Goal: Information Seeking & Learning: Learn about a topic

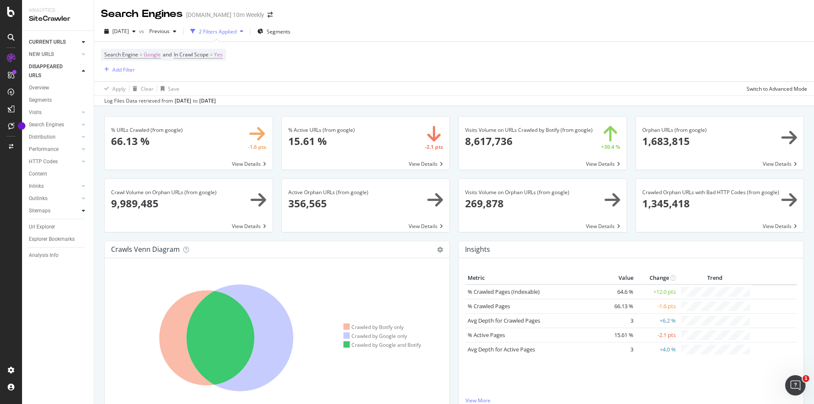
click at [83, 210] on icon at bounding box center [83, 210] width 3 height 5
click at [58, 223] on link "Top Charts" at bounding box center [60, 223] width 55 height 9
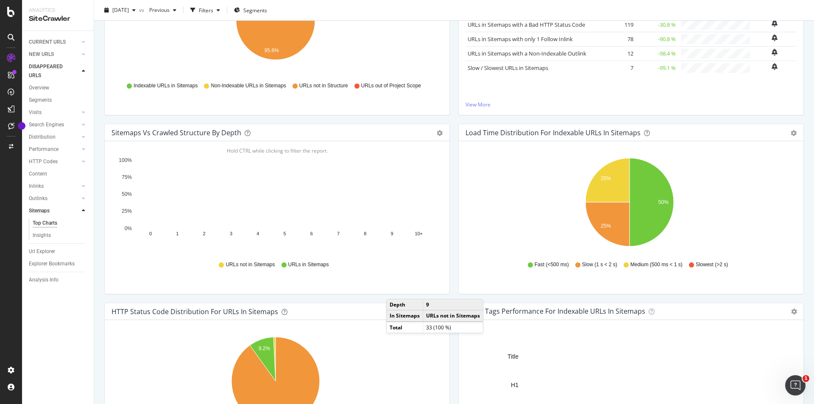
scroll to position [297, 0]
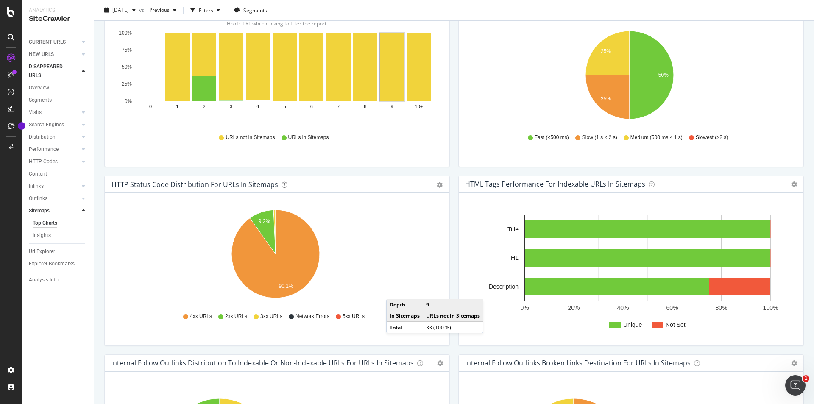
click at [451, 261] on div "HTTP Status Code Distribution For URLs in Sitemaps Pie Table Export as CSV Add …" at bounding box center [277, 265] width 354 height 179
drag, startPoint x: 165, startPoint y: 185, endPoint x: 266, endPoint y: 185, distance: 101.0
click at [266, 185] on div "HTTP Status Code Distribution For URLs in Sitemaps" at bounding box center [195, 184] width 167 height 8
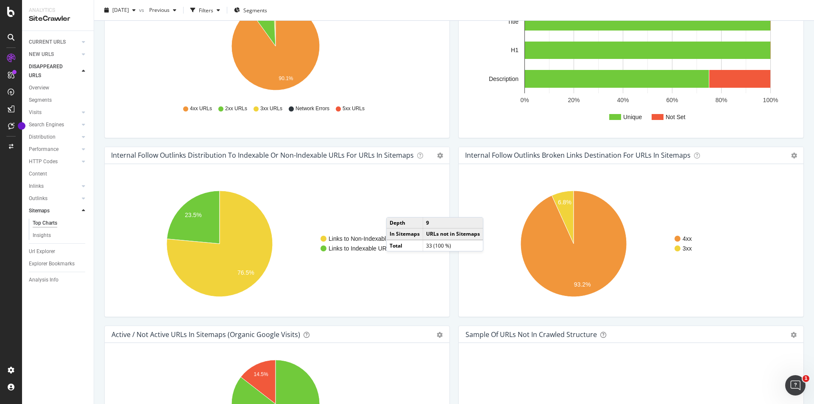
scroll to position [423, 0]
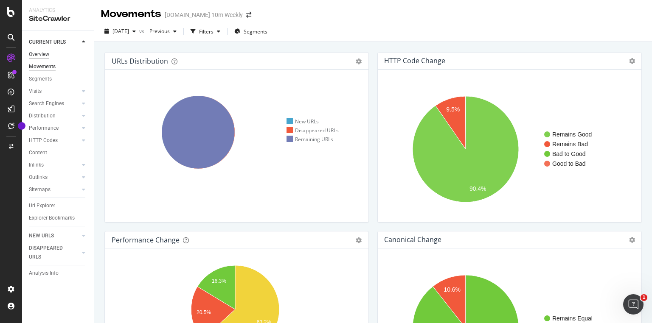
click at [45, 51] on div "Overview" at bounding box center [39, 54] width 20 height 9
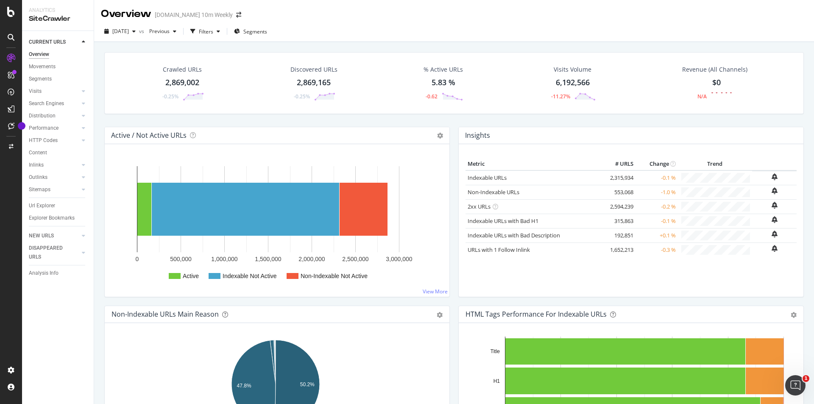
click at [48, 17] on div "SiteCrawler" at bounding box center [58, 19] width 58 height 10
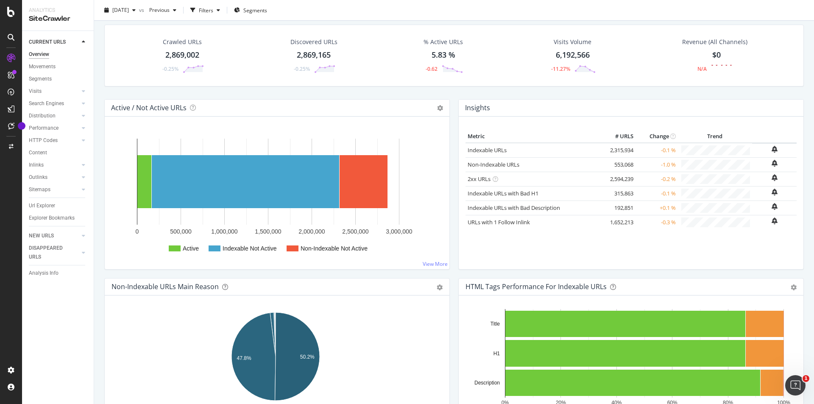
scroll to position [42, 0]
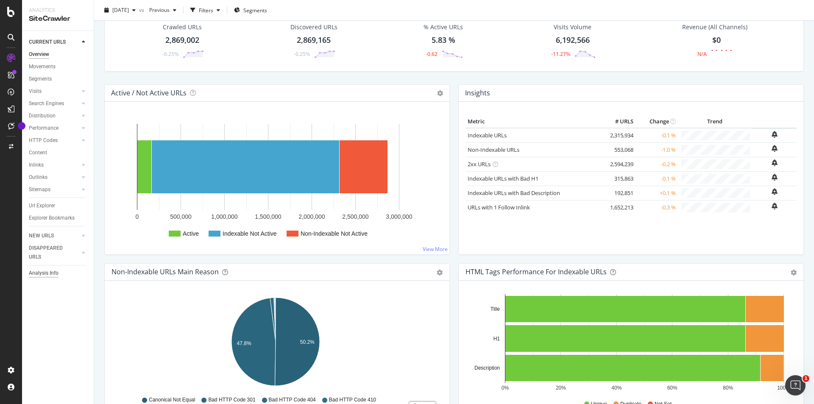
click at [58, 273] on div "Analysis Info" at bounding box center [44, 273] width 30 height 9
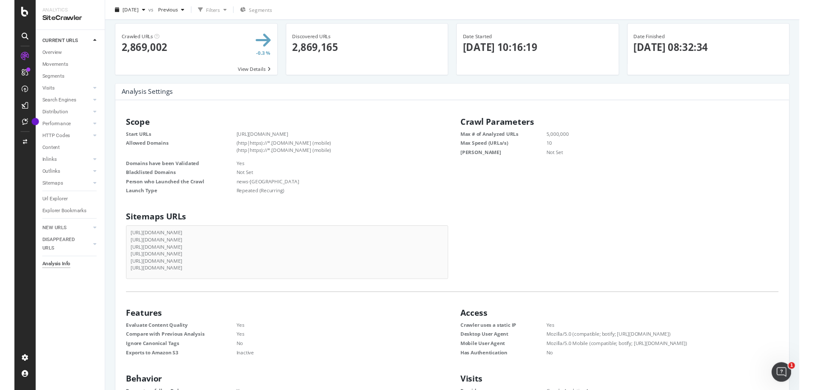
scroll to position [42, 0]
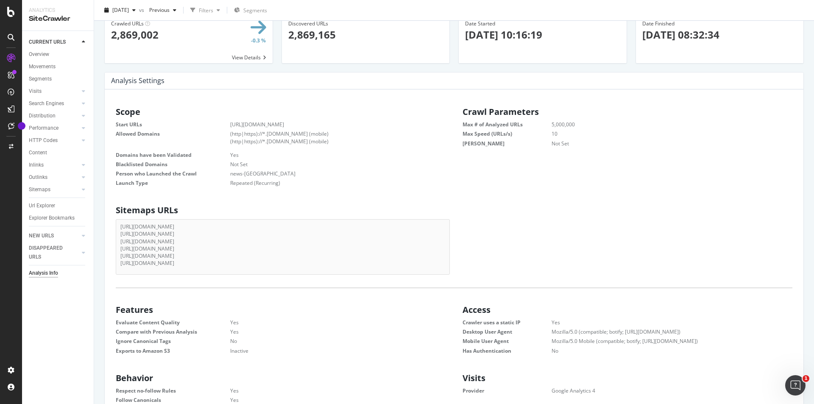
drag, startPoint x: 269, startPoint y: 233, endPoint x: 120, endPoint y: 234, distance: 149.3
click at [120, 234] on div "https://www.thetimes.com/sitemaps/channels https://www.thetimes.com/money-mento…" at bounding box center [283, 247] width 334 height 56
drag, startPoint x: 120, startPoint y: 241, endPoint x: 238, endPoint y: 241, distance: 117.5
click at [238, 241] on li "https://www.thetimes.com/sitemaps/articles" at bounding box center [282, 241] width 325 height 7
drag, startPoint x: 259, startPoint y: 248, endPoint x: 121, endPoint y: 249, distance: 137.5
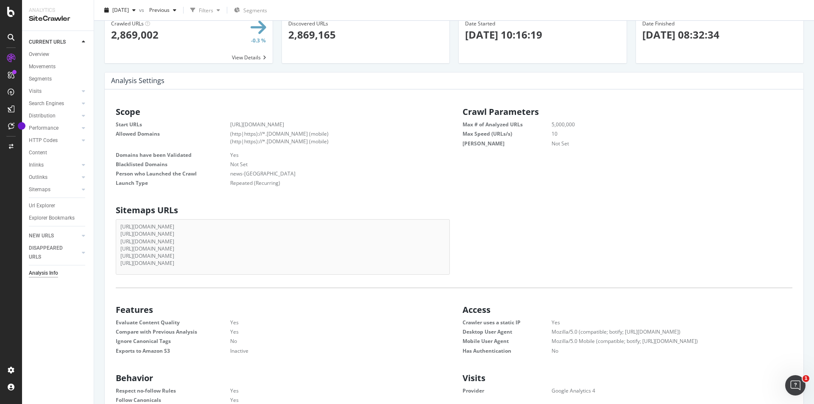
click at [121, 249] on li "https://www.thetimes.com/money-mentor/sitemap_index.xml" at bounding box center [282, 248] width 325 height 7
drag, startPoint x: 213, startPoint y: 266, endPoint x: 144, endPoint y: 263, distance: 69.2
click at [148, 263] on li "https://www.thetimes.com/sitemaps/sitemap.xml" at bounding box center [282, 263] width 325 height 7
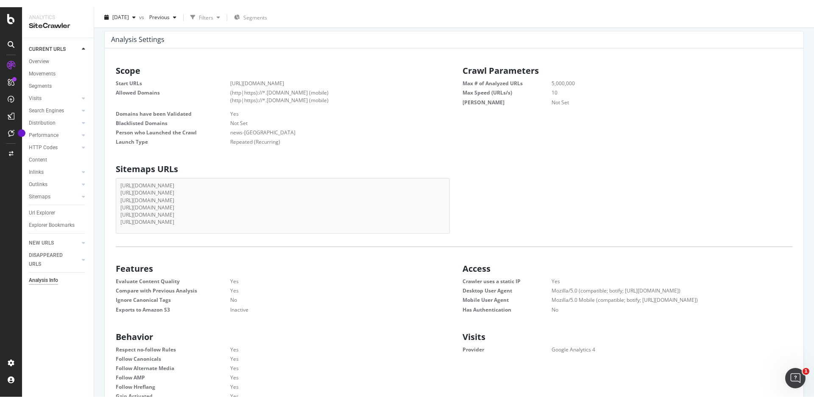
scroll to position [0, 0]
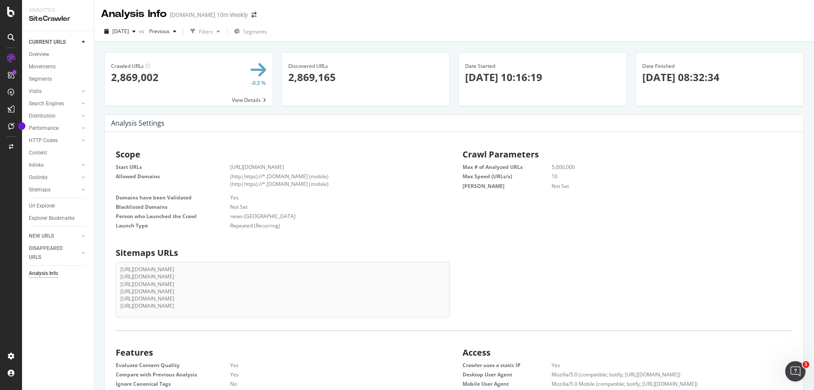
drag, startPoint x: 186, startPoint y: 254, endPoint x: 114, endPoint y: 254, distance: 71.7
click at [114, 254] on div "Sitemaps URLs https://www.thetimes.com/sitemaps/channels https://www.thetimes.c…" at bounding box center [280, 280] width 347 height 73
copy h2 "Sitemaps URLs"
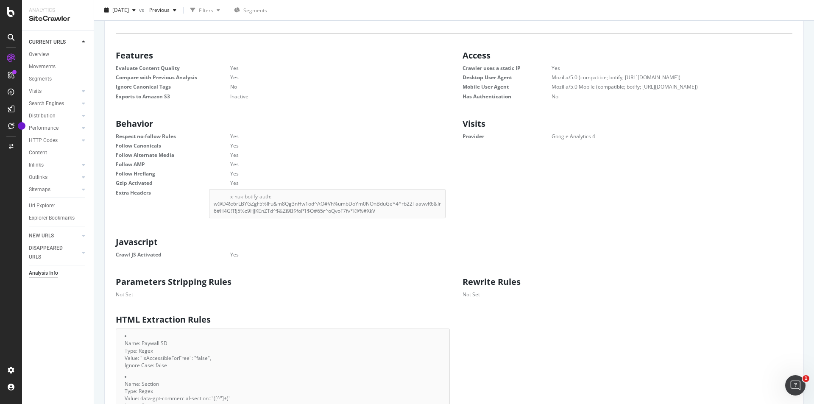
scroll to position [183, 0]
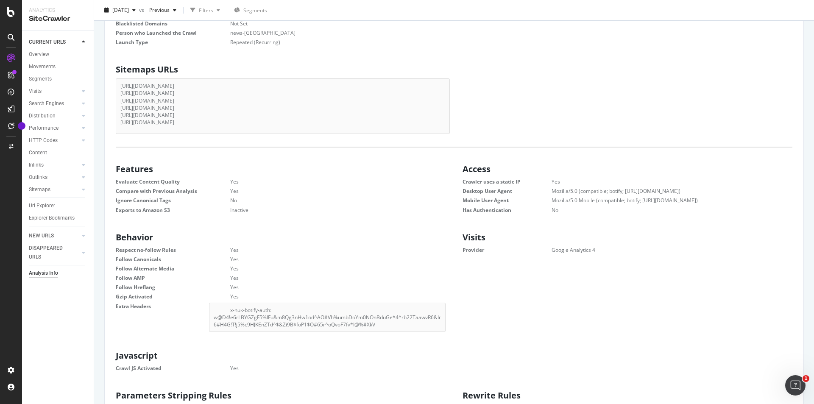
click at [526, 103] on div "Sitemaps URLs https://www.thetimes.com/sitemaps/channels https://www.thetimes.c…" at bounding box center [454, 97] width 694 height 73
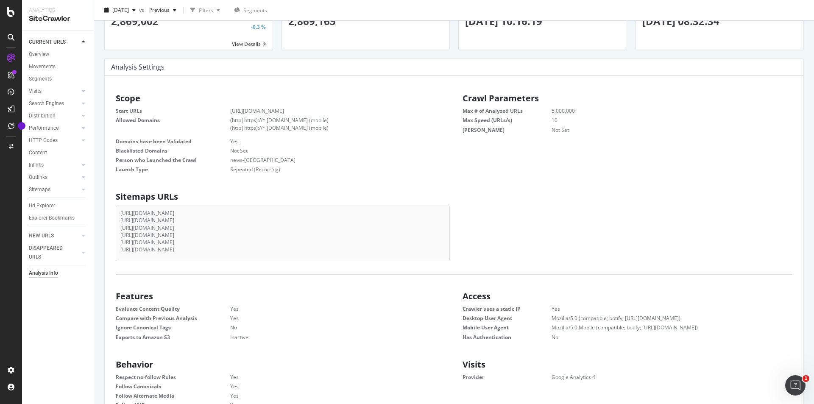
scroll to position [0, 0]
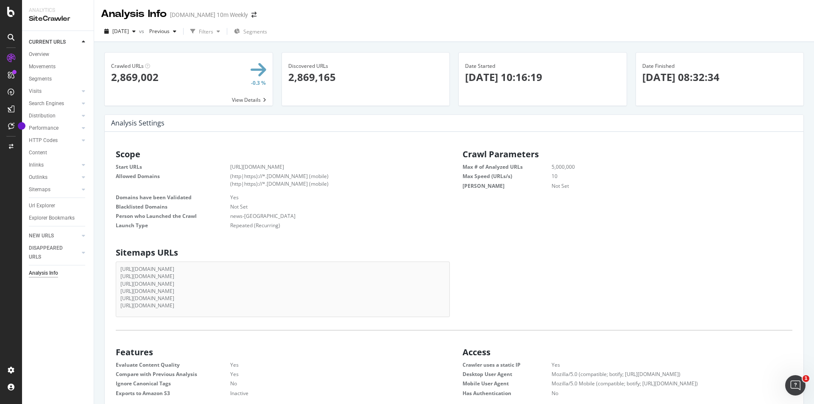
click at [498, 81] on p "2025-08-08 10:16:19" at bounding box center [542, 77] width 155 height 14
click at [136, 31] on icon "button" at bounding box center [133, 31] width 3 height 5
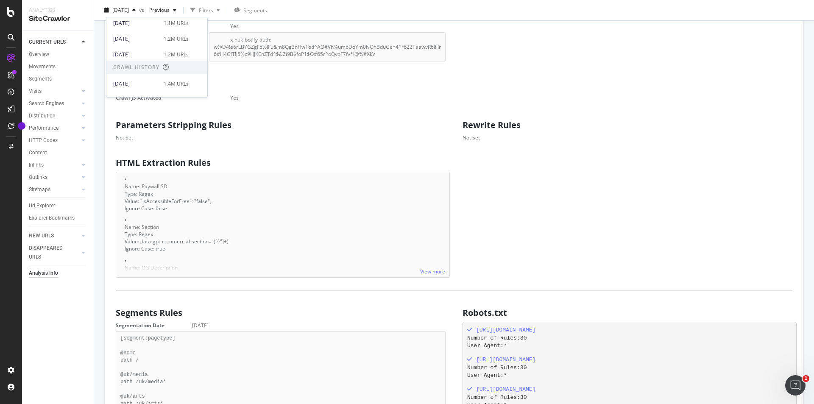
scroll to position [551, 0]
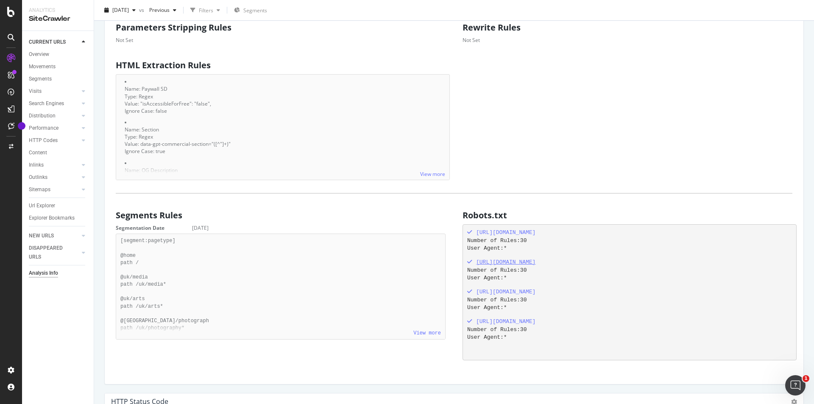
drag, startPoint x: 586, startPoint y: 263, endPoint x: 473, endPoint y: 266, distance: 113.3
click at [473, 266] on div "http://www.thetimes.com/robots.txt" at bounding box center [629, 263] width 324 height 8
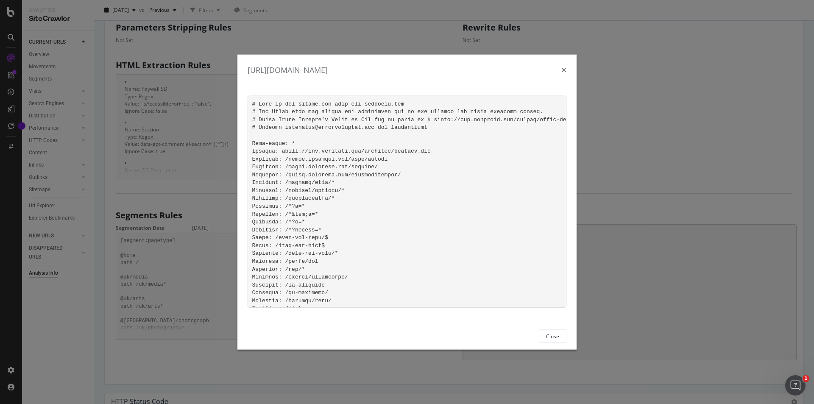
click at [658, 139] on div "http://www.thetimes.com/robots.txt Close" at bounding box center [407, 202] width 814 height 404
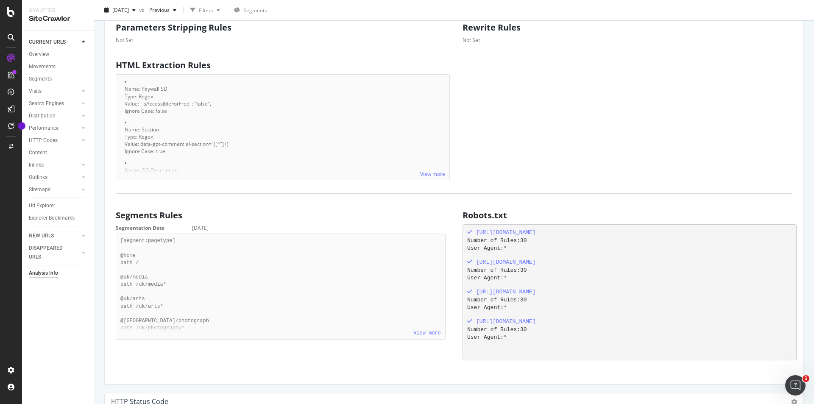
drag, startPoint x: 593, startPoint y: 292, endPoint x: 473, endPoint y: 295, distance: 119.2
click at [473, 295] on div "https://www.thetimes.co.uk/robots.txt" at bounding box center [629, 292] width 324 height 8
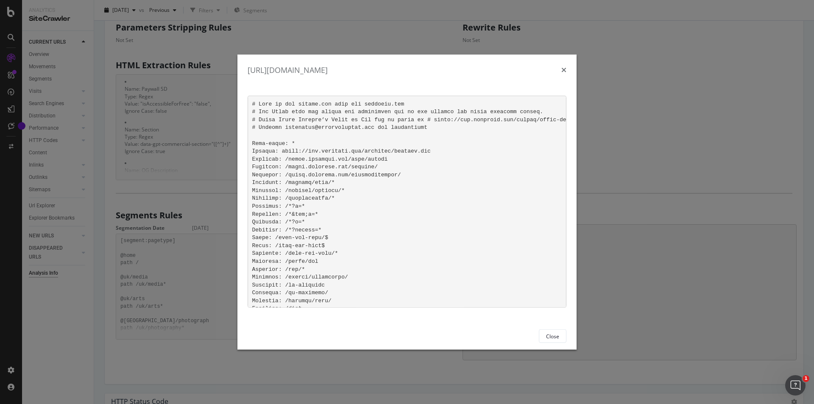
drag, startPoint x: 565, startPoint y: 68, endPoint x: 601, endPoint y: 109, distance: 55.0
click at [565, 68] on icon "times" at bounding box center [564, 70] width 5 height 7
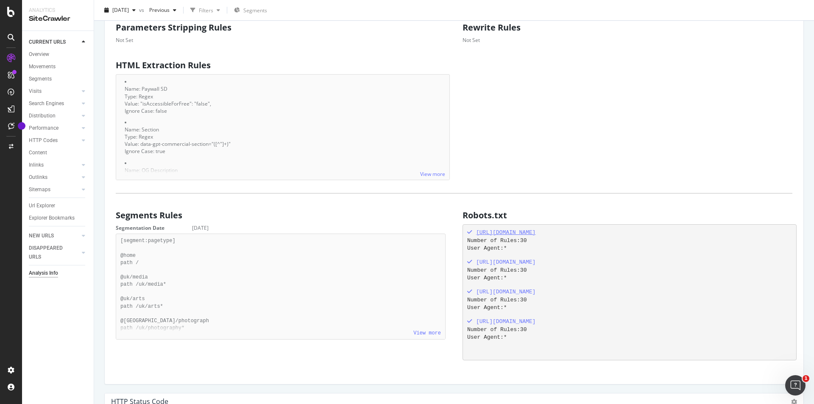
drag, startPoint x: 565, startPoint y: 233, endPoint x: 478, endPoint y: 236, distance: 87.0
click at [473, 234] on div "http://www.thetimes.co.uk/robots.txt" at bounding box center [629, 233] width 324 height 8
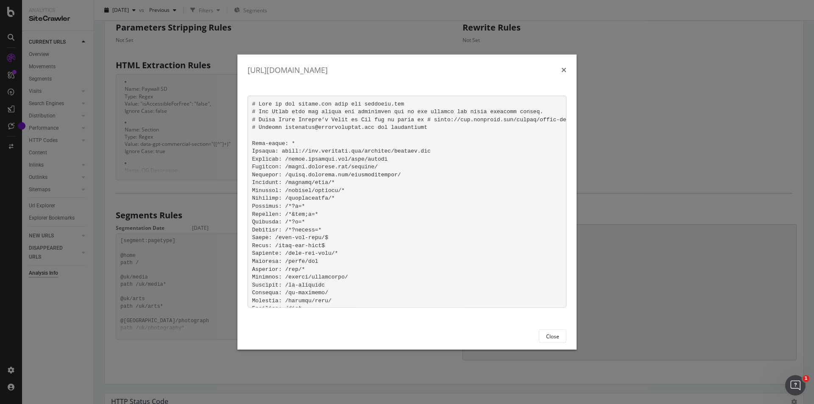
click at [625, 173] on div "http://www.thetimes.co.uk/robots.txt Close" at bounding box center [407, 202] width 814 height 404
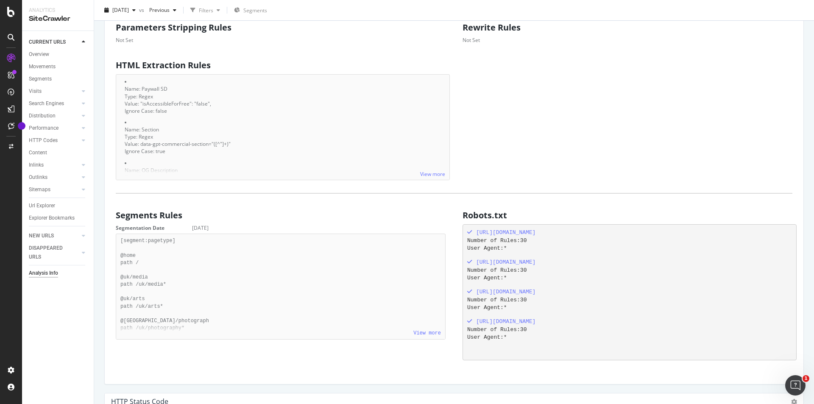
drag, startPoint x: 515, startPoint y: 215, endPoint x: 460, endPoint y: 216, distance: 55.2
click at [463, 216] on h2 "Robots.txt" at bounding box center [630, 215] width 334 height 9
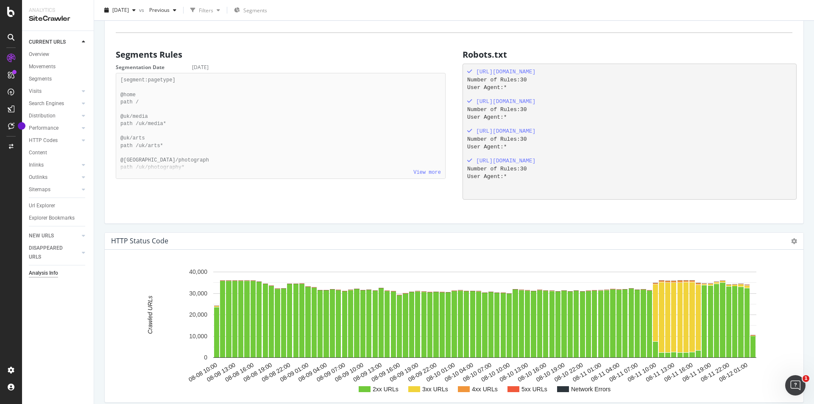
scroll to position [764, 0]
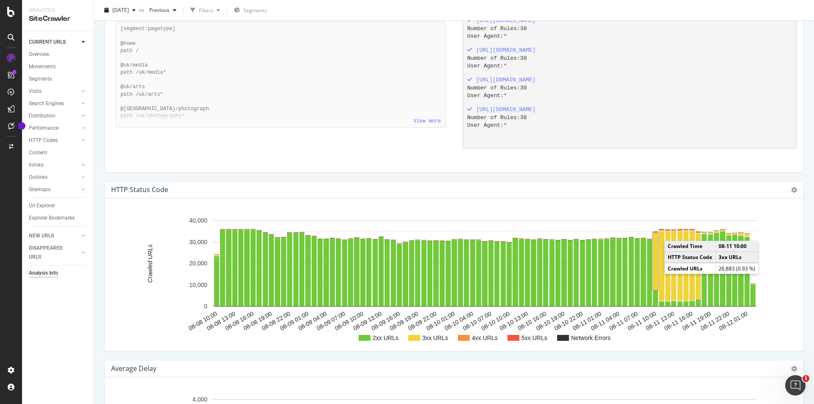
click at [656, 263] on rect "A chart." at bounding box center [655, 261] width 5 height 57
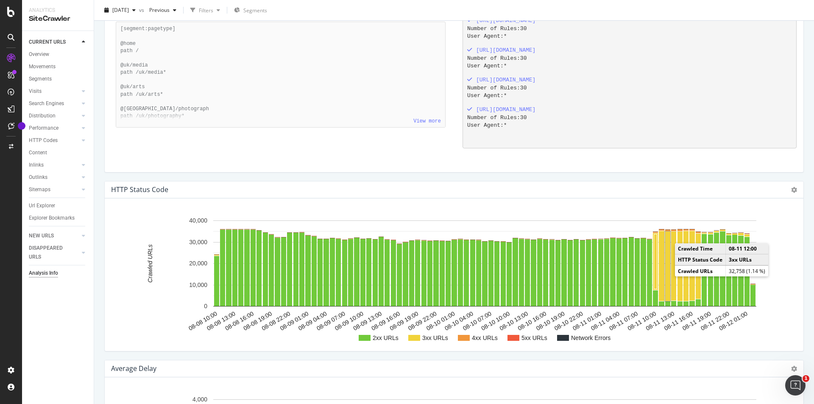
click at [669, 264] on rect "A chart." at bounding box center [668, 267] width 5 height 70
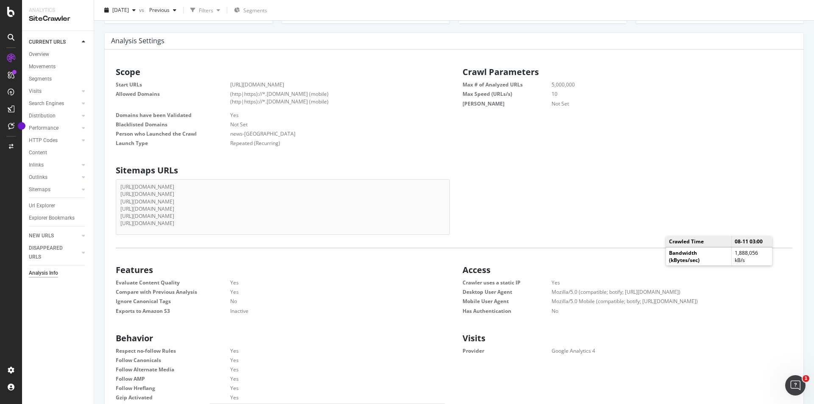
scroll to position [0, 0]
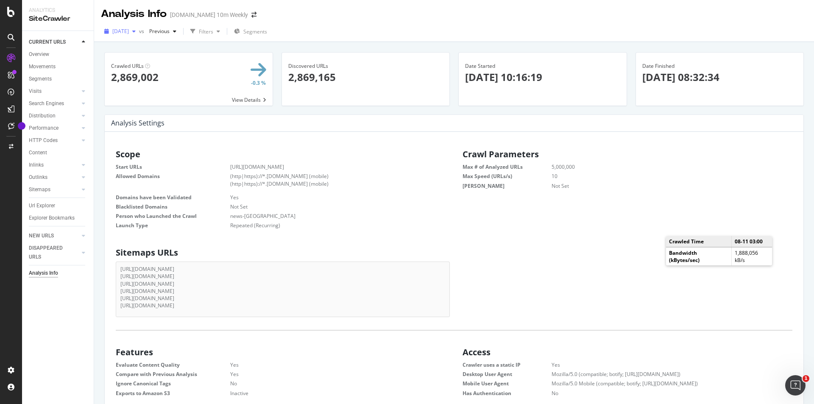
click at [139, 33] on div "button" at bounding box center [134, 31] width 10 height 5
click at [149, 93] on div "2025 Jul. 25th" at bounding box center [135, 94] width 45 height 8
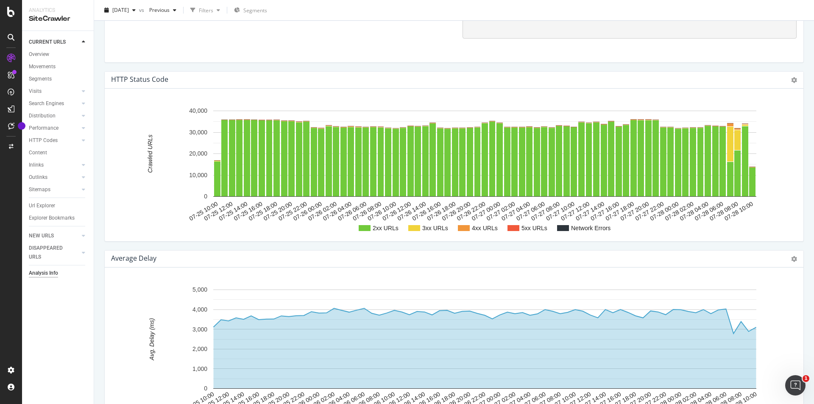
scroll to position [886, 0]
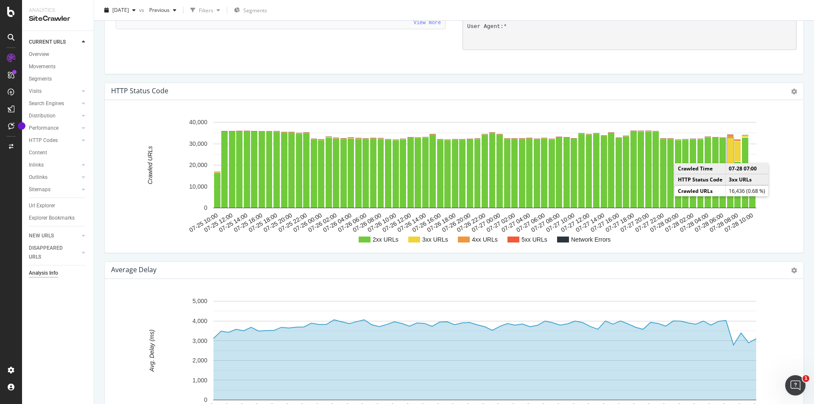
click at [729, 154] on rect "A chart." at bounding box center [731, 155] width 6 height 35
click at [729, 154] on rect "A chart." at bounding box center [731, 155] width 4 height 33
click at [729, 154] on rect "A chart." at bounding box center [731, 155] width 6 height 35
click at [729, 154] on rect "A chart." at bounding box center [731, 155] width 4 height 33
click at [728, 155] on rect "A chart." at bounding box center [731, 155] width 6 height 35
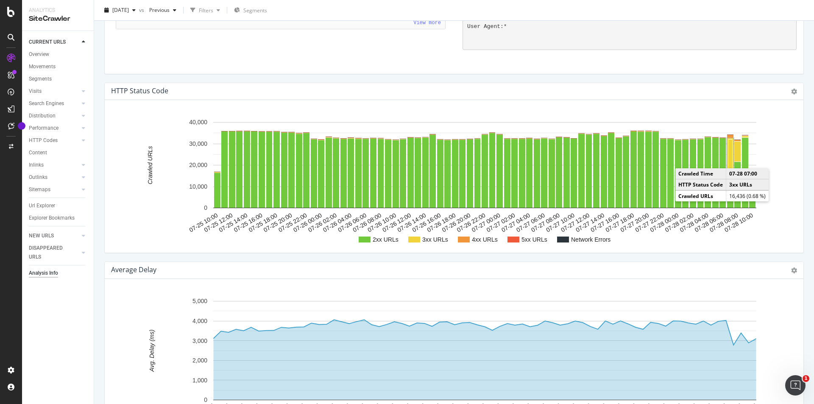
click at [729, 156] on rect "A chart." at bounding box center [731, 155] width 4 height 33
click at [729, 156] on rect "A chart." at bounding box center [731, 155] width 6 height 35
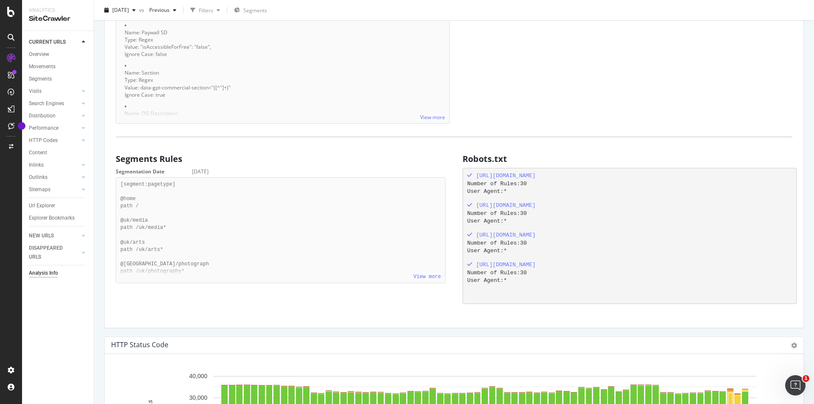
scroll to position [632, 0]
click at [139, 11] on div "button" at bounding box center [134, 10] width 10 height 5
click at [171, 57] on div "2.9M URLs" at bounding box center [176, 57] width 25 height 8
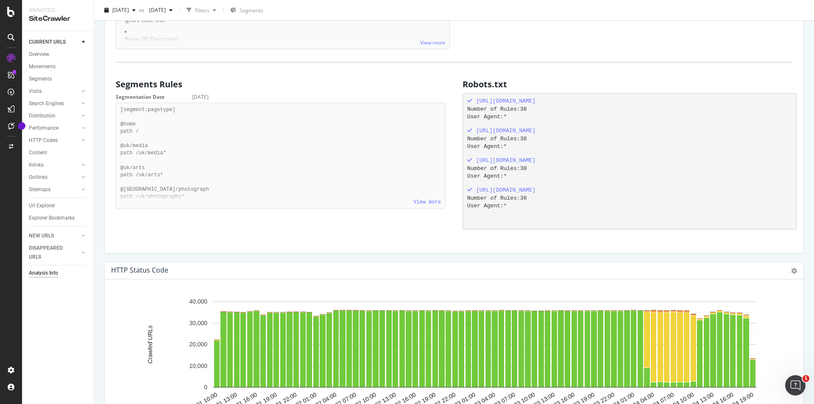
scroll to position [848, 0]
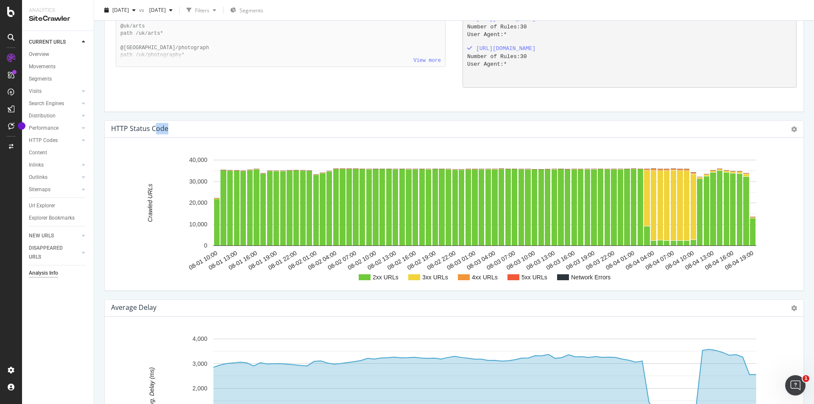
drag, startPoint x: 178, startPoint y: 126, endPoint x: 108, endPoint y: 126, distance: 70.0
click at [108, 126] on div "HTTP Status Code Chart (by Value) Chart (by Percentage) Table Expand Export as …" at bounding box center [454, 129] width 699 height 17
copy div "HTTP Status Code"
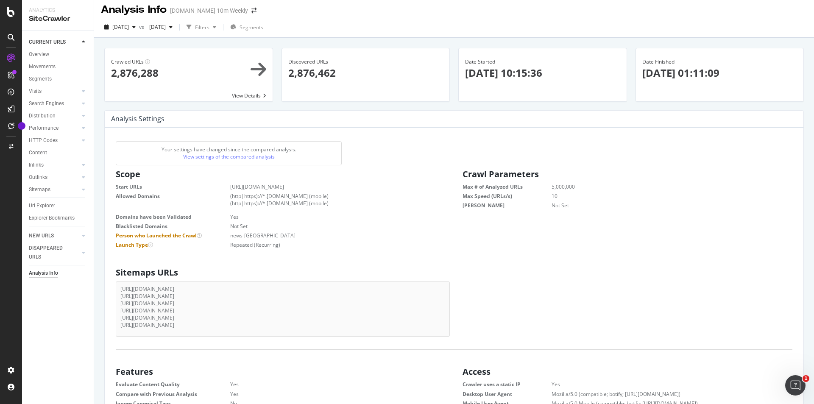
scroll to position [0, 0]
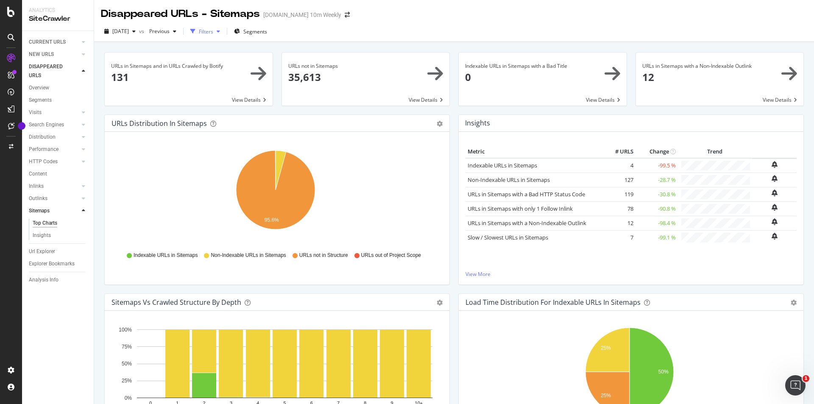
click at [220, 30] on icon "button" at bounding box center [218, 31] width 3 height 5
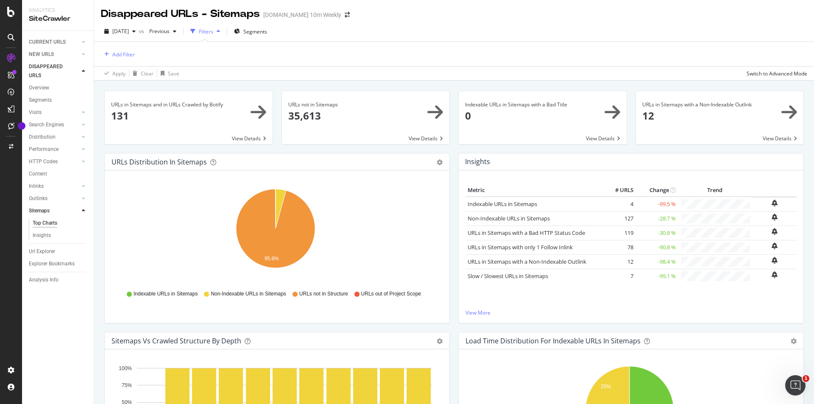
click at [220, 30] on icon "button" at bounding box center [218, 31] width 3 height 5
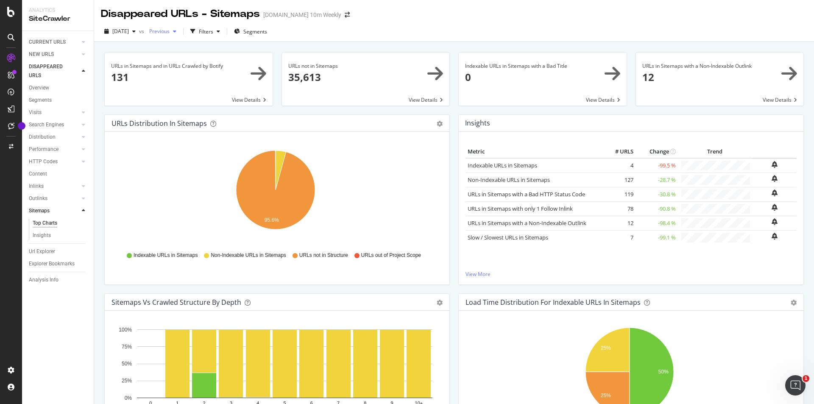
click at [176, 29] on icon "button" at bounding box center [174, 31] width 3 height 5
click at [263, 32] on span "Segments" at bounding box center [255, 31] width 24 height 7
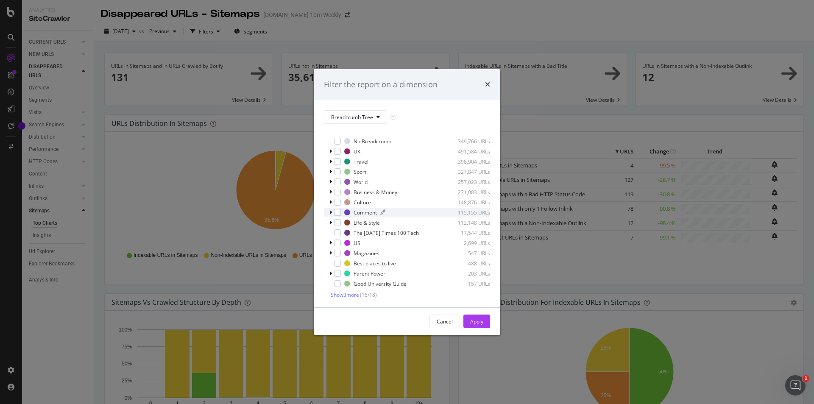
scroll to position [7, 0]
click at [377, 118] on icon "modal" at bounding box center [378, 117] width 3 height 5
click at [486, 80] on div "times" at bounding box center [487, 84] width 5 height 11
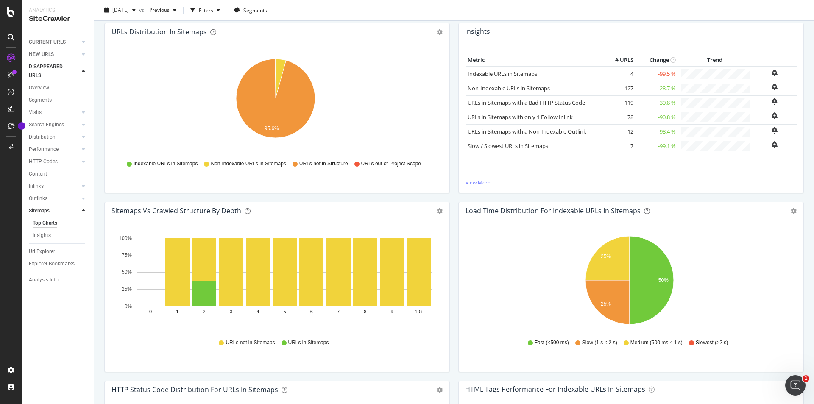
scroll to position [0, 0]
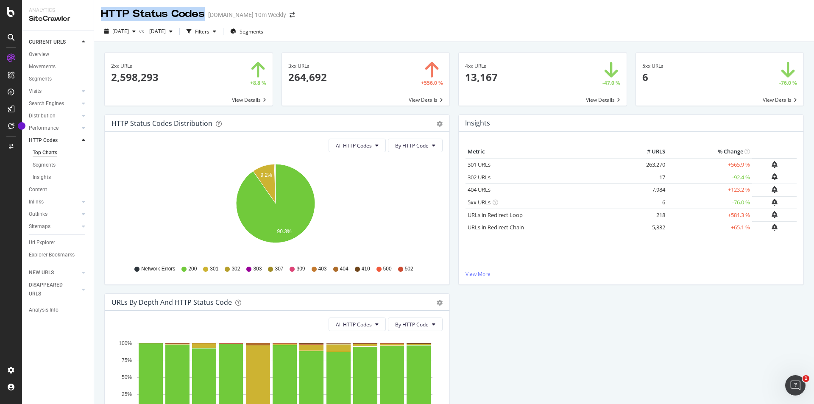
drag, startPoint x: 103, startPoint y: 14, endPoint x: 207, endPoint y: 13, distance: 104.4
click at [207, 13] on div "HTTP Status Codes TheTimes.com 10m Weekly" at bounding box center [202, 14] width 202 height 14
copy div "HTTP Status Codes"
click at [333, 24] on div "2025 Aug. 1st vs 2025 Jul. 17th Filters Segments" at bounding box center [454, 31] width 720 height 21
click at [473, 275] on link "View More" at bounding box center [631, 274] width 331 height 7
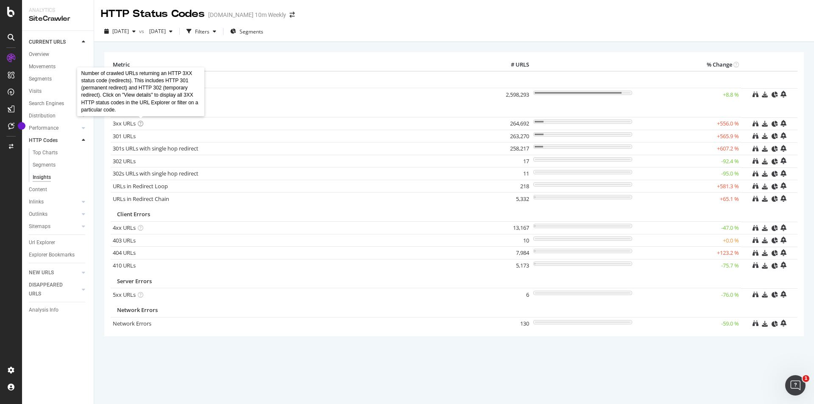
click at [140, 123] on icon at bounding box center [141, 124] width 6 height 6
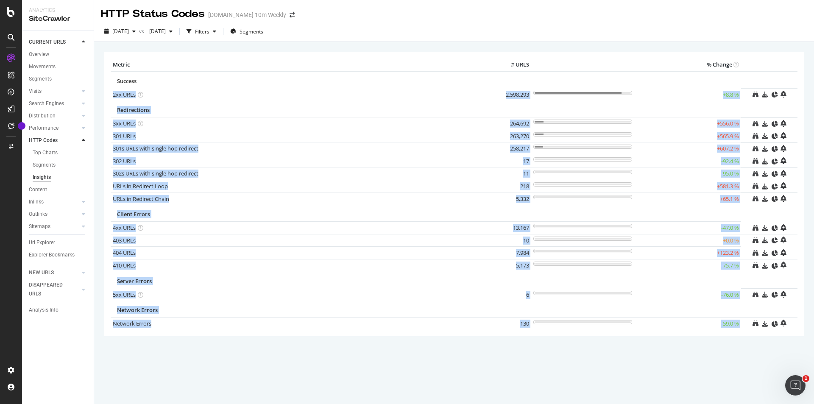
drag, startPoint x: 129, startPoint y: 73, endPoint x: 184, endPoint y: 73, distance: 55.1
drag, startPoint x: 180, startPoint y: 112, endPoint x: 143, endPoint y: 122, distance: 38.0
click at [180, 111] on div "Redirections" at bounding box center [426, 110] width 618 height 8
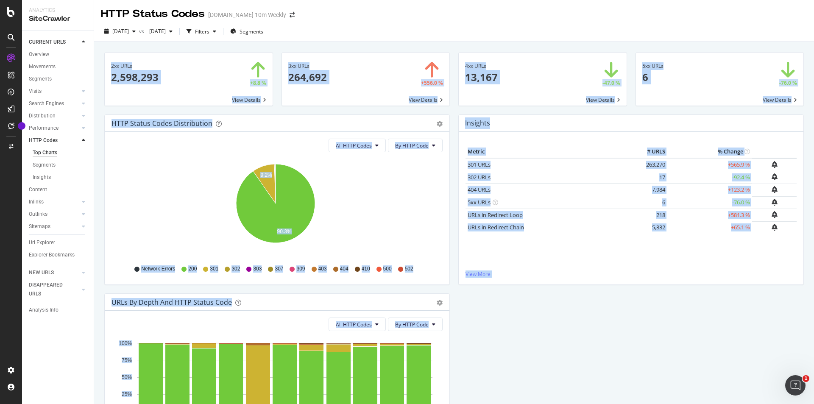
click at [599, 332] on div "HTTP Status Codes Distribution Pie Table Export as CSV Add to Custom Report All…" at bounding box center [454, 294] width 708 height 358
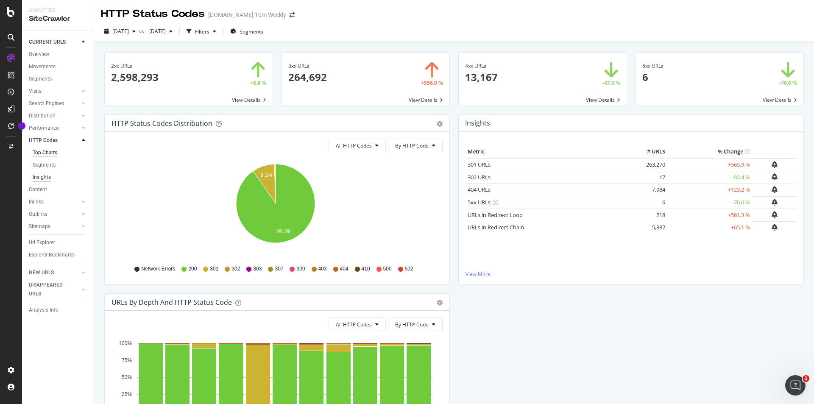
click at [46, 176] on div "Insights" at bounding box center [42, 177] width 18 height 9
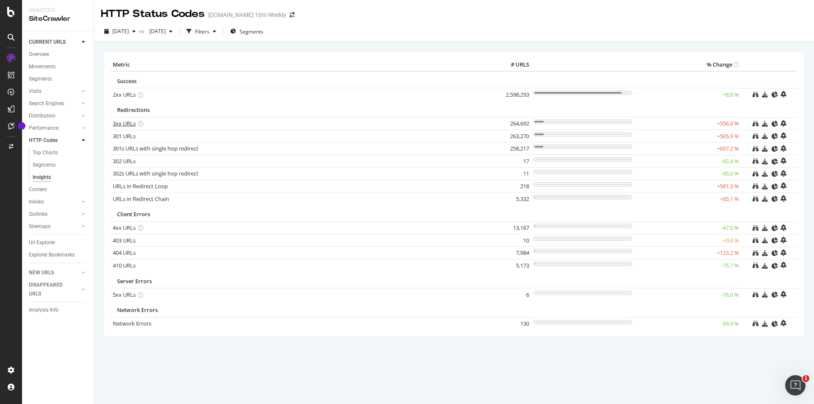
click at [125, 124] on link "3xx URLs" at bounding box center [124, 124] width 23 height 8
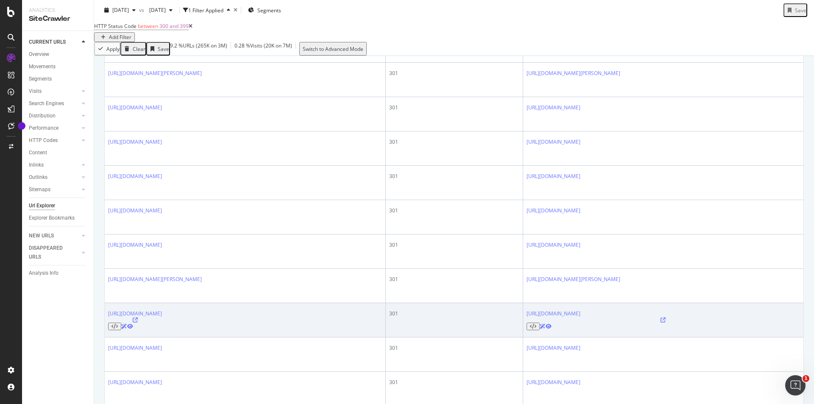
scroll to position [576, 0]
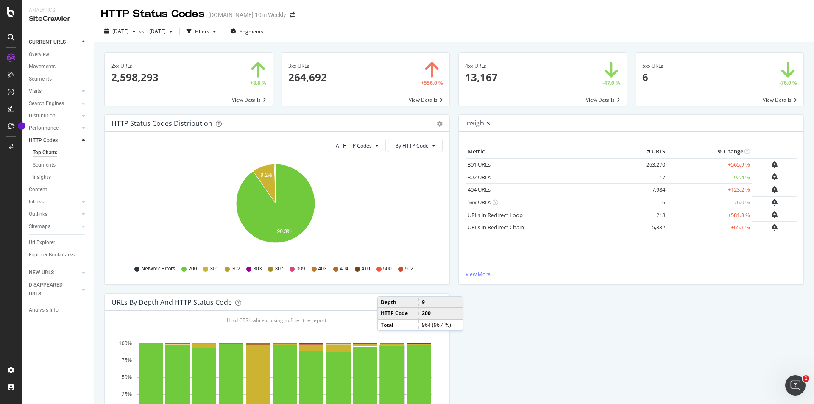
click at [523, 342] on div "HTTP Status Codes Distribution Pie Table Export as CSV Add to Custom Report All…" at bounding box center [454, 294] width 708 height 358
click at [369, 145] on span "All HTTP Codes" at bounding box center [354, 145] width 36 height 7
click at [363, 195] on span "Bad HTTP Codes" at bounding box center [355, 194] width 43 height 8
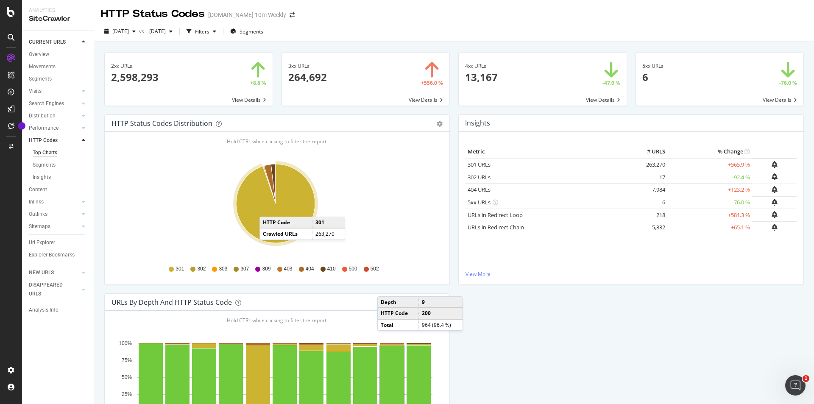
click at [268, 208] on icon "A chart." at bounding box center [275, 203] width 79 height 79
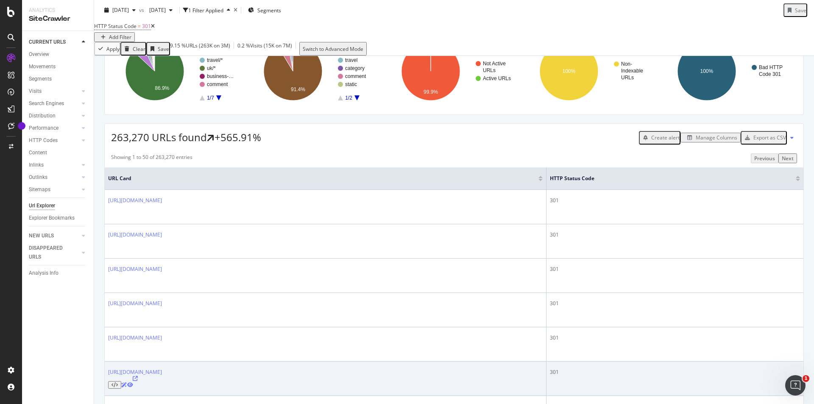
scroll to position [170, 0]
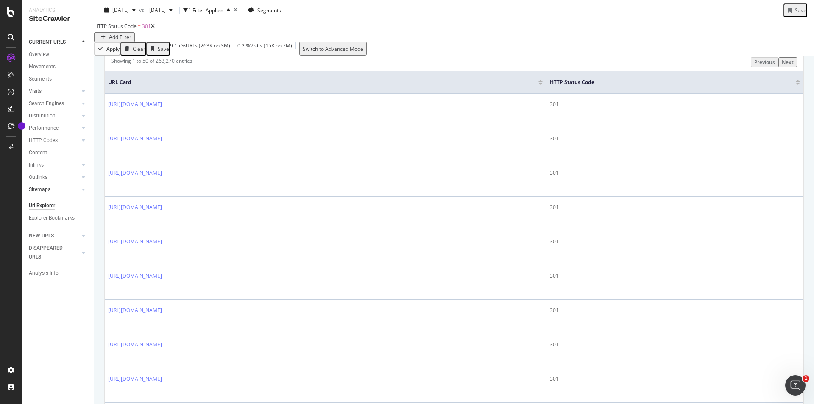
click at [76, 190] on div at bounding box center [75, 189] width 8 height 8
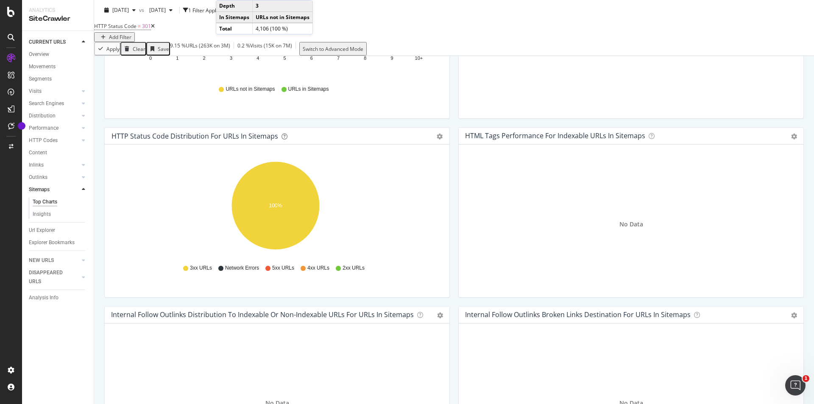
scroll to position [382, 0]
click at [42, 50] on div "Overview" at bounding box center [39, 54] width 20 height 9
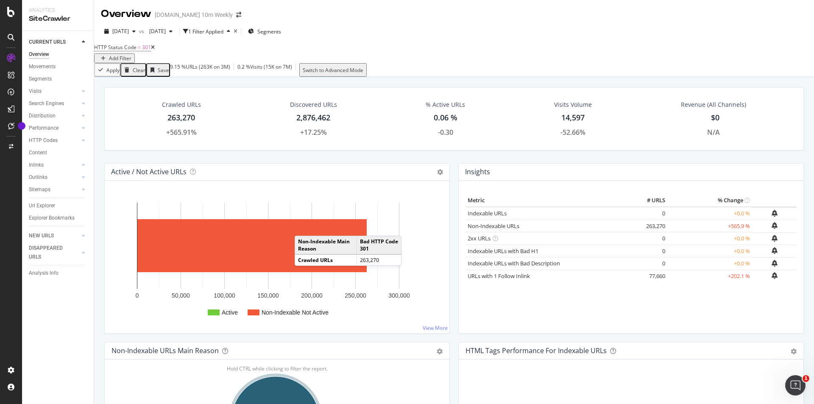
click at [132, 55] on div "Add Filter" at bounding box center [120, 58] width 22 height 7
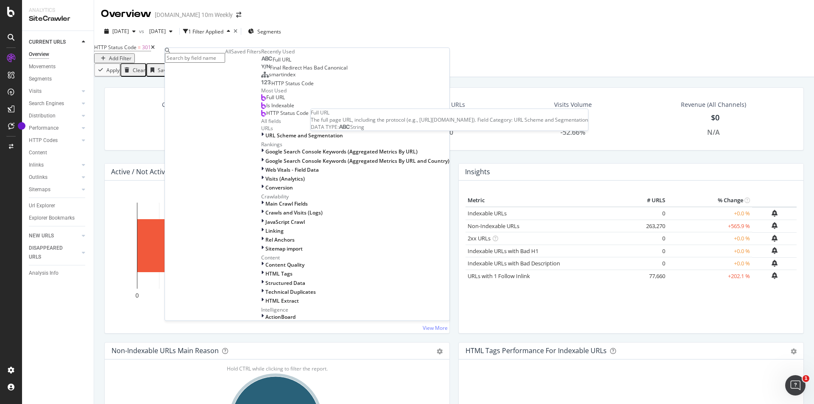
click at [273, 63] on span "Full URL" at bounding box center [282, 59] width 19 height 7
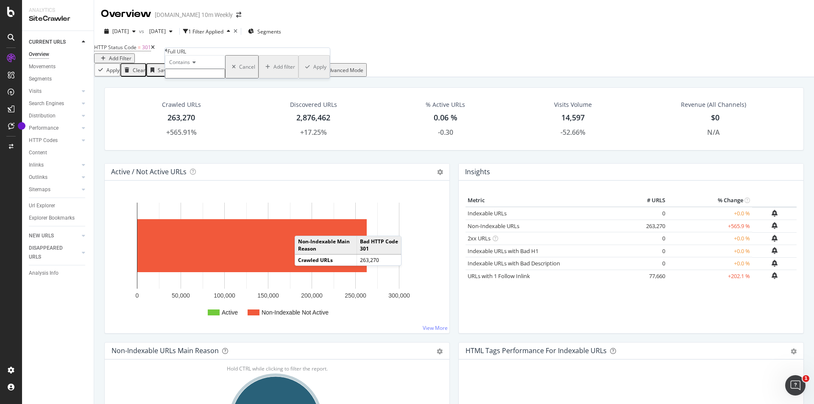
click at [195, 69] on div "Contains" at bounding box center [195, 62] width 60 height 14
click at [193, 95] on span "Starts with" at bounding box center [180, 90] width 25 height 7
click at [201, 78] on input "text" at bounding box center [195, 74] width 60 height 10
type input "http://"
click at [313, 73] on div "Apply" at bounding box center [319, 69] width 13 height 7
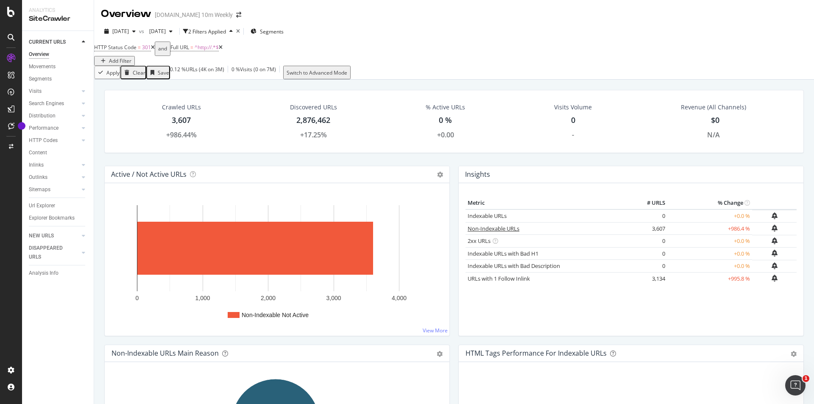
click at [495, 230] on link "Non-Indexable URLs" at bounding box center [494, 229] width 52 height 8
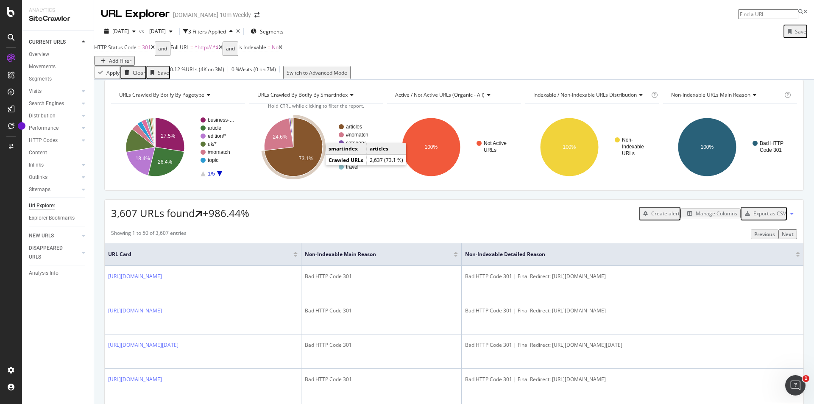
click at [304, 164] on icon "A chart." at bounding box center [293, 147] width 59 height 59
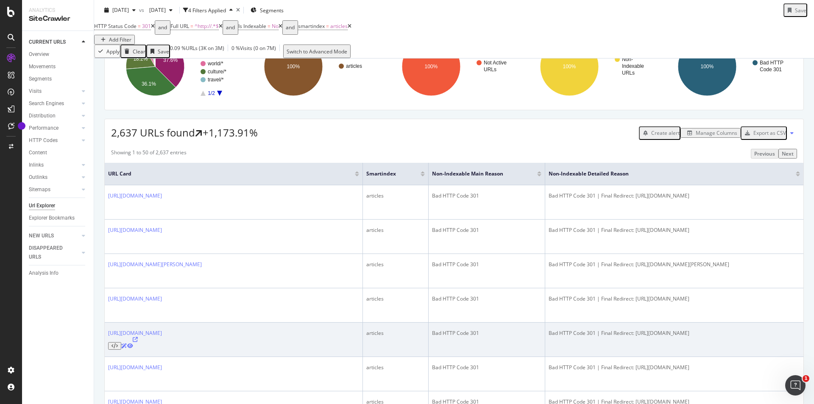
scroll to position [212, 0]
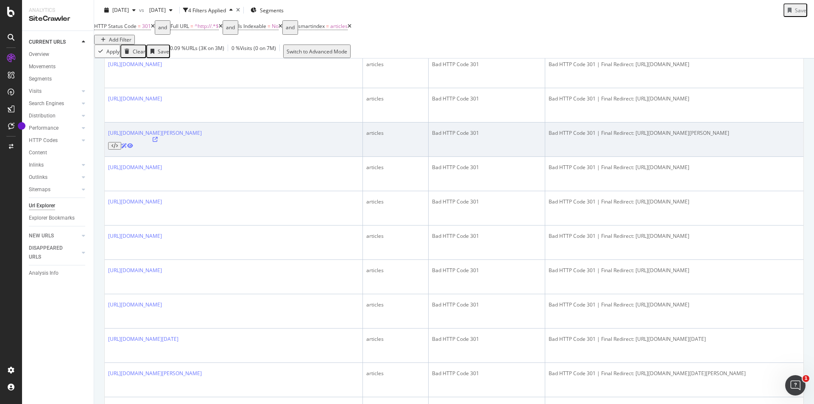
click at [202, 140] on div at bounding box center [155, 143] width 94 height 13
click at [158, 142] on icon at bounding box center [155, 139] width 5 height 5
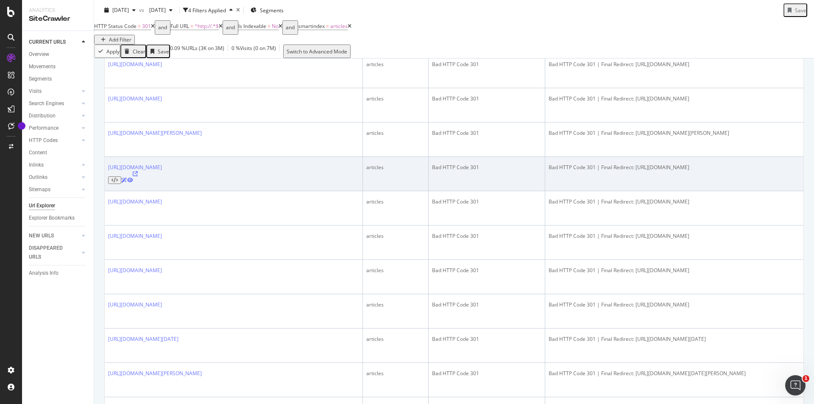
click at [138, 171] on icon at bounding box center [135, 173] width 5 height 5
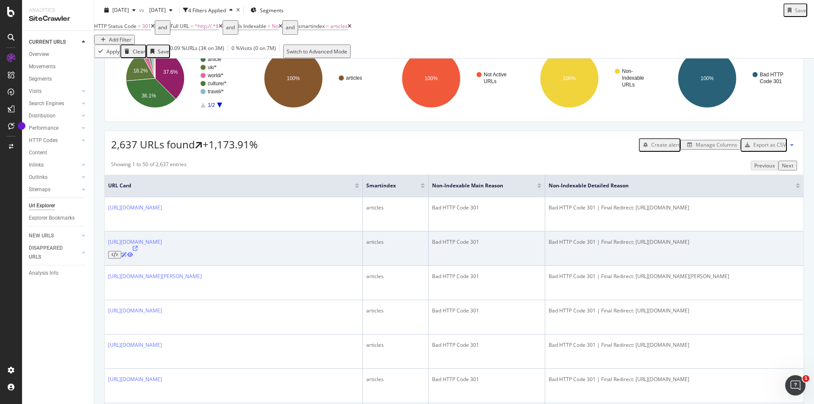
scroll to position [0, 0]
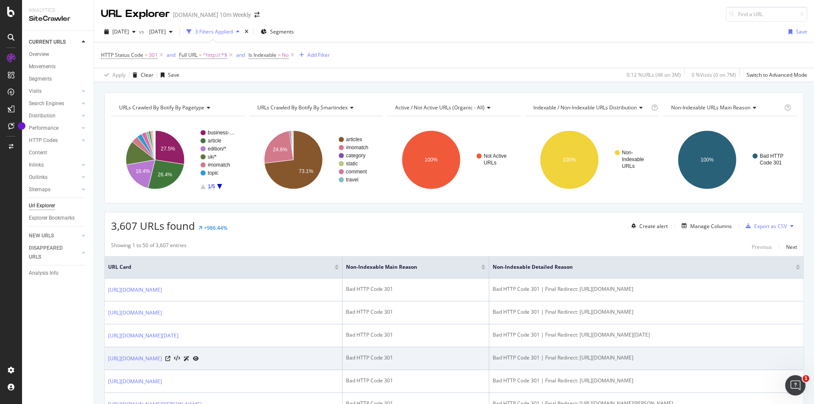
click at [199, 358] on icon at bounding box center [196, 358] width 6 height 5
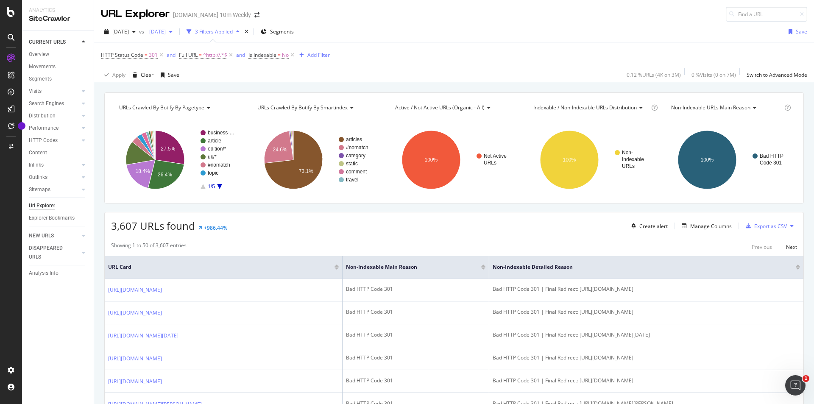
click at [173, 31] on icon "button" at bounding box center [170, 31] width 3 height 5
click at [384, 21] on div "URL Explorer TheTimes.com 10m Weekly" at bounding box center [454, 11] width 720 height 22
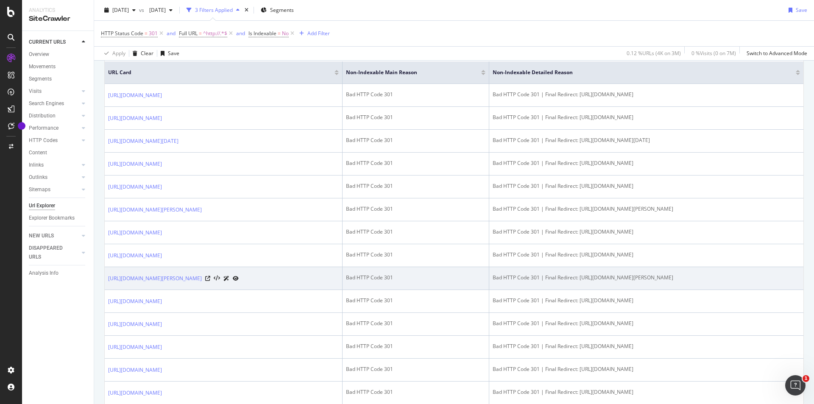
scroll to position [127, 0]
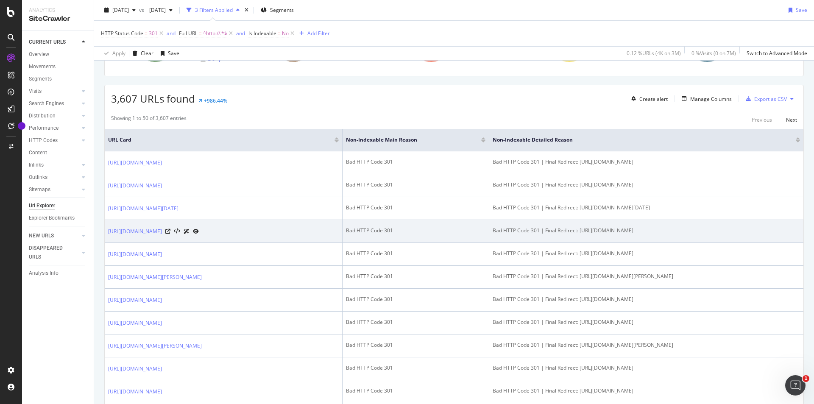
drag, startPoint x: 584, startPoint y: 230, endPoint x: 661, endPoint y: 222, distance: 78.0
click at [675, 225] on td "Bad HTTP Code 301 | Final Redirect: https://www.thetimes.com/" at bounding box center [647, 231] width 314 height 23
click at [171, 231] on icon at bounding box center [167, 231] width 5 height 5
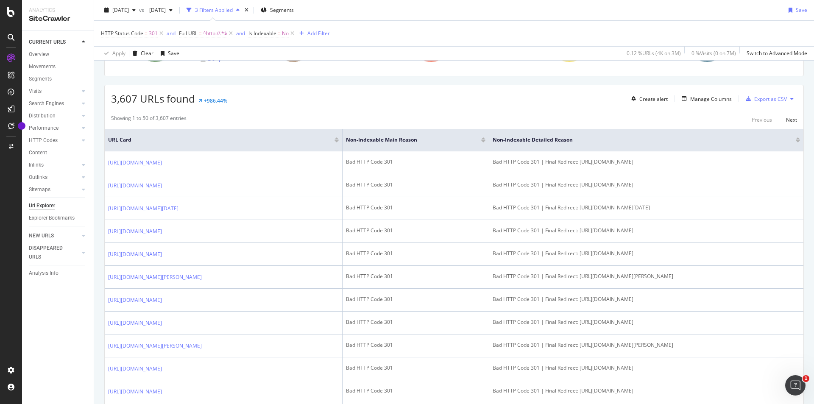
click at [530, 104] on div "3,607 URLs found +986.44% Create alert Manage Columns Export as CSV" at bounding box center [454, 95] width 699 height 21
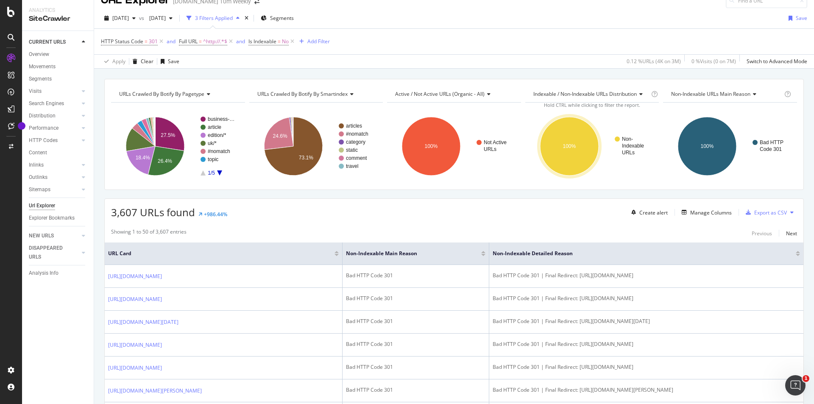
scroll to position [0, 0]
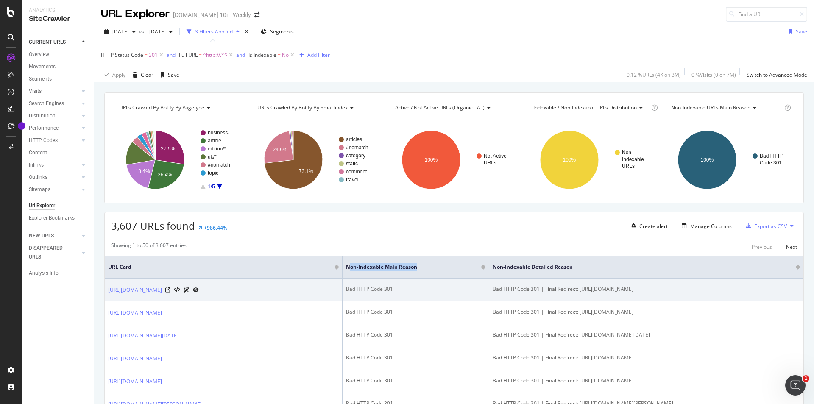
drag, startPoint x: 395, startPoint y: 267, endPoint x: 438, endPoint y: 285, distance: 47.3
click at [468, 267] on span "Non-Indexable Main Reason" at bounding box center [407, 267] width 123 height 8
drag, startPoint x: 428, startPoint y: 289, endPoint x: 381, endPoint y: 289, distance: 47.9
click at [381, 289] on tr "http://www.thetimes.com/help Bad HTTP Code 301 Bad HTTP Code 301 | Final Redire…" at bounding box center [454, 290] width 699 height 23
drag, startPoint x: 517, startPoint y: 288, endPoint x: 694, endPoint y: 293, distance: 177.4
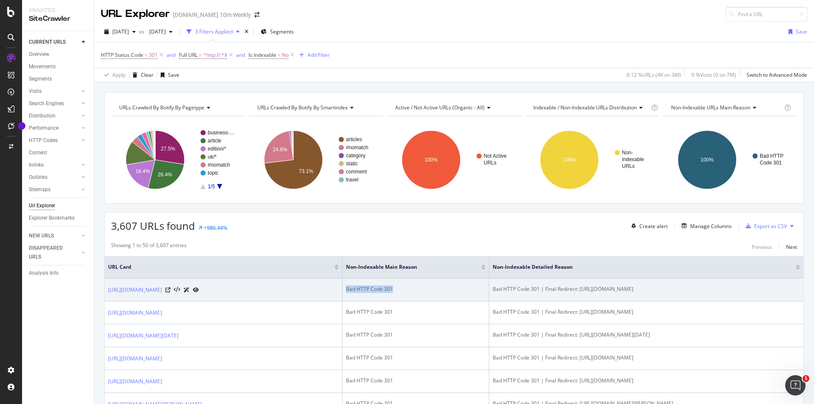
click at [694, 293] on td "Bad HTTP Code 301 | Final Redirect: https://www.thetimes.com/help" at bounding box center [647, 290] width 314 height 23
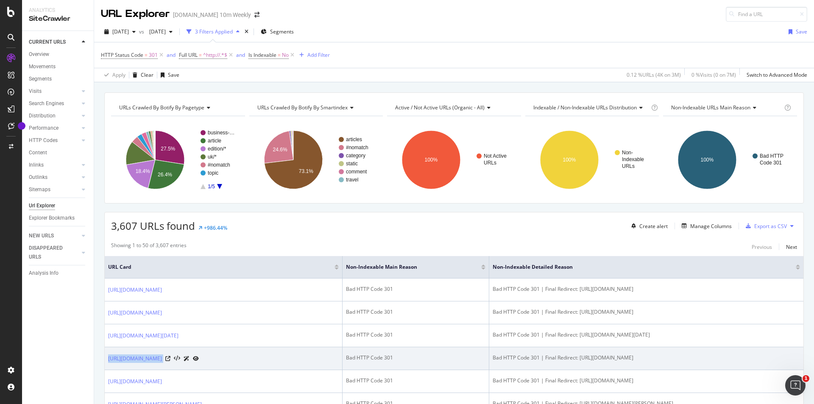
copy div "http://www.thetimes.com/"
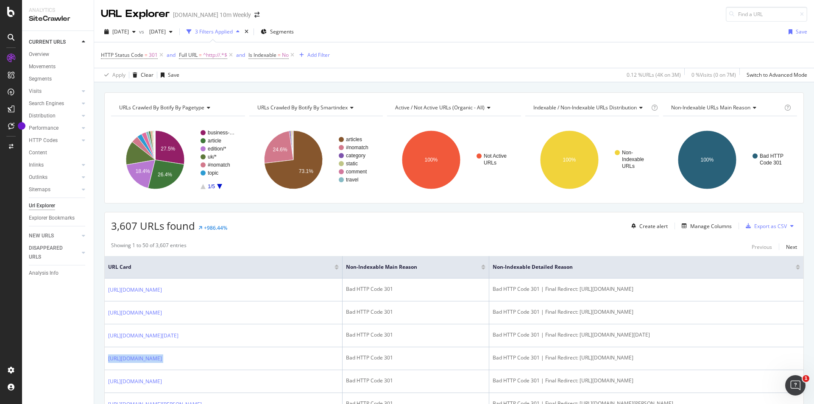
drag, startPoint x: 105, startPoint y: 358, endPoint x: 188, endPoint y: 270, distance: 120.9
click at [172, 359] on td "http://www.thetimes.com/" at bounding box center [224, 358] width 238 height 23
click at [201, 54] on span "=" at bounding box center [200, 54] width 3 height 7
click at [214, 74] on icon at bounding box center [214, 75] width 6 height 5
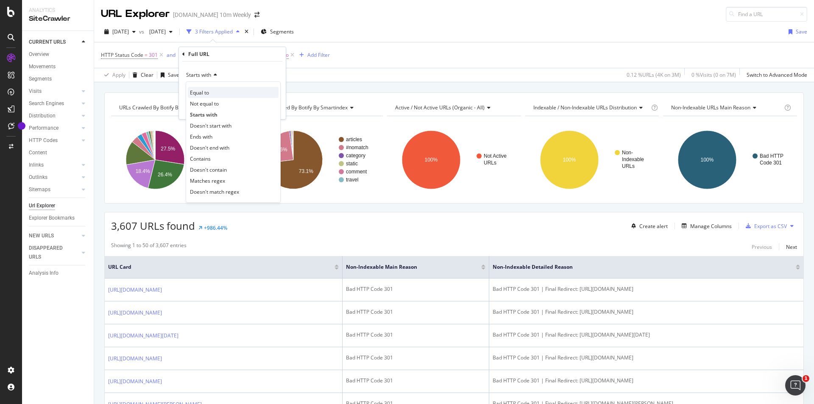
click at [216, 92] on div "Equal to" at bounding box center [233, 92] width 91 height 11
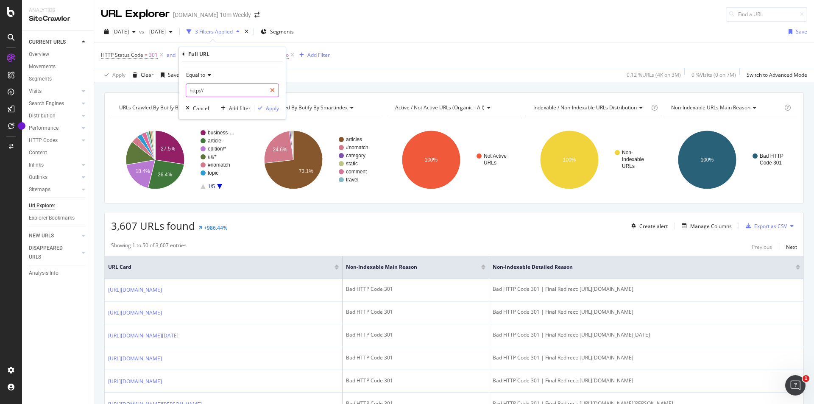
paste input "www.thetimes.com/"
type input "http://www.thetimes.com/"
click at [272, 111] on div "Apply" at bounding box center [272, 108] width 13 height 7
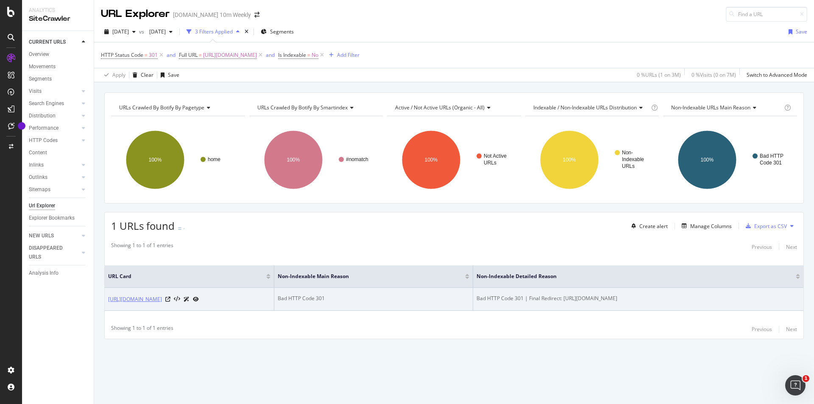
copy link "http://www.thetimes.com/"
drag, startPoint x: 107, startPoint y: 298, endPoint x: 171, endPoint y: 297, distance: 63.2
click at [171, 300] on td "http://www.thetimes.com/" at bounding box center [190, 299] width 170 height 23
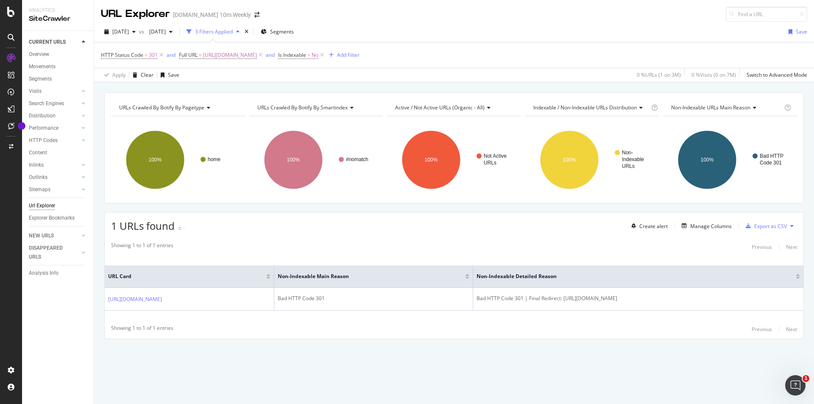
click at [485, 333] on div "Showing 1 to 1 of 1 entries Previous Next" at bounding box center [454, 330] width 699 height 10
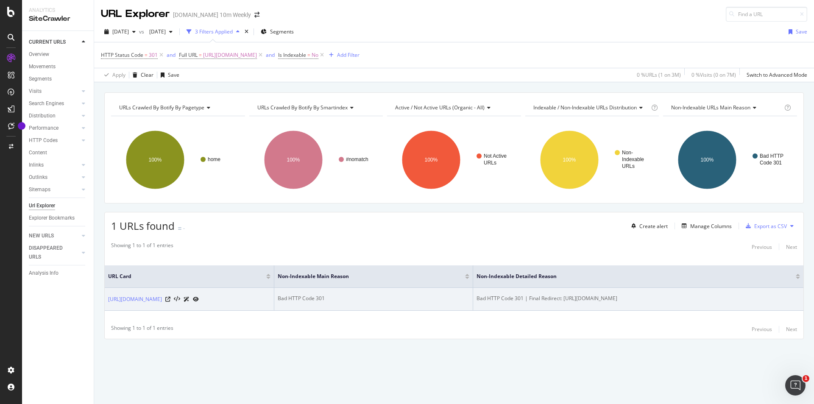
click at [199, 299] on icon at bounding box center [196, 299] width 6 height 5
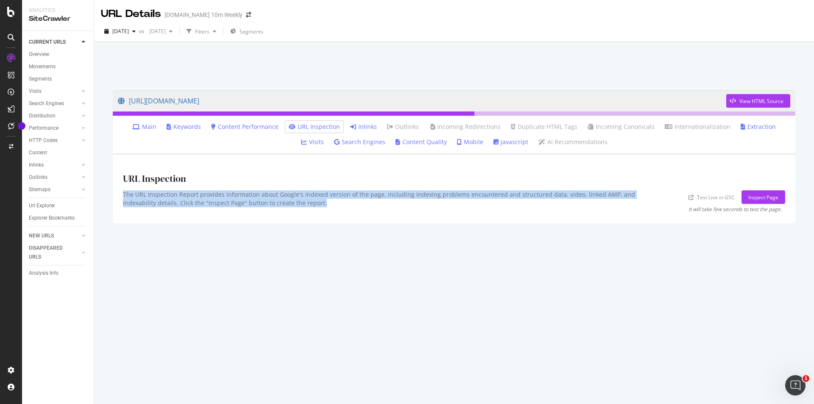
drag, startPoint x: 123, startPoint y: 195, endPoint x: 512, endPoint y: 196, distance: 389.0
click at [442, 201] on div "URL Inspection The URL Inspection Report provides information about Google's in…" at bounding box center [454, 189] width 683 height 68
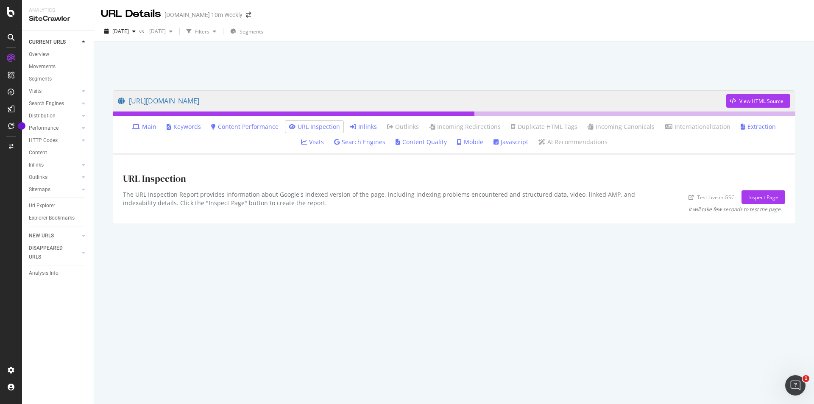
click at [316, 126] on link "URL Inspection" at bounding box center [314, 127] width 51 height 8
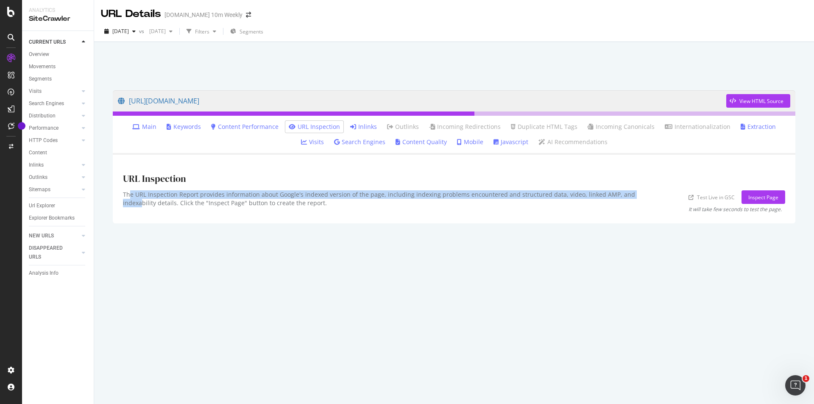
drag, startPoint x: 167, startPoint y: 196, endPoint x: 726, endPoint y: 198, distance: 559.1
click at [644, 195] on div "The URL Inspection Report provides information about Google's indexed version o…" at bounding box center [390, 201] width 535 height 22
click at [750, 200] on div "Inspect Page" at bounding box center [764, 197] width 30 height 7
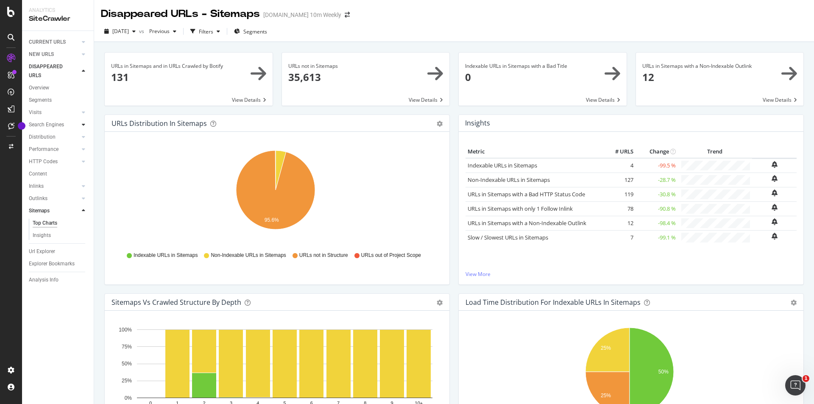
click at [82, 124] on icon at bounding box center [83, 124] width 3 height 5
click at [51, 137] on div "Top Charts" at bounding box center [45, 137] width 25 height 9
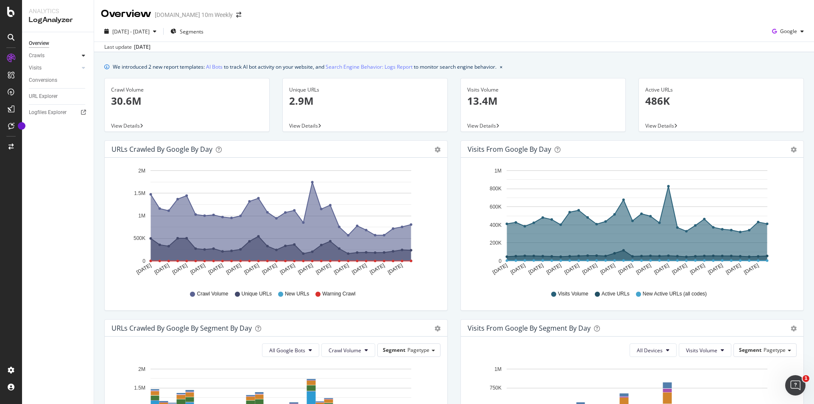
click at [82, 55] on icon at bounding box center [83, 55] width 3 height 5
click at [80, 124] on div at bounding box center [83, 126] width 8 height 8
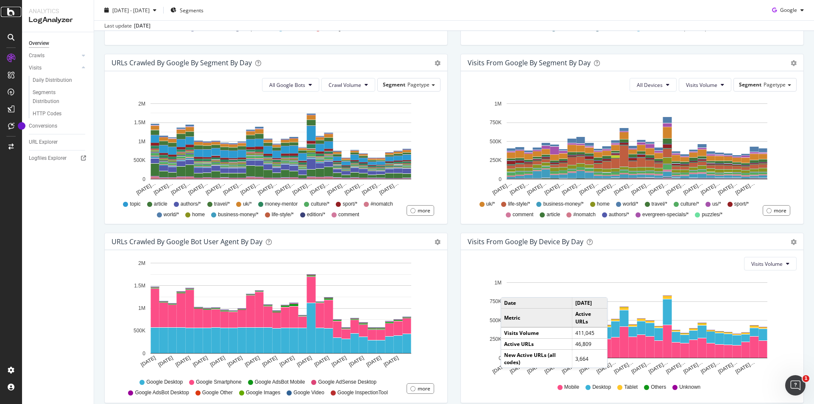
scroll to position [303, 0]
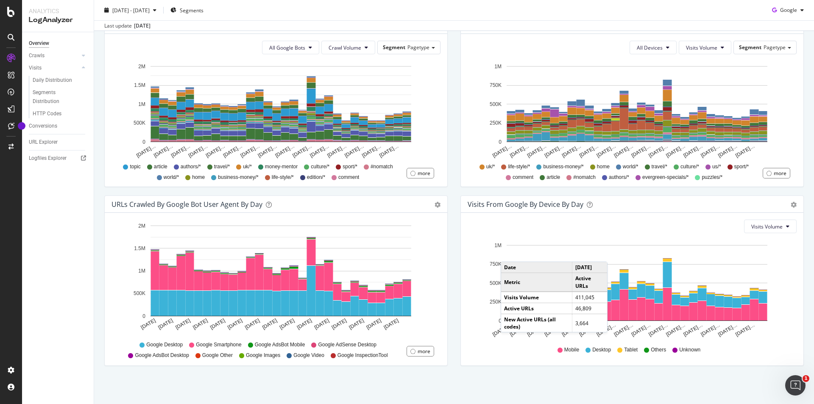
click at [473, 354] on div "Mobile Desktop Tablet Others Unknown" at bounding box center [632, 350] width 321 height 19
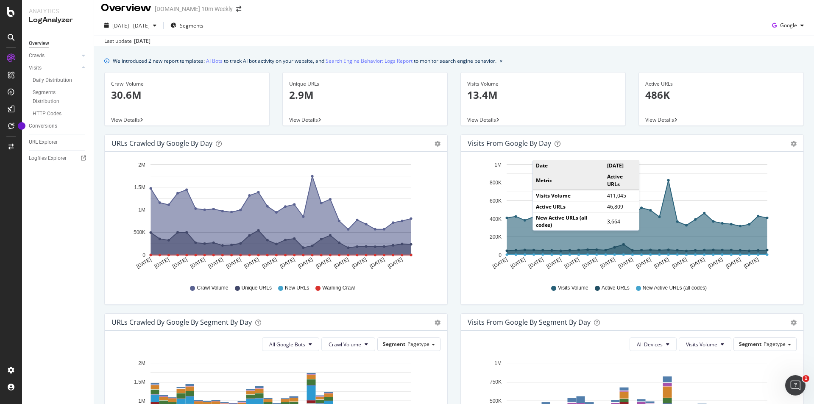
scroll to position [0, 0]
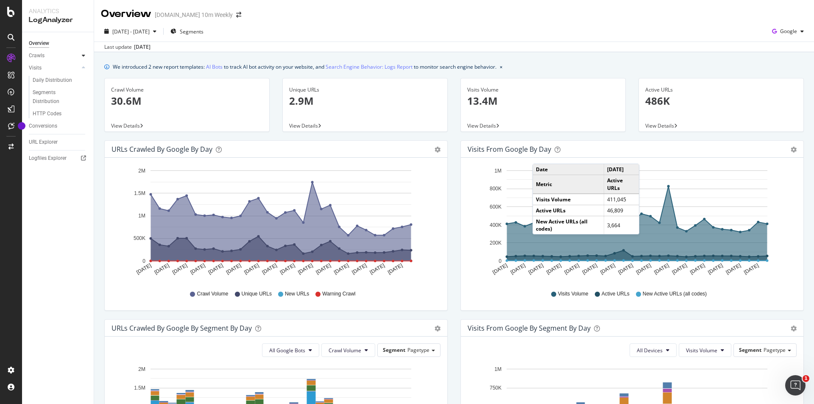
click at [83, 53] on icon at bounding box center [83, 55] width 3 height 5
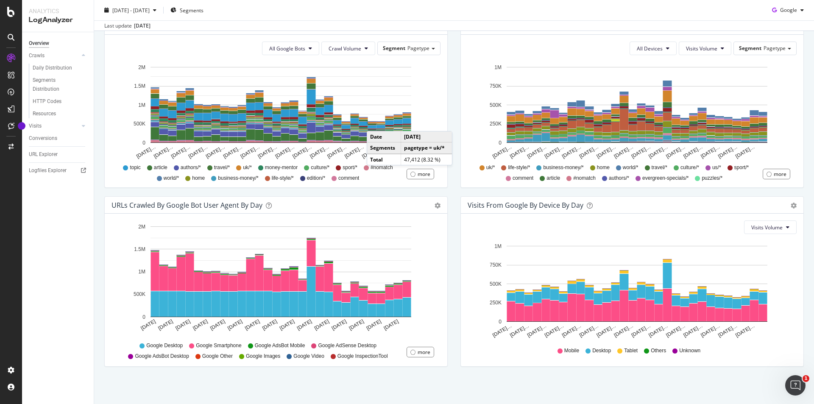
scroll to position [303, 0]
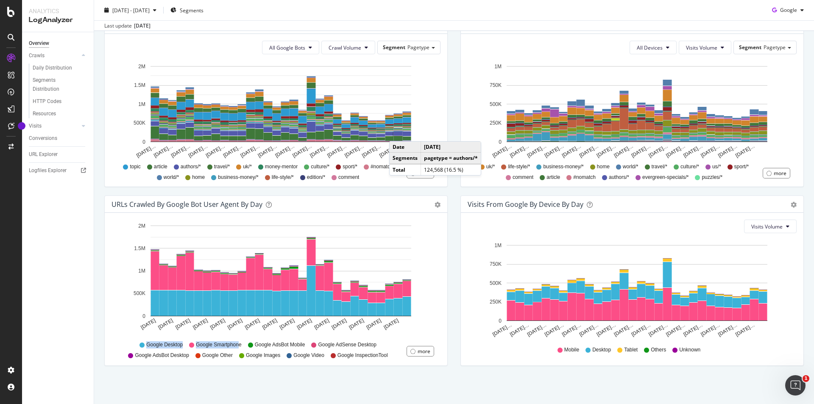
drag, startPoint x: 238, startPoint y: 344, endPoint x: 143, endPoint y: 345, distance: 95.5
click at [143, 345] on div "Google Desktop Google Smartphone Google AdsBot Mobile Google AdSense Desktop Go…" at bounding box center [261, 349] width 291 height 19
click at [465, 371] on div "Visits From Google By Device By Day Timeline (by Value) Timeline (by Percentage…" at bounding box center [632, 285] width 356 height 179
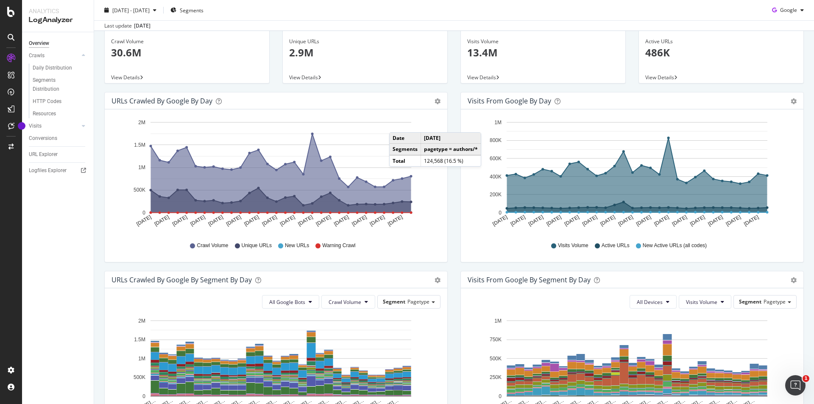
scroll to position [0, 0]
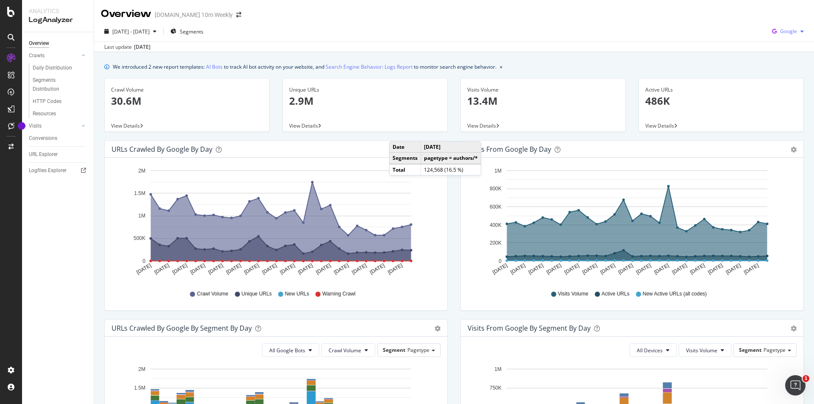
click at [789, 32] on span "Google" at bounding box center [789, 31] width 17 height 7
click at [661, 30] on div "2025 Jul. 13th - Aug. 11th Segments Google" at bounding box center [454, 33] width 720 height 17
click at [204, 33] on span "Segments" at bounding box center [192, 31] width 24 height 7
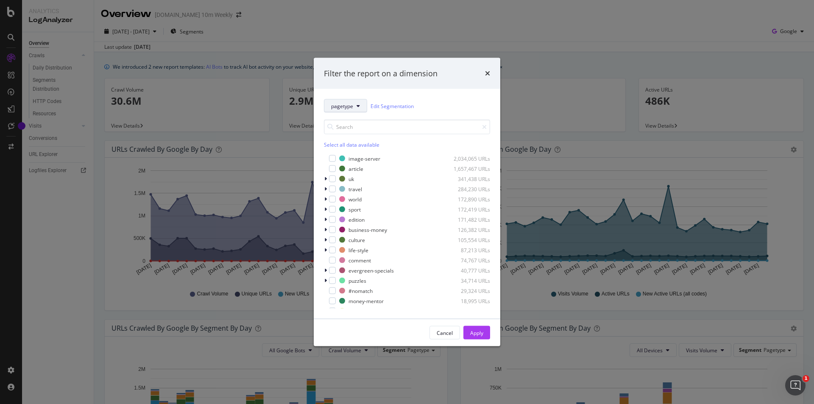
click at [366, 105] on button "pagetype" at bounding box center [345, 106] width 43 height 14
click at [344, 167] on span "host" at bounding box center [346, 168] width 31 height 8
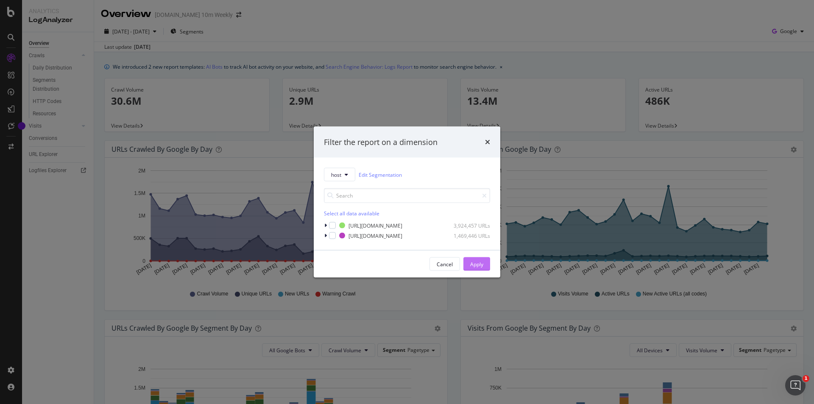
click at [489, 263] on button "Apply" at bounding box center [477, 264] width 27 height 14
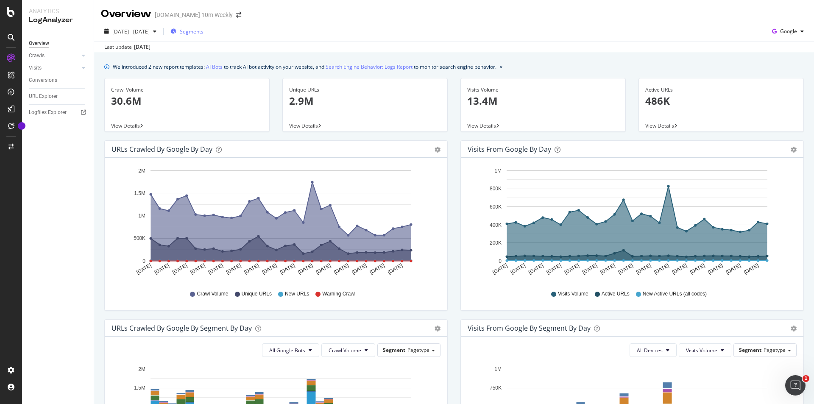
click at [203, 32] on span "Segments" at bounding box center [192, 31] width 24 height 7
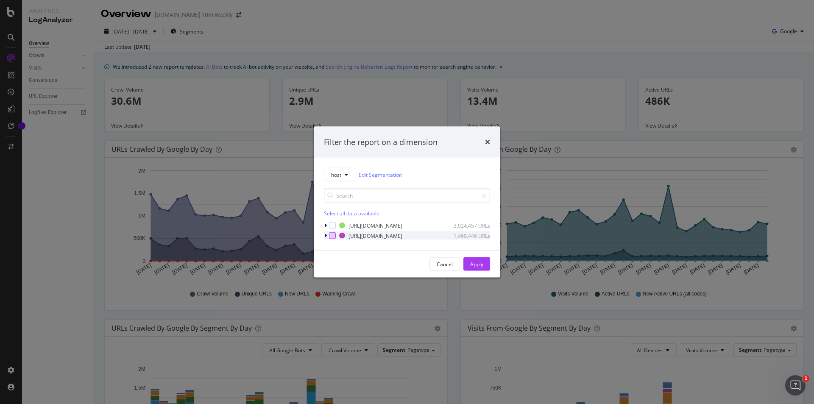
click at [332, 235] on div "modal" at bounding box center [332, 235] width 7 height 7
click at [325, 235] on icon "modal" at bounding box center [326, 235] width 3 height 5
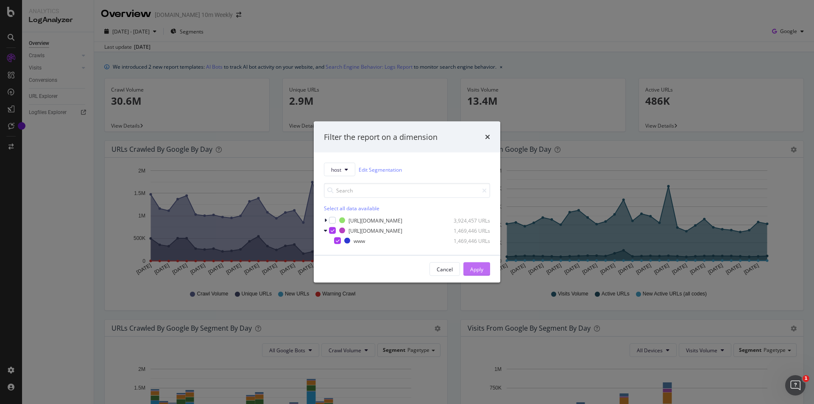
click at [482, 270] on div "Apply" at bounding box center [476, 269] width 13 height 7
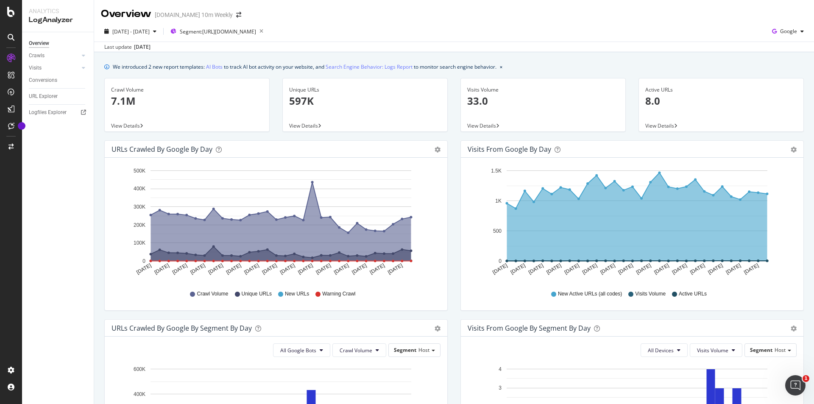
click at [316, 127] on span "View Details" at bounding box center [303, 125] width 29 height 7
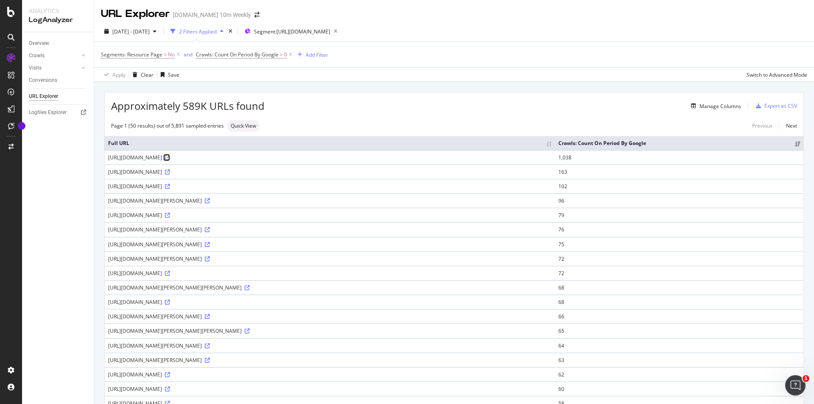
click at [170, 160] on icon at bounding box center [167, 157] width 5 height 5
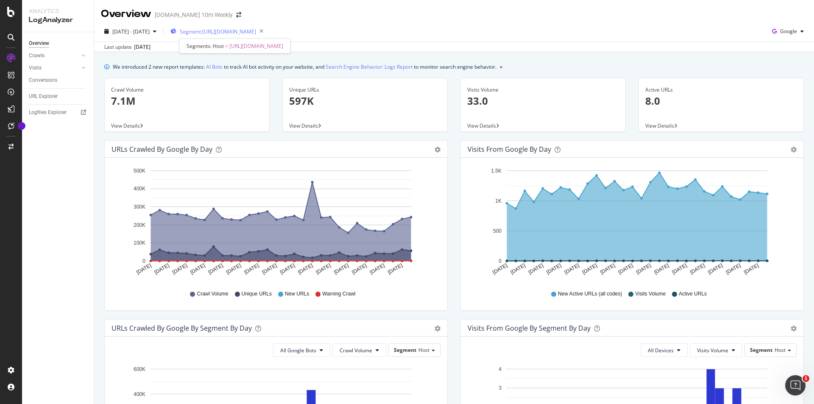
click at [226, 31] on span "Segment: https_thetimes.co.uk/*" at bounding box center [218, 31] width 76 height 7
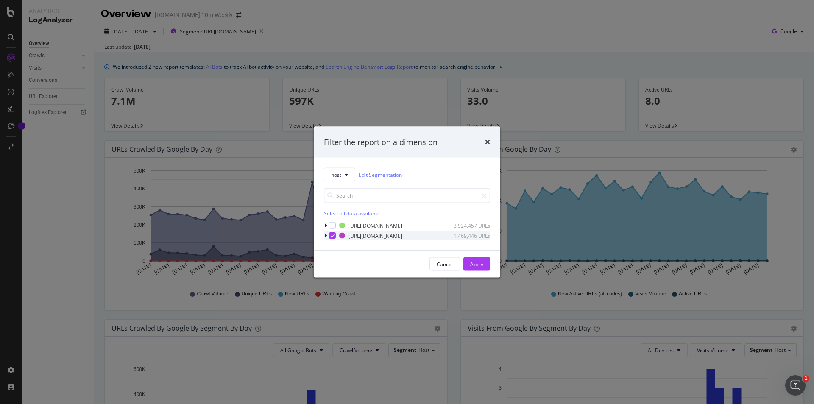
click at [326, 234] on icon "modal" at bounding box center [326, 235] width 3 height 5
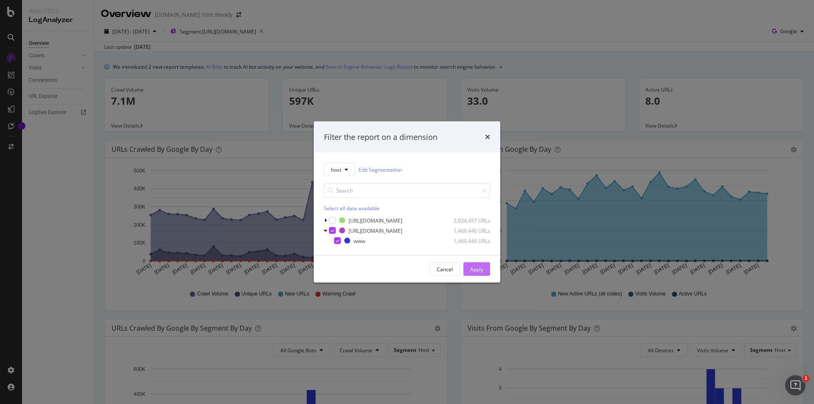
click at [474, 269] on div "Apply" at bounding box center [476, 269] width 13 height 7
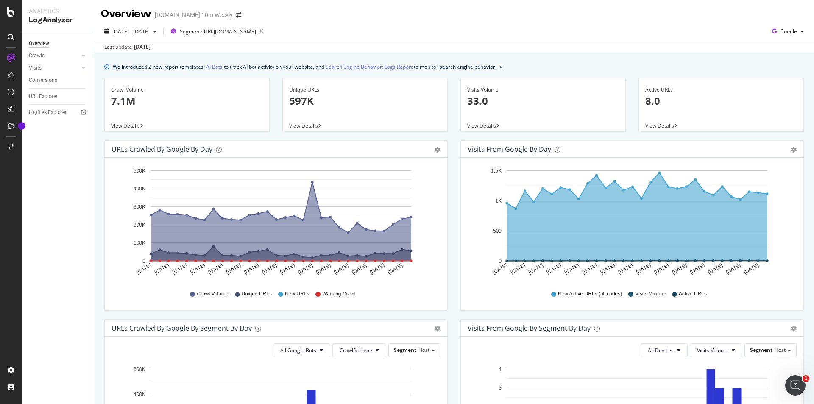
click at [336, 25] on div "2025 Jul. 13th - Aug. 11th Segment: https_thetimes.co.uk/* Google" at bounding box center [454, 33] width 720 height 17
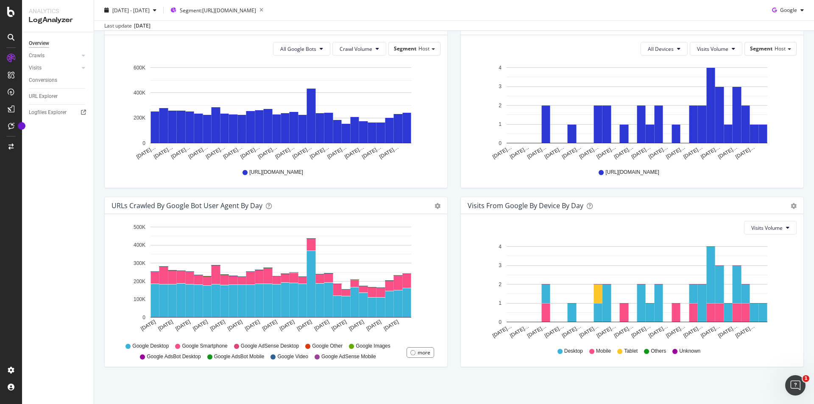
scroll to position [303, 0]
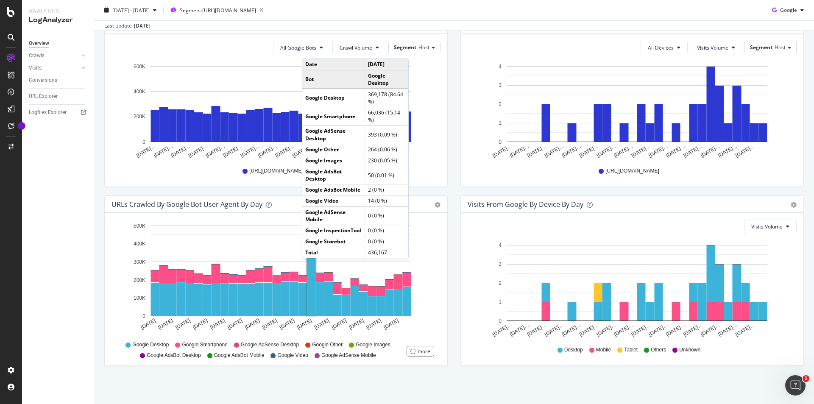
click at [311, 267] on rect "A chart." at bounding box center [311, 283] width 9 height 66
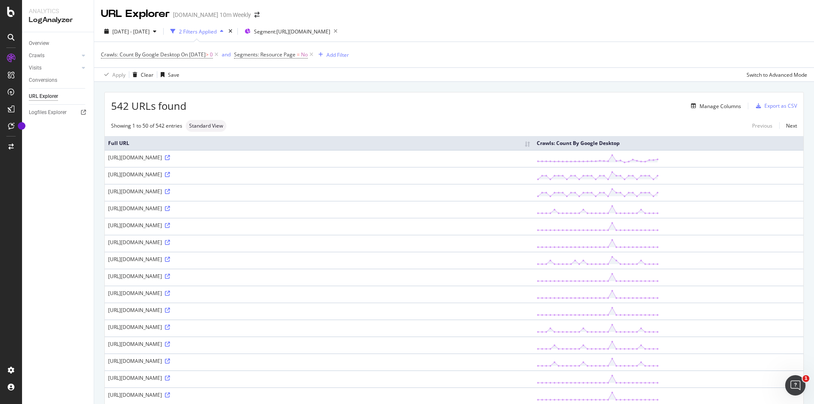
click at [227, 33] on div "button" at bounding box center [222, 31] width 10 height 5
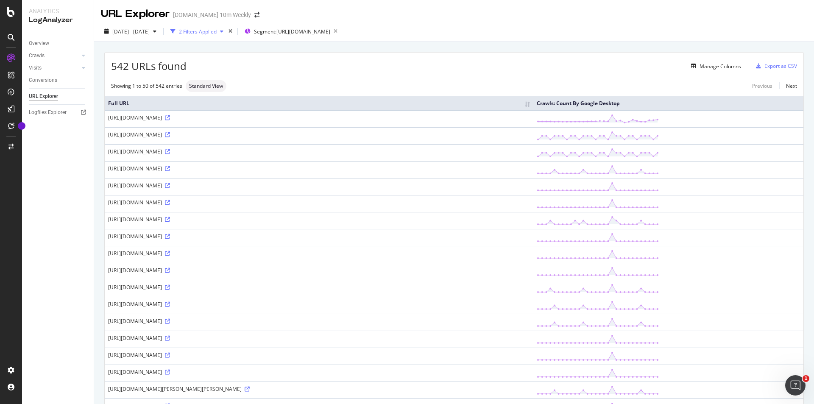
click at [217, 29] on div "2 Filters Applied" at bounding box center [198, 31] width 38 height 7
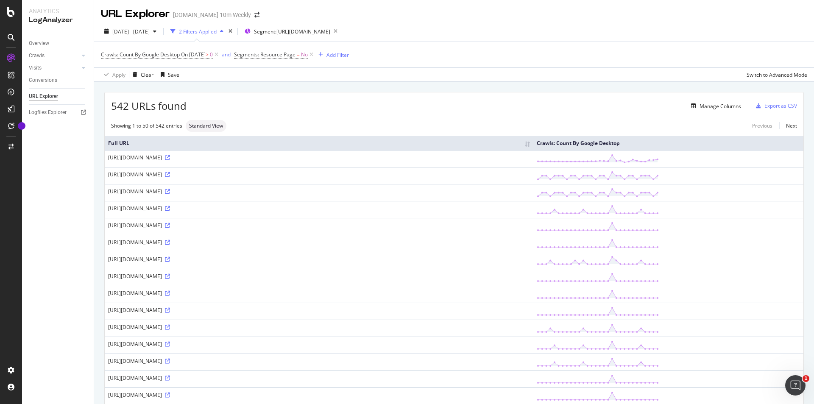
click at [227, 28] on div "2 Filters Applied" at bounding box center [197, 31] width 60 height 13
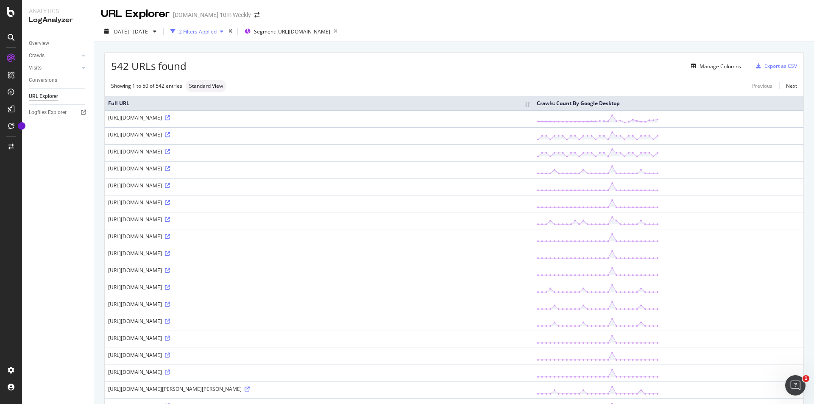
click at [227, 28] on div "2 Filters Applied" at bounding box center [197, 31] width 60 height 13
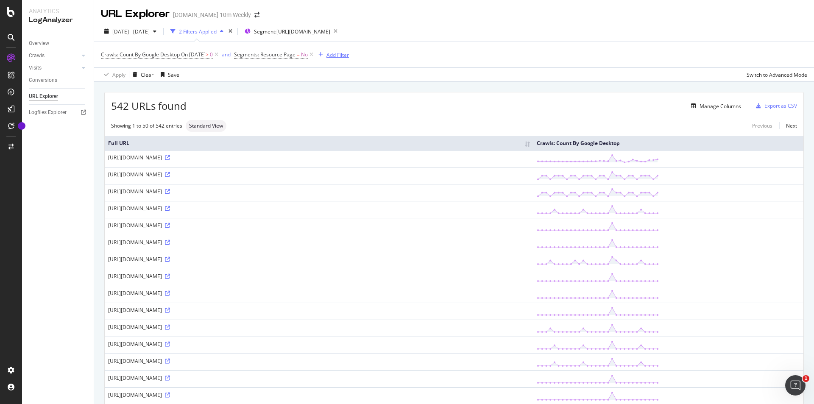
click at [347, 57] on div "Add Filter" at bounding box center [338, 54] width 22 height 7
click at [344, 164] on span "URLs (Logs)" at bounding box center [353, 162] width 28 height 7
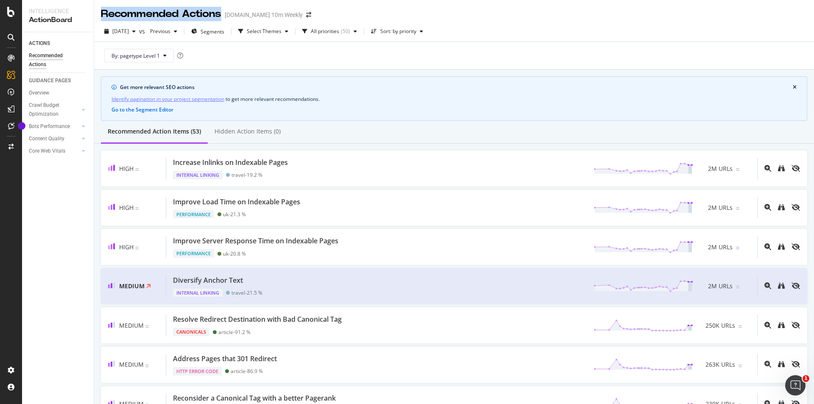
drag, startPoint x: 221, startPoint y: 14, endPoint x: 95, endPoint y: 13, distance: 125.6
click at [95, 13] on div "Recommended Actions [DOMAIN_NAME] 10m Weekly" at bounding box center [454, 10] width 720 height 21
copy div "Recommended Actions"
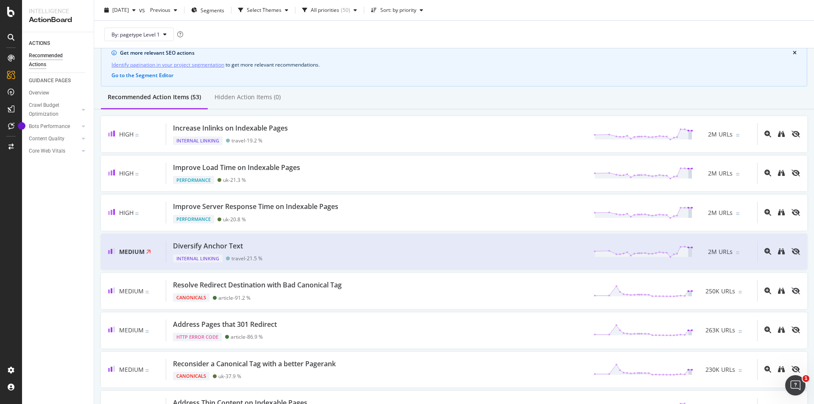
scroll to position [22, 0]
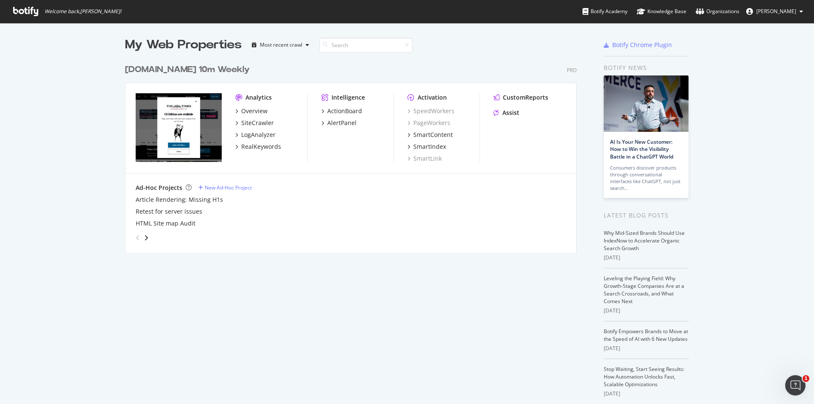
click at [192, 72] on div "[DOMAIN_NAME] 10m Weekly" at bounding box center [187, 70] width 125 height 12
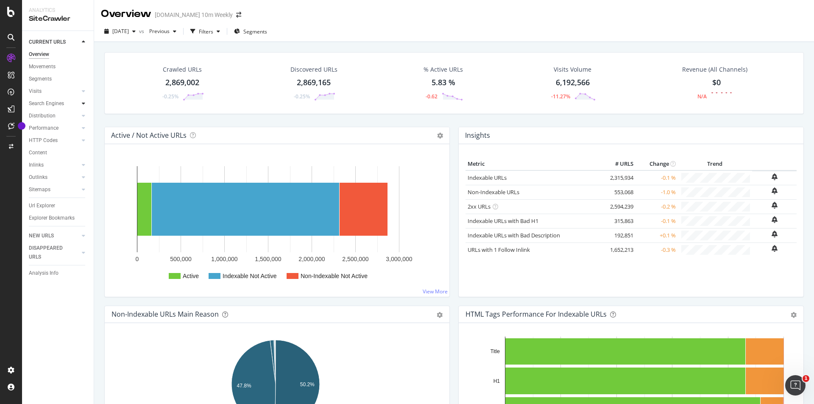
click at [81, 101] on div at bounding box center [83, 103] width 8 height 8
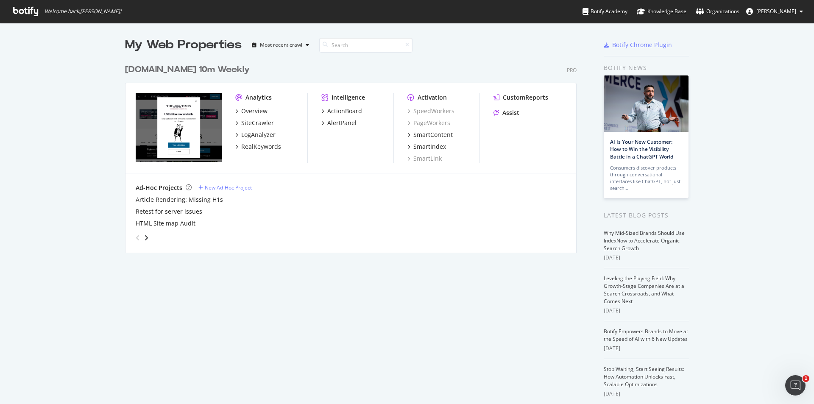
click at [175, 72] on div "[DOMAIN_NAME] 10m Weekly" at bounding box center [187, 70] width 125 height 12
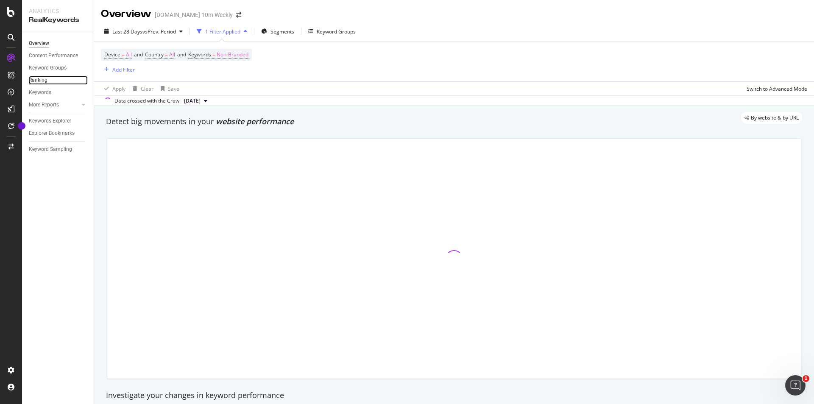
click at [46, 79] on div "Ranking" at bounding box center [38, 80] width 19 height 9
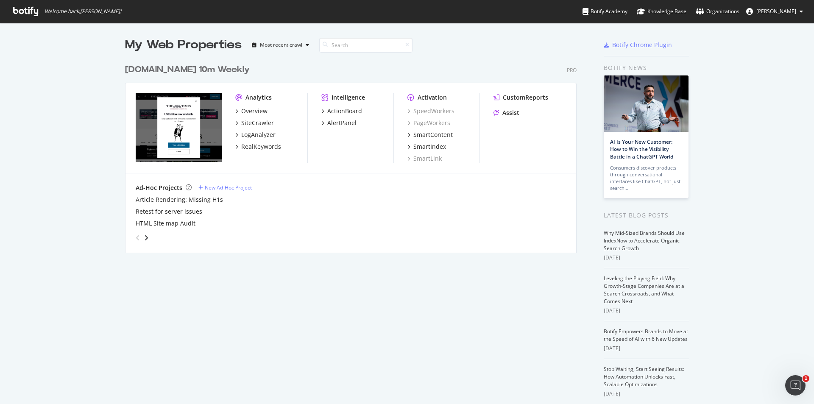
click at [157, 66] on div "[DOMAIN_NAME] 10m Weekly" at bounding box center [187, 70] width 125 height 12
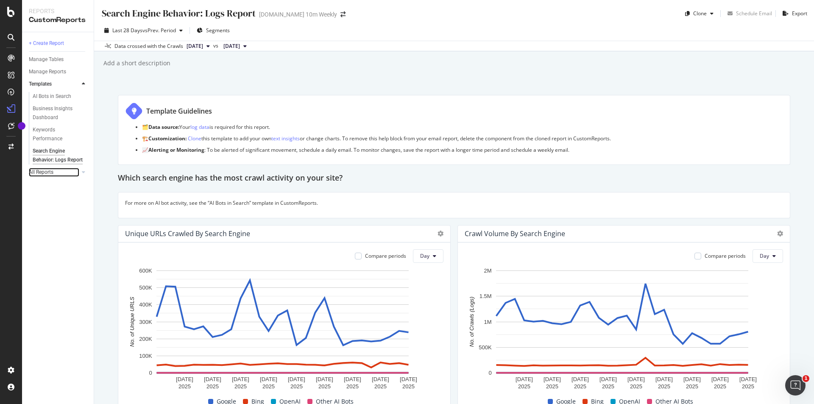
click at [79, 176] on div at bounding box center [75, 172] width 8 height 8
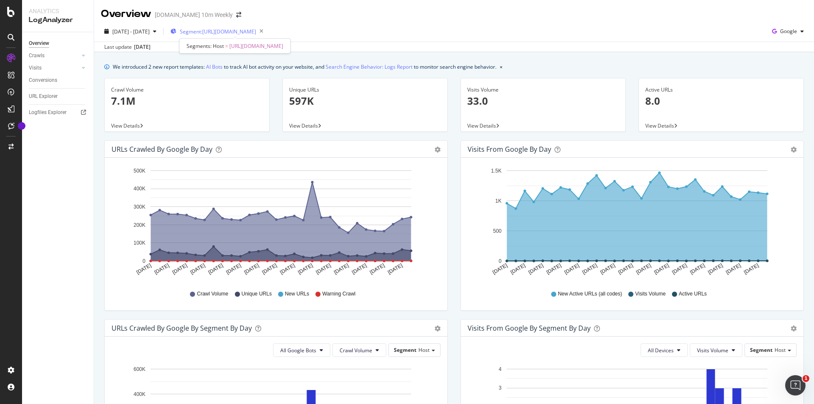
click at [256, 32] on span "Segment: [URL][DOMAIN_NAME]" at bounding box center [218, 31] width 76 height 7
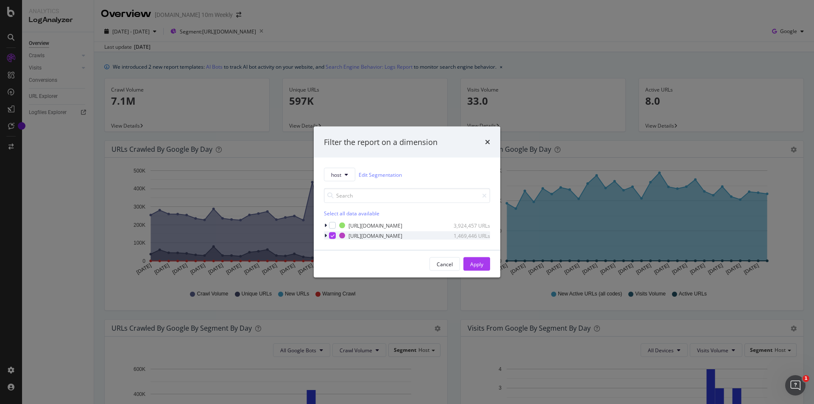
click at [334, 235] on icon "modal" at bounding box center [333, 236] width 4 height 4
click at [334, 228] on div "modal" at bounding box center [332, 225] width 7 height 7
click at [484, 265] on button "Apply" at bounding box center [477, 264] width 27 height 14
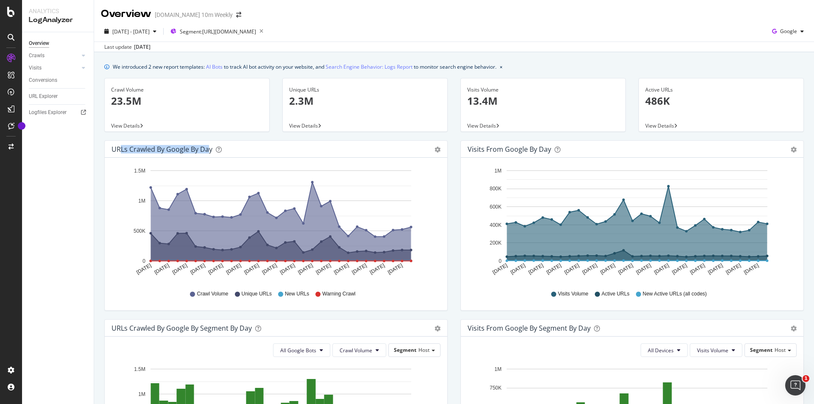
drag, startPoint x: 122, startPoint y: 150, endPoint x: 210, endPoint y: 151, distance: 88.2
click at [210, 151] on div "URLs Crawled by Google by day" at bounding box center [162, 149] width 101 height 8
click at [160, 33] on div "button" at bounding box center [155, 31] width 10 height 5
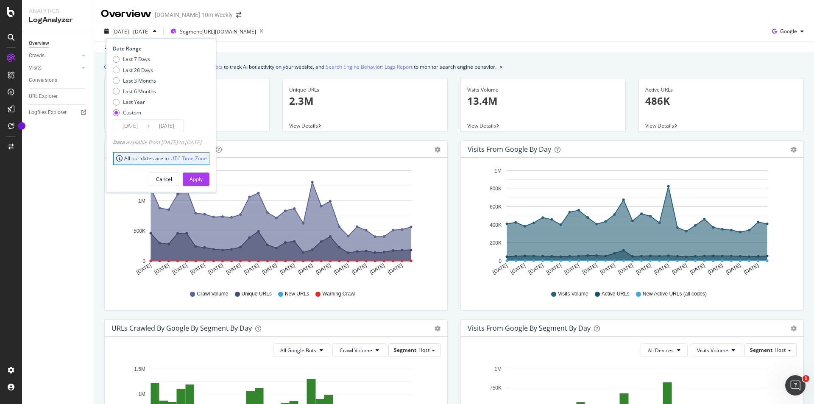
click at [172, 129] on input "2025/08/11" at bounding box center [167, 126] width 34 height 12
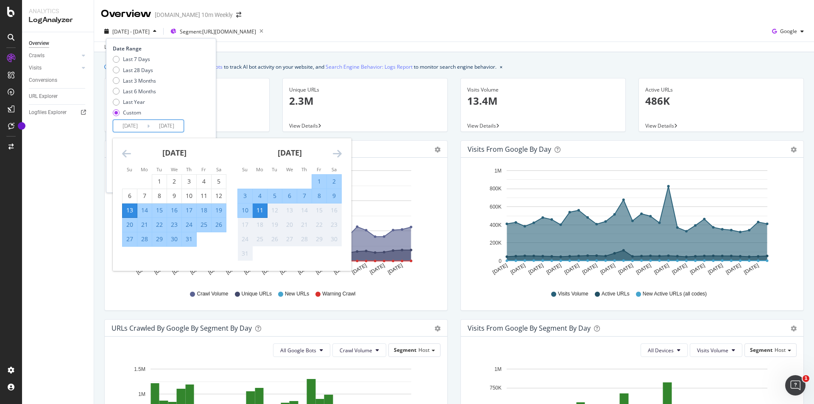
click at [276, 210] on div "12" at bounding box center [275, 210] width 14 height 8
click at [277, 210] on div "12" at bounding box center [275, 210] width 14 height 8
click at [85, 160] on div "Overview Crawls Daily Distribution Segments Distribution HTTP Codes Resources V…" at bounding box center [58, 218] width 72 height 372
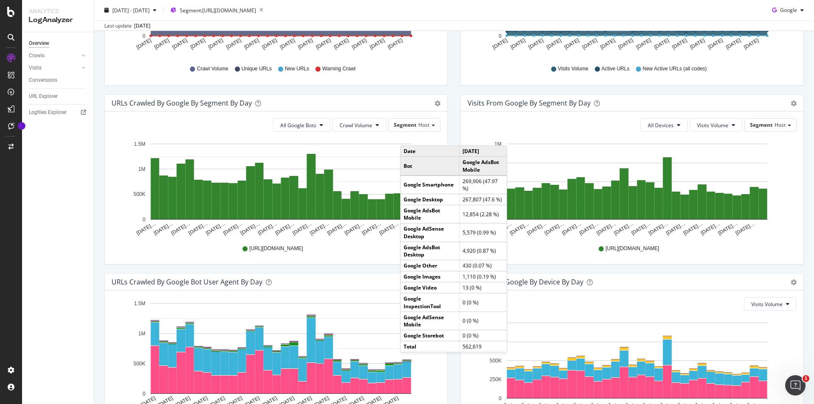
scroll to position [91, 0]
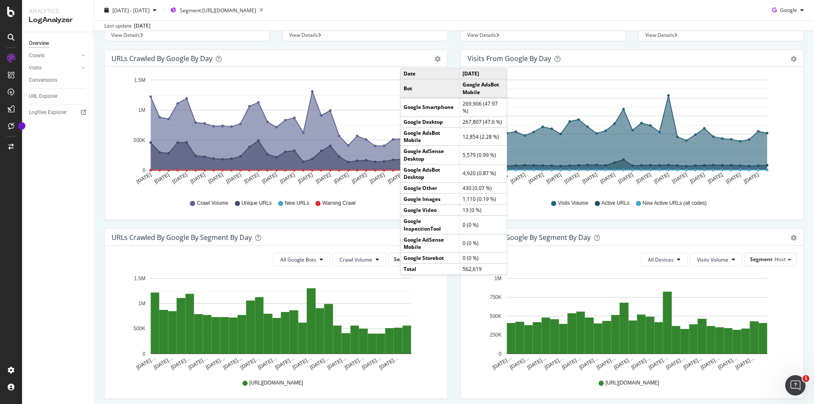
click at [58, 288] on div "Overview Crawls Daily Distribution Segments Distribution HTTP Codes Resources V…" at bounding box center [58, 218] width 72 height 372
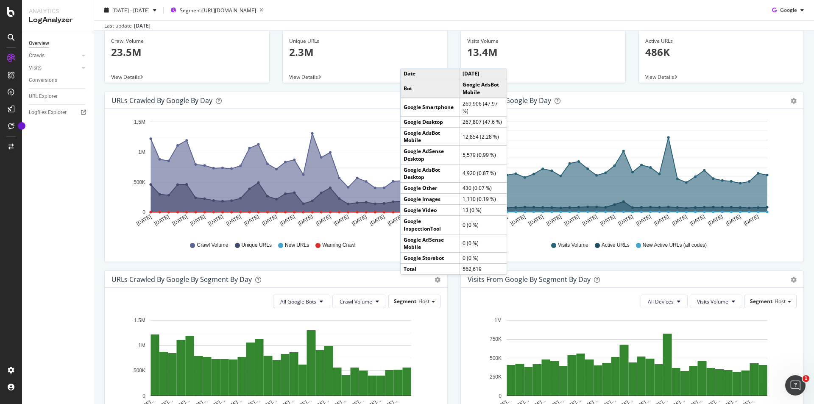
scroll to position [0, 0]
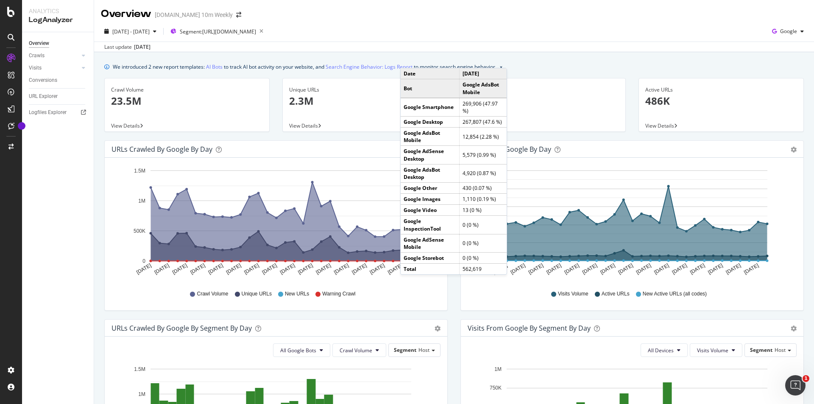
click at [744, 62] on div "We introduced 2 new report templates: AI Bots to track AI bot activity on your …" at bounding box center [454, 379] width 720 height 655
click at [58, 235] on div "Overview Crawls Daily Distribution Segments Distribution HTTP Codes Resources V…" at bounding box center [58, 218] width 72 height 372
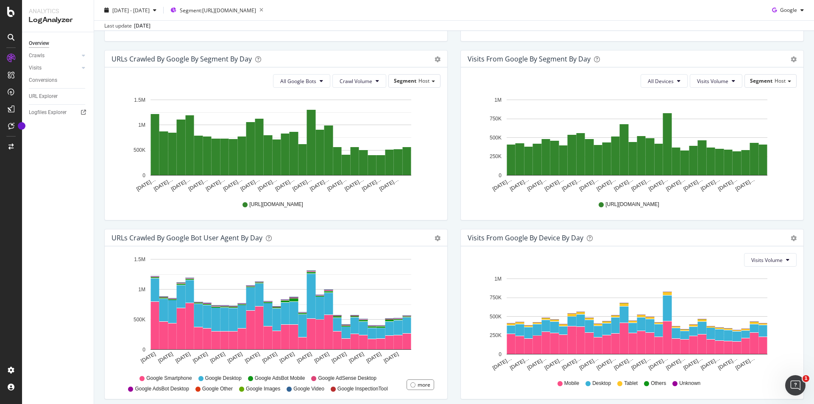
scroll to position [303, 0]
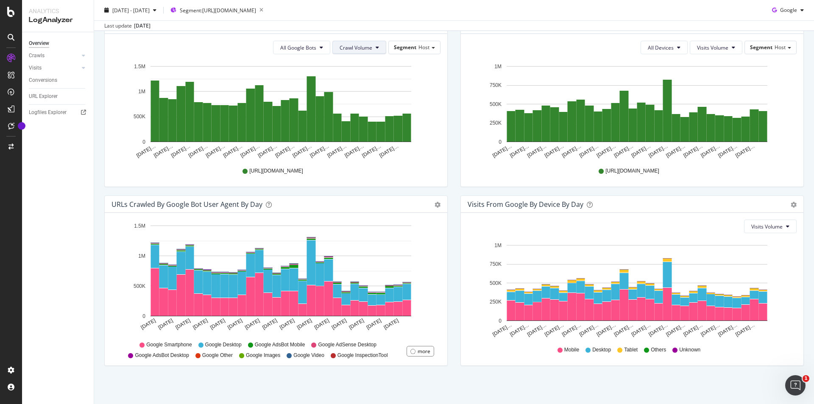
click at [376, 47] on button "Crawl Volume" at bounding box center [360, 48] width 54 height 14
click at [433, 49] on div "Segment Host" at bounding box center [414, 47] width 51 height 12
click at [420, 94] on div "Advanced selector >" at bounding box center [403, 95] width 68 height 12
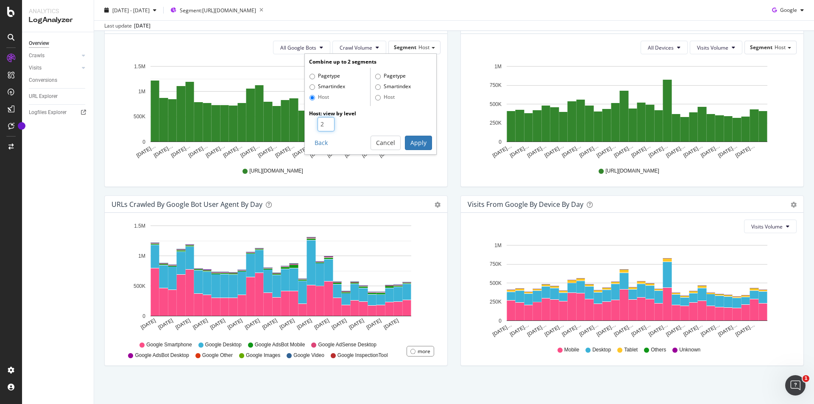
click at [325, 121] on input "2" at bounding box center [326, 124] width 17 height 14
click at [325, 126] on input "1" at bounding box center [326, 124] width 17 height 14
click at [323, 119] on input "1" at bounding box center [326, 124] width 17 height 14
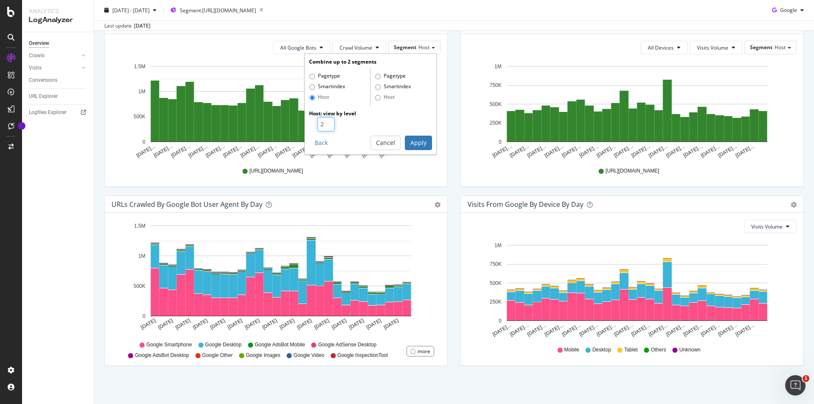
type input "2"
click at [324, 122] on input "2" at bounding box center [326, 124] width 17 height 14
click at [375, 141] on button "Cancel" at bounding box center [386, 143] width 30 height 14
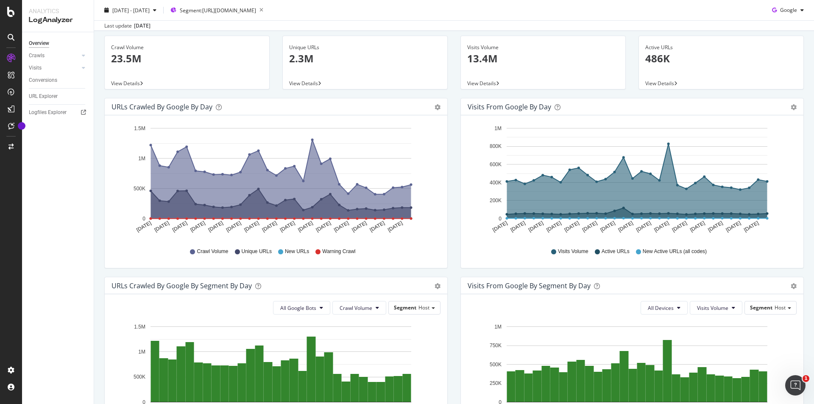
scroll to position [170, 0]
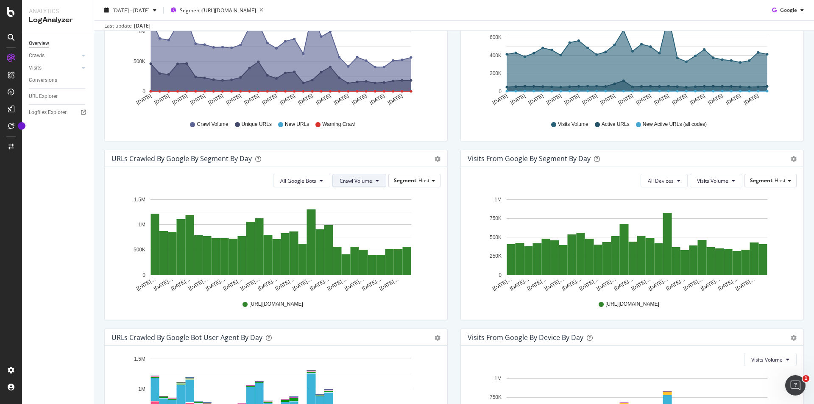
click at [372, 183] on button "Crawl Volume" at bounding box center [360, 181] width 54 height 14
click at [320, 181] on icon at bounding box center [321, 180] width 3 height 5
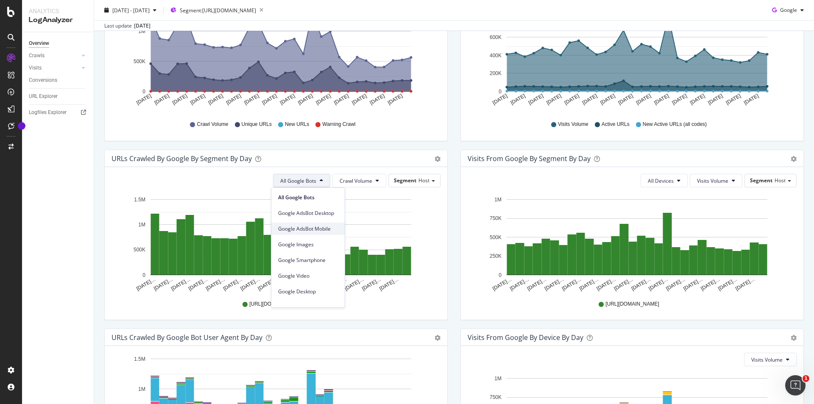
click at [324, 229] on span "Google AdsBot Mobile" at bounding box center [308, 229] width 60 height 8
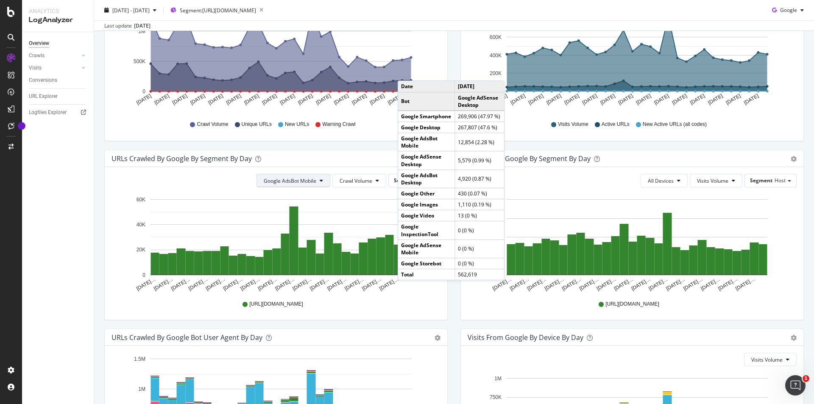
click at [315, 181] on button "Google AdsBot Mobile" at bounding box center [294, 181] width 74 height 14
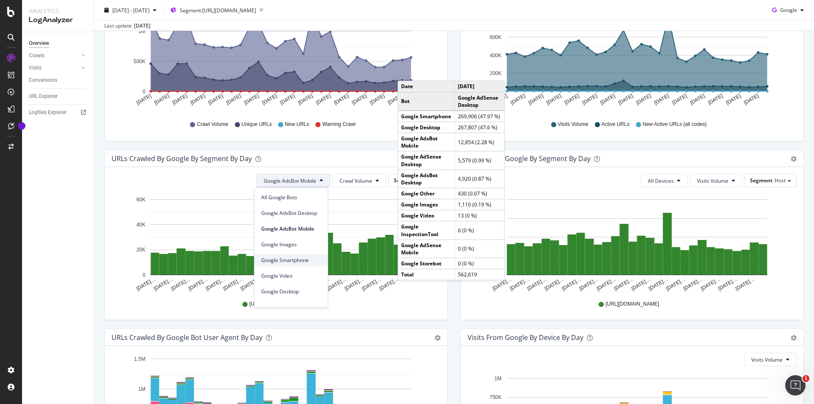
click at [305, 259] on span "Google Smartphone" at bounding box center [291, 261] width 60 height 8
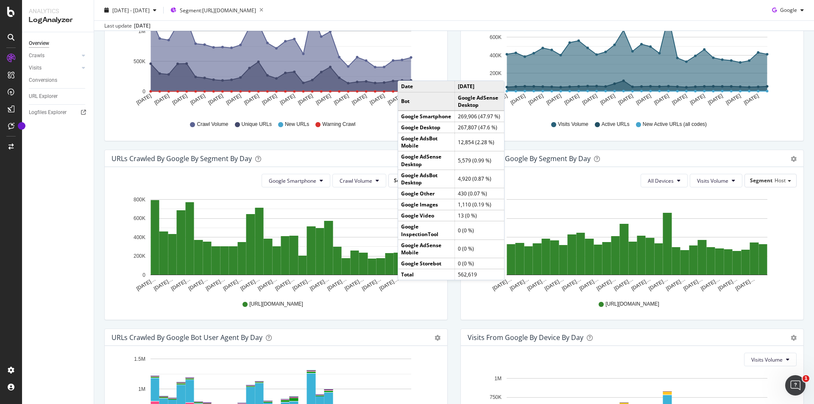
click at [441, 308] on div "Google Smartphone Crawl Volume Segment Host Hold CTRL while clicking to filter …" at bounding box center [276, 243] width 343 height 153
click at [450, 308] on div "URLs Crawled by Google By Segment By Day Timeline (by Value) Table Google Smart…" at bounding box center [276, 239] width 356 height 179
click at [342, 161] on div "URLs Crawled by Google By Segment By Day" at bounding box center [267, 158] width 311 height 8
click at [367, 177] on button "Crawl Volume" at bounding box center [360, 181] width 54 height 14
click at [367, 227] on span "New URLs" at bounding box center [354, 229] width 34 height 8
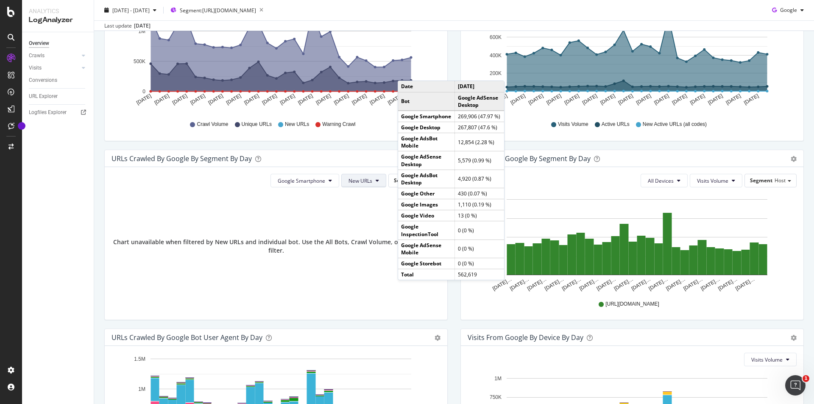
click at [372, 179] on button "New URLs" at bounding box center [363, 181] width 45 height 14
click at [362, 215] on span "Unique URLs" at bounding box center [362, 214] width 33 height 8
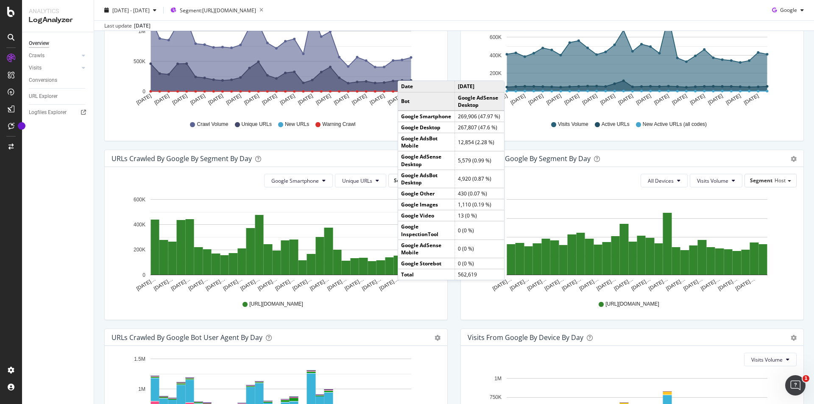
click at [371, 149] on div "URLs Crawled by Google by day Area Table Hold CTRL while clicking to filter the…" at bounding box center [276, 60] width 356 height 179
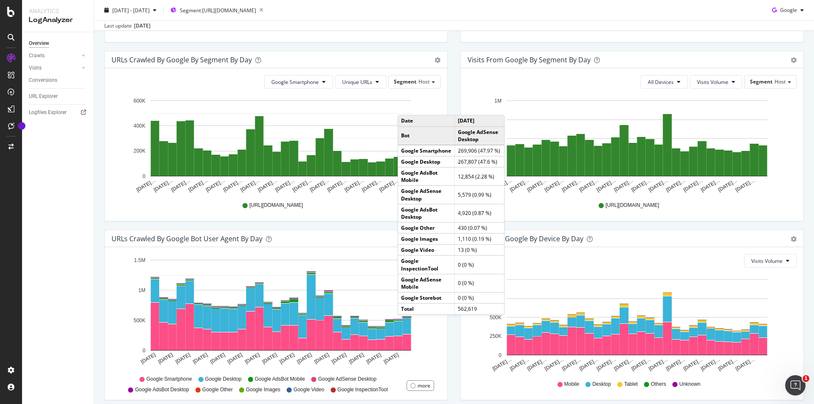
scroll to position [303, 0]
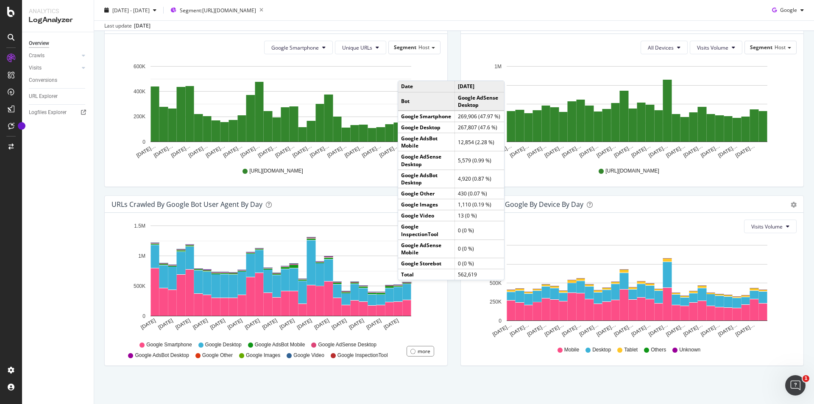
click at [443, 71] on div "Google Smartphone Unique URLs Segment Host Hold CTRL while clicking to filter t…" at bounding box center [276, 110] width 343 height 153
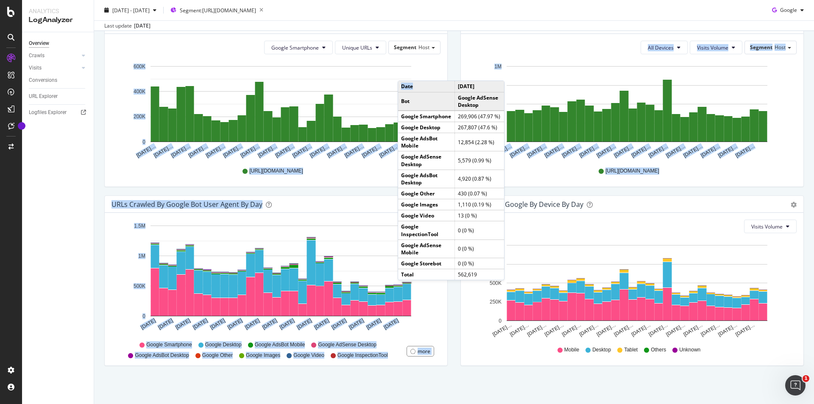
drag, startPoint x: 451, startPoint y: 83, endPoint x: 446, endPoint y: 68, distance: 16.2
click at [447, 68] on div "URLs Crawled by Google by day Area Table Hold CTRL while clicking to filter the…" at bounding box center [454, 106] width 713 height 537
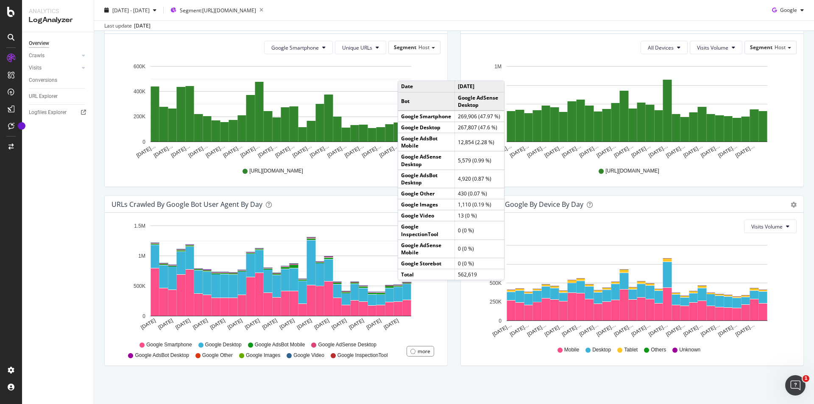
click at [445, 68] on div "URLs Crawled by Google By Segment By Day Timeline (by Value) Table Google Smart…" at bounding box center [276, 106] width 356 height 179
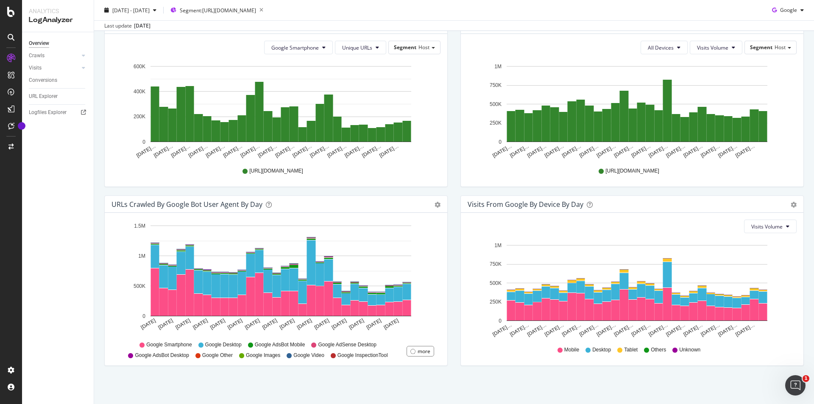
scroll to position [218, 0]
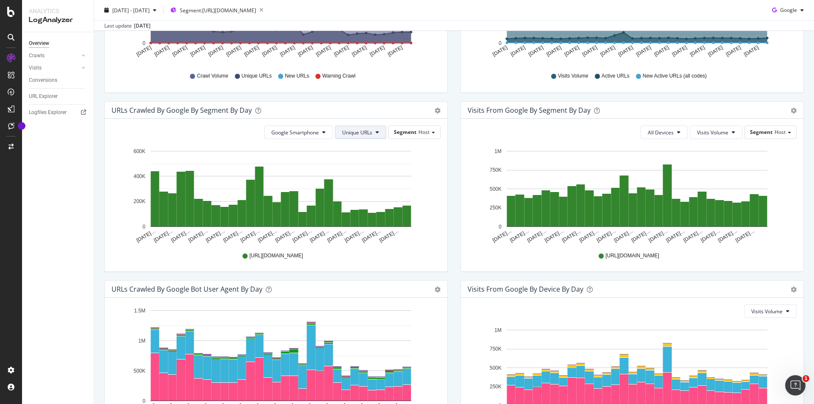
click at [373, 137] on button "Unique URLs" at bounding box center [360, 133] width 51 height 14
click at [361, 150] on span "Crawl Volume" at bounding box center [355, 150] width 33 height 8
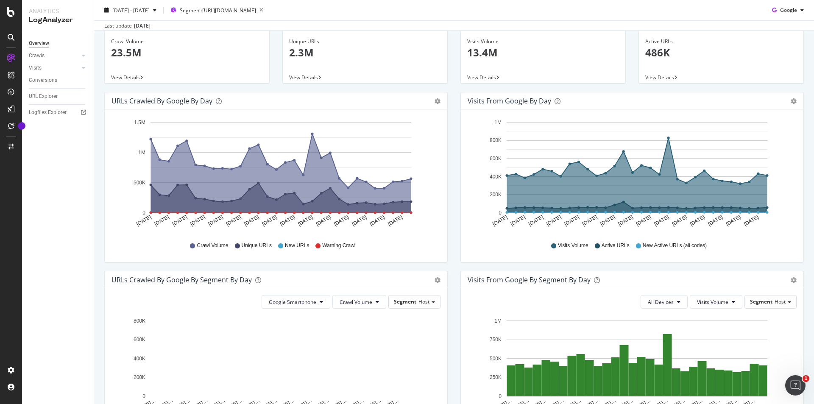
scroll to position [0, 0]
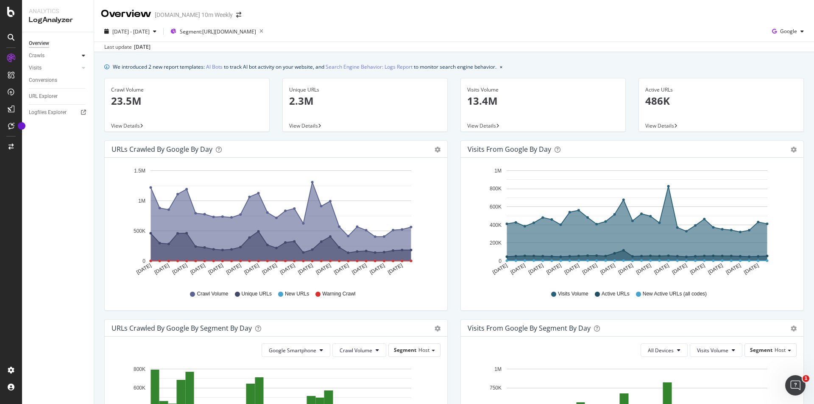
click at [84, 54] on icon at bounding box center [83, 55] width 3 height 5
drag, startPoint x: 51, startPoint y: 111, endPoint x: 67, endPoint y: 113, distance: 16.3
click at [51, 111] on div "Resources" at bounding box center [44, 113] width 23 height 9
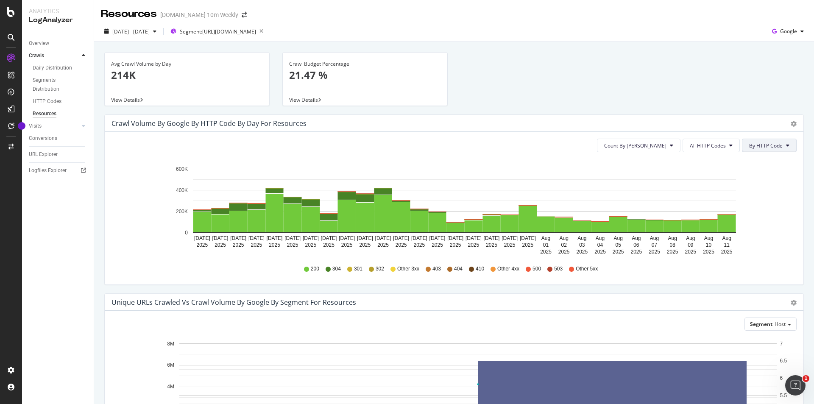
click at [779, 144] on button "By HTTP Code" at bounding box center [769, 146] width 55 height 14
click at [670, 147] on icon at bounding box center [671, 145] width 3 height 5
click at [714, 147] on span "All HTTP Codes" at bounding box center [708, 145] width 36 height 7
click at [570, 119] on div "Crawl Volume by google by HTTP Code by Day for Resources" at bounding box center [445, 123] width 667 height 8
click at [150, 31] on span "2025 Jul. 13th - Aug. 11th" at bounding box center [130, 31] width 37 height 7
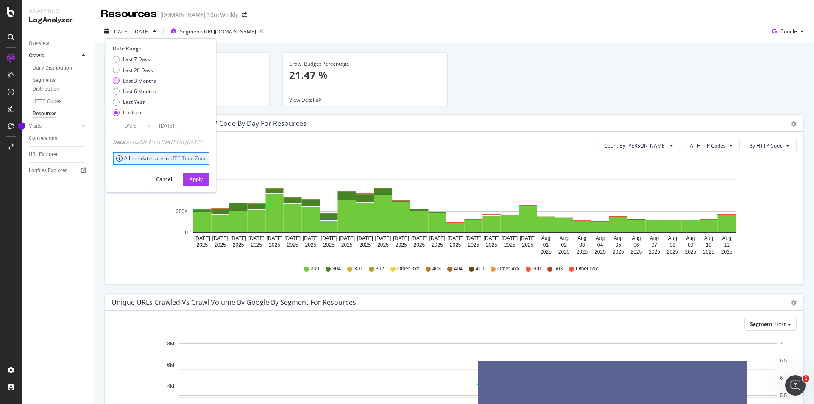
click at [140, 79] on div "Last 3 Months" at bounding box center [139, 80] width 33 height 7
type input "2025/05/12"
click at [203, 181] on div "Apply" at bounding box center [196, 179] width 13 height 7
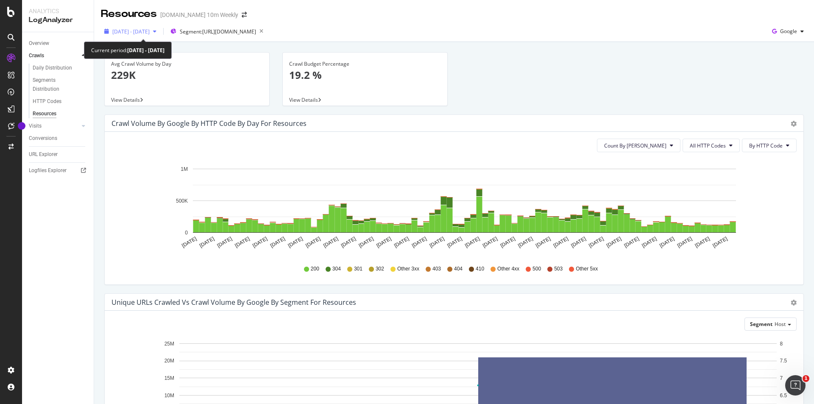
click at [157, 31] on icon "button" at bounding box center [154, 31] width 3 height 5
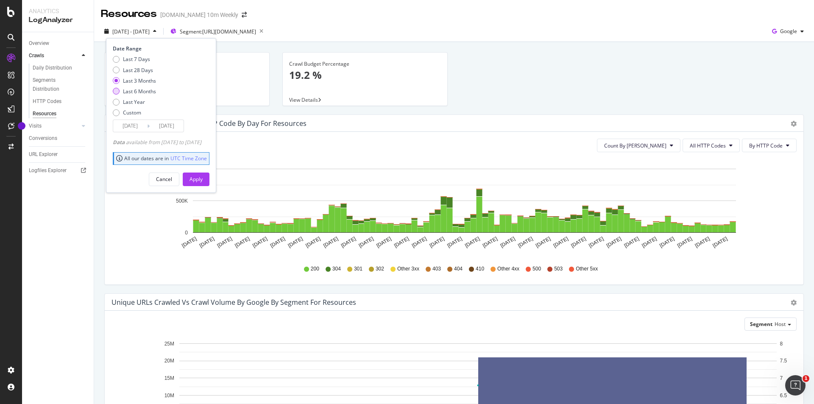
click at [148, 90] on div "Last 6 Months" at bounding box center [139, 91] width 33 height 7
type input "2025/02/12"
click at [203, 180] on div "Apply" at bounding box center [196, 179] width 13 height 7
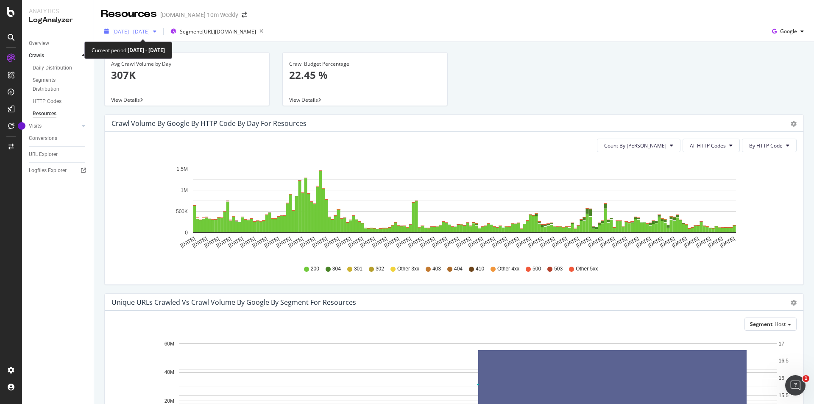
click at [150, 30] on span "2025 Feb. 12th - Aug. 11th" at bounding box center [130, 31] width 37 height 7
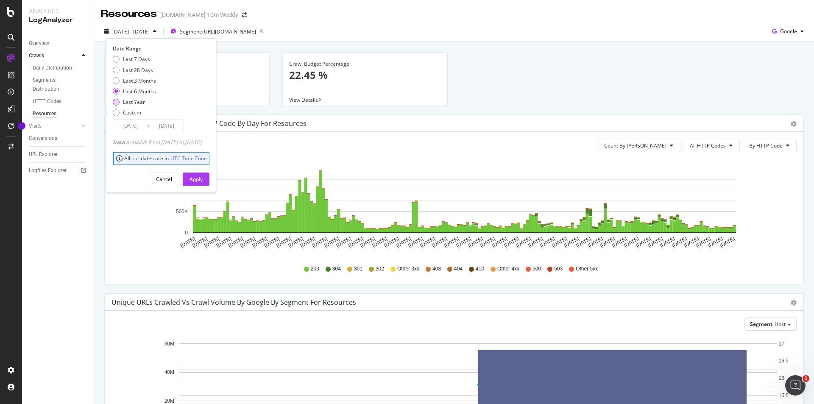
click at [142, 100] on div "Last Year" at bounding box center [134, 101] width 22 height 7
type input "2024/08/12"
click at [203, 180] on div "Apply" at bounding box center [196, 179] width 13 height 7
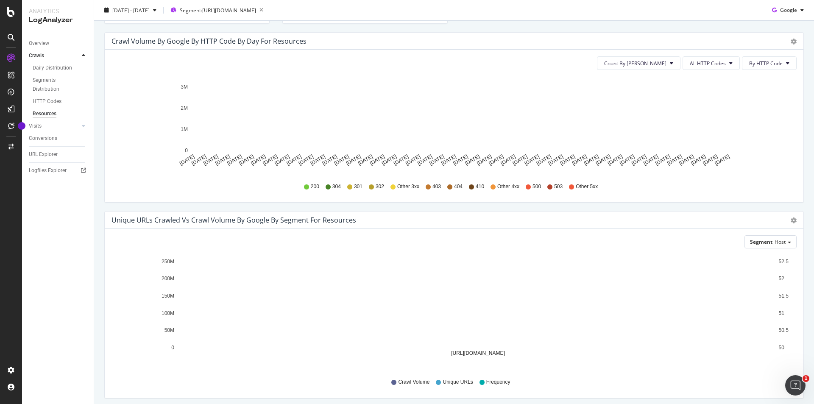
scroll to position [115, 0]
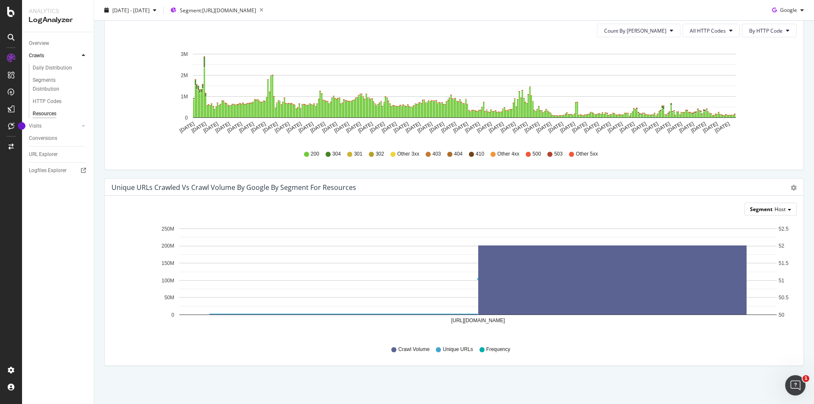
click at [775, 206] on span "Host" at bounding box center [780, 209] width 11 height 7
click at [765, 154] on div "200 304 301 302 Other 3xx 403 404 410 Other 4xx 500 503 Other 5xx" at bounding box center [454, 154] width 677 height 19
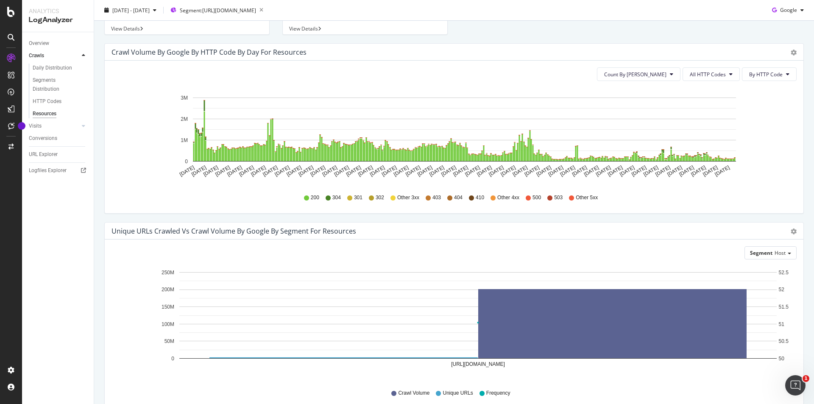
scroll to position [0, 0]
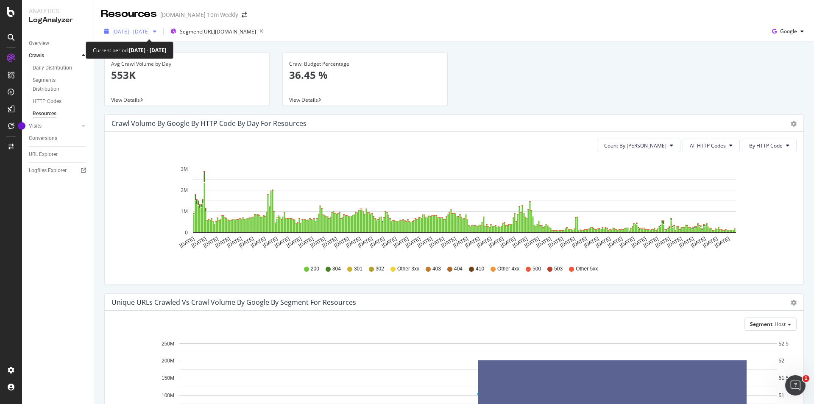
click at [160, 32] on div "button" at bounding box center [155, 31] width 10 height 5
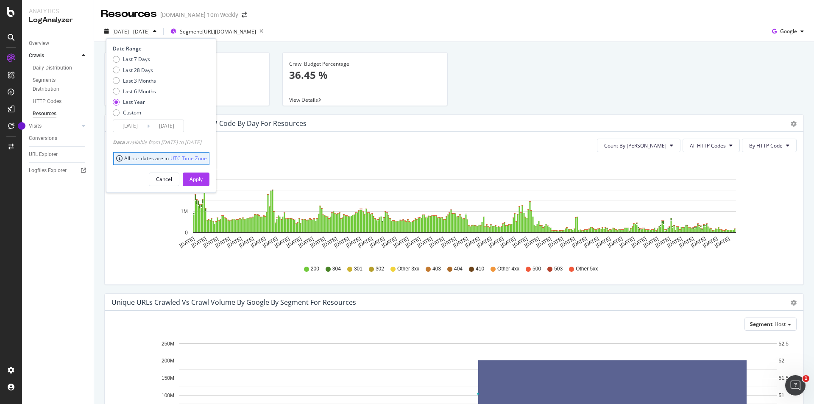
click at [142, 250] on icon "Aug 12 2024 Aug 20 2024 Aug 28 2024 Sep 05 2024 Sep 13 2024 Sep 21 2024 Sep 29 …" at bounding box center [451, 208] width 679 height 98
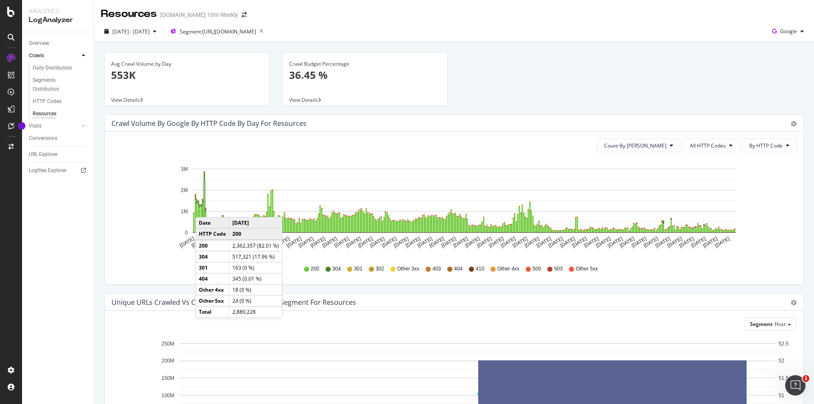
click at [204, 209] on rect "A chart." at bounding box center [204, 208] width 1 height 50
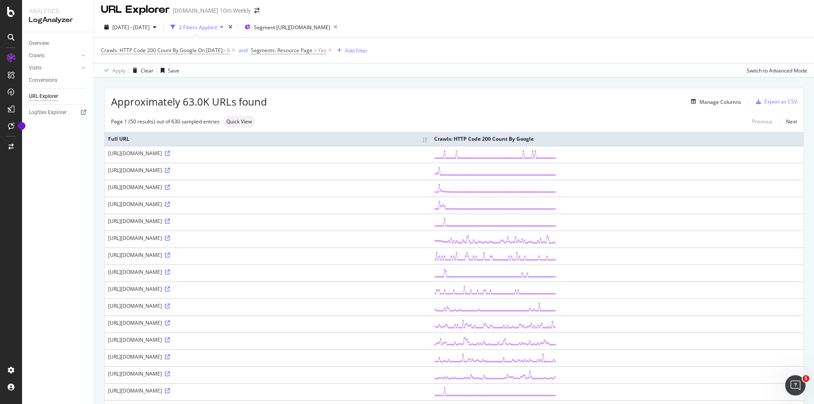
scroll to position [3, 0]
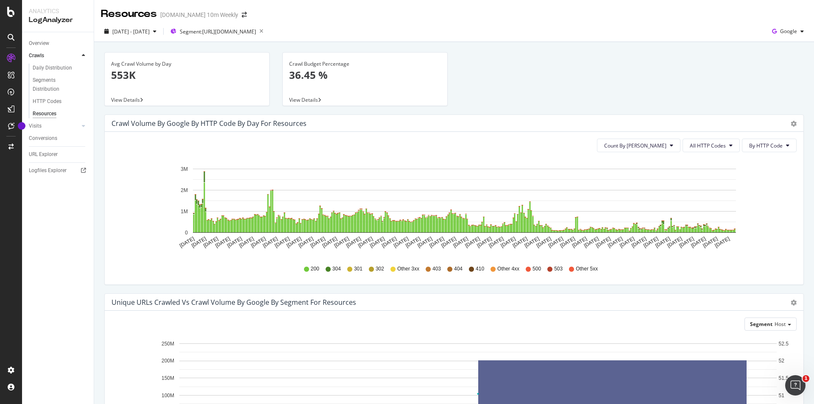
click at [319, 91] on div "Crawl Budget Percentage 36.45 %" at bounding box center [365, 73] width 152 height 41
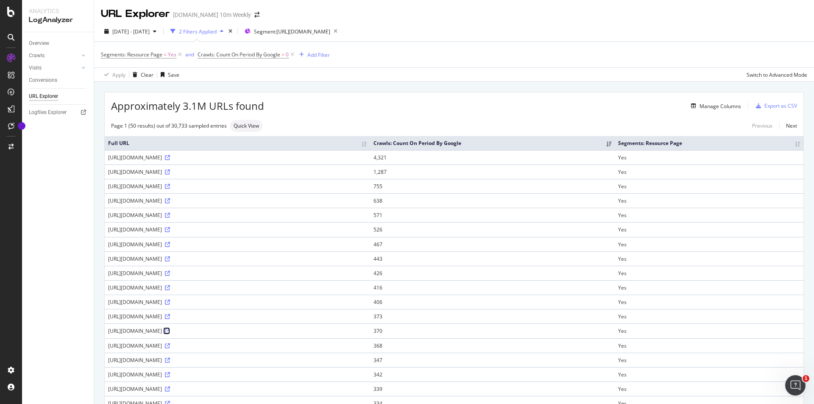
click at [170, 332] on icon at bounding box center [167, 331] width 5 height 5
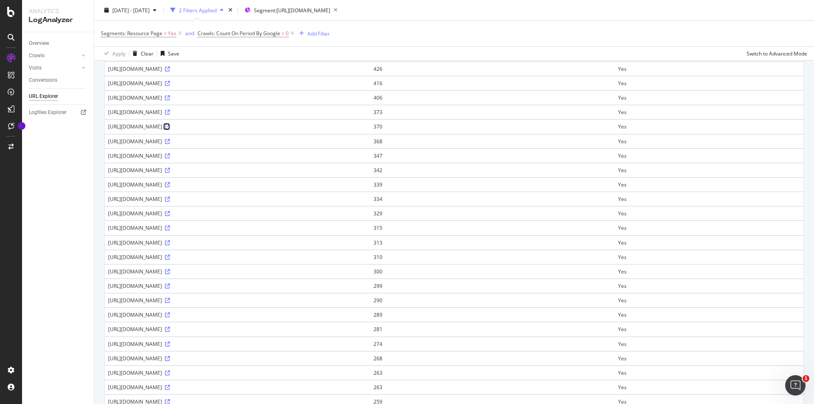
scroll to position [255, 0]
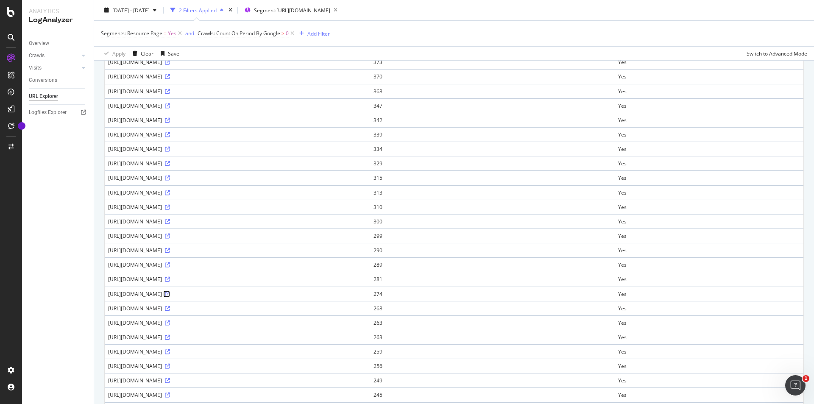
click at [170, 294] on icon at bounding box center [167, 294] width 5 height 5
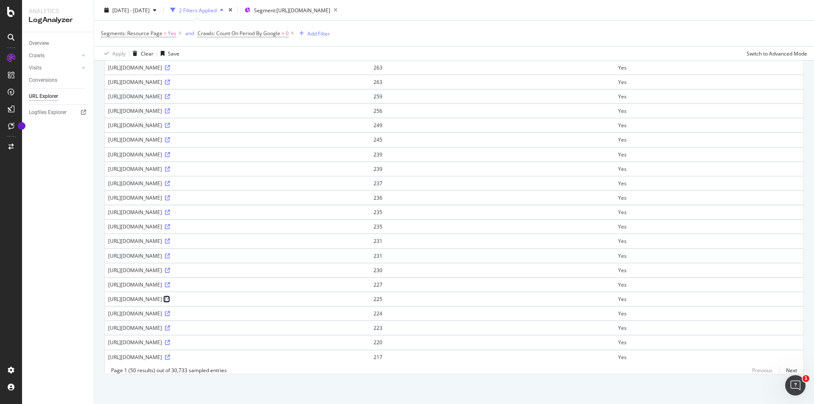
click at [170, 297] on icon at bounding box center [167, 299] width 5 height 5
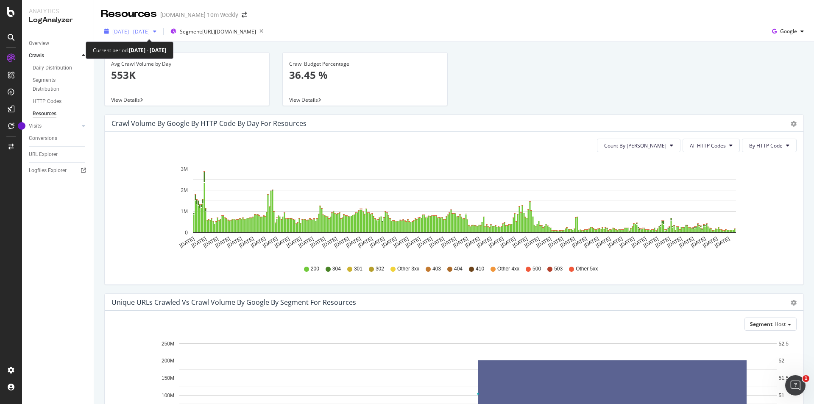
click at [160, 31] on div "button" at bounding box center [155, 31] width 10 height 5
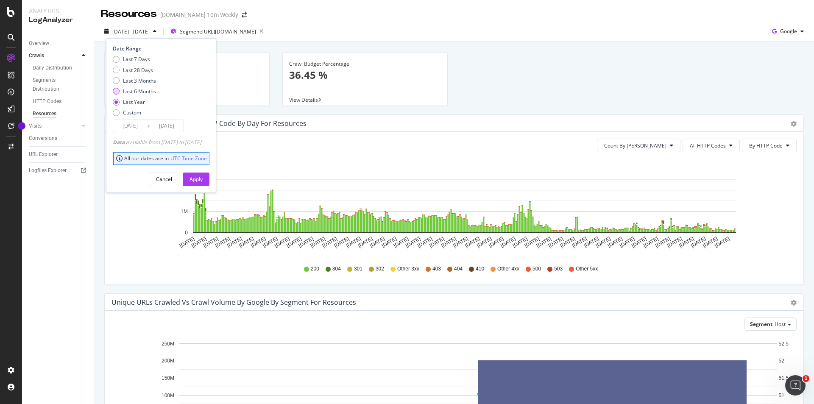
click at [148, 90] on div "Last 6 Months" at bounding box center [139, 91] width 33 height 7
type input "2025/02/12"
drag, startPoint x: 212, startPoint y: 181, endPoint x: 204, endPoint y: 179, distance: 8.2
click at [203, 179] on div "Apply" at bounding box center [196, 179] width 13 height 7
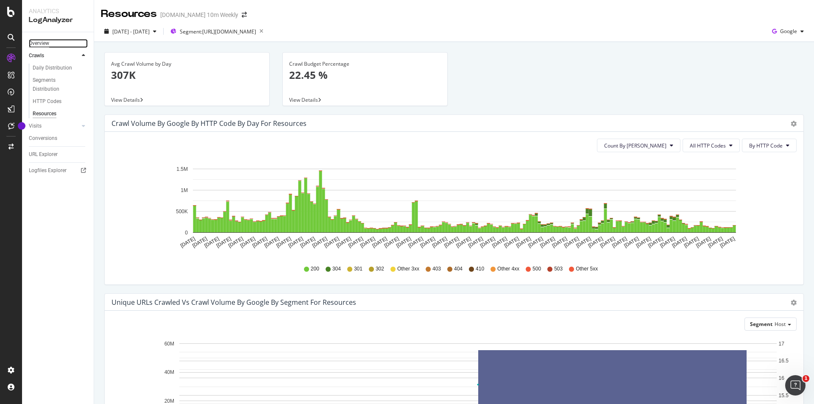
click at [41, 41] on div "Overview" at bounding box center [39, 43] width 20 height 9
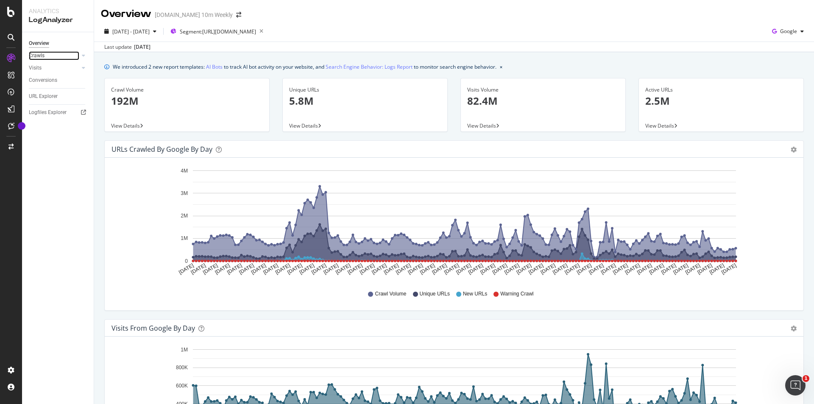
click at [57, 54] on link "Crawls" at bounding box center [54, 55] width 50 height 9
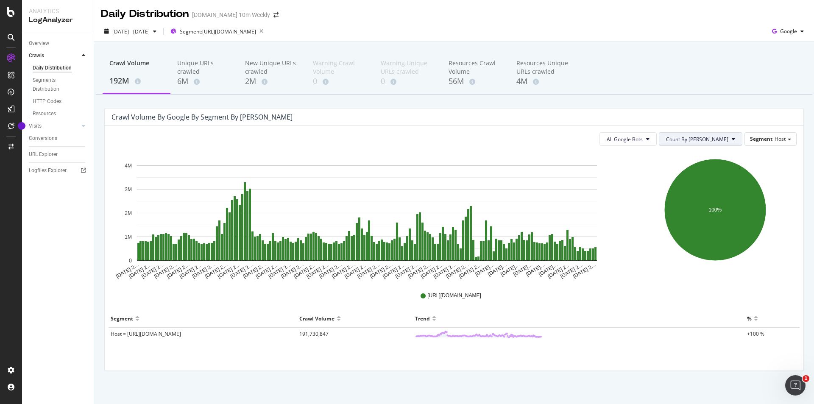
click at [723, 139] on button "Count By Day" at bounding box center [701, 139] width 84 height 14
click at [719, 170] on span "Cumulated" at bounding box center [723, 172] width 64 height 8
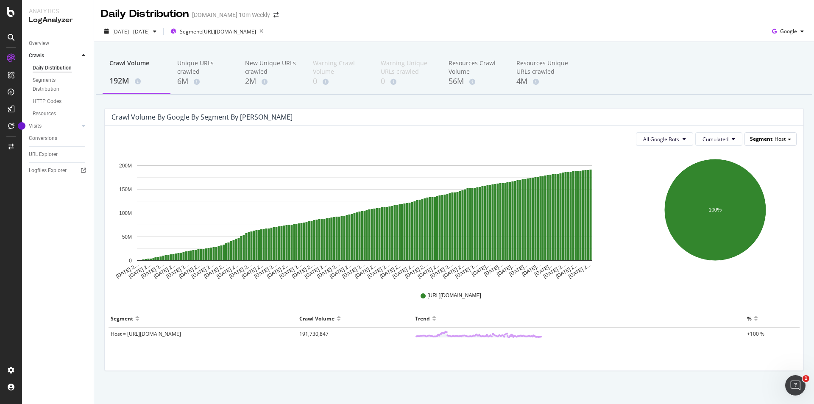
click at [775, 140] on span "Host" at bounding box center [780, 138] width 11 height 7
click at [345, 126] on div "All Google Bots Cumulated Segment Host Pagetype Smartindex Host Advanced select…" at bounding box center [454, 248] width 699 height 245
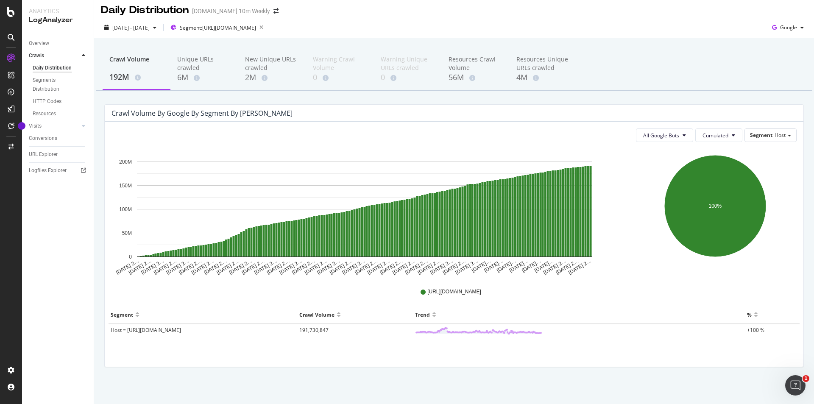
scroll to position [5, 0]
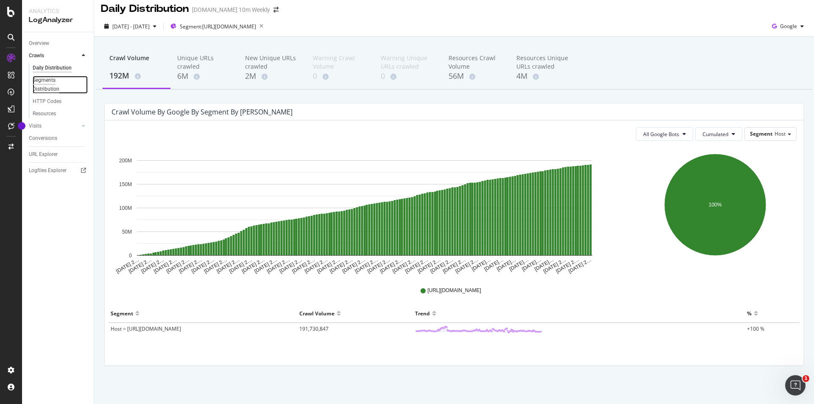
click at [54, 80] on div "Segments Distribution" at bounding box center [56, 85] width 47 height 18
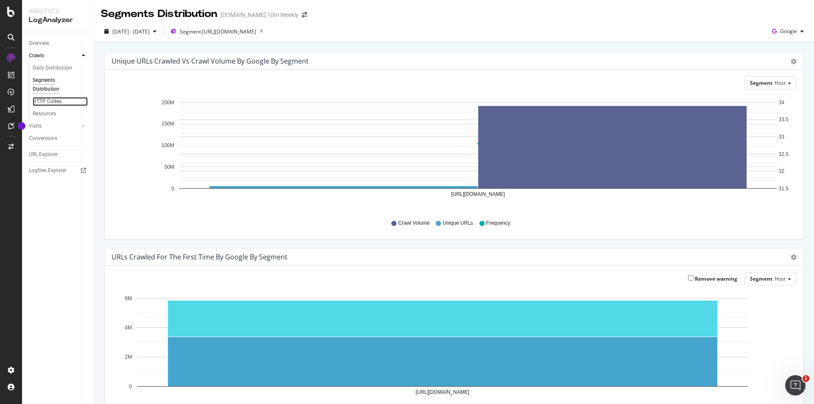
click at [64, 103] on link "HTTP Codes" at bounding box center [60, 101] width 55 height 9
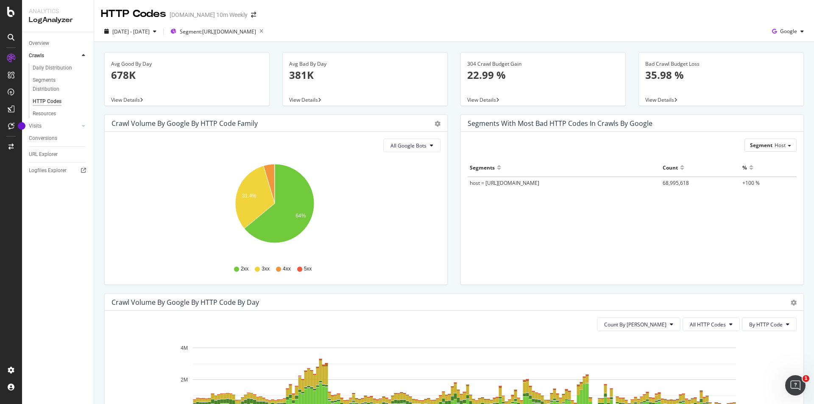
click at [680, 85] on div "Bad Crawl Budget Loss 35.98 %" at bounding box center [722, 73] width 152 height 41
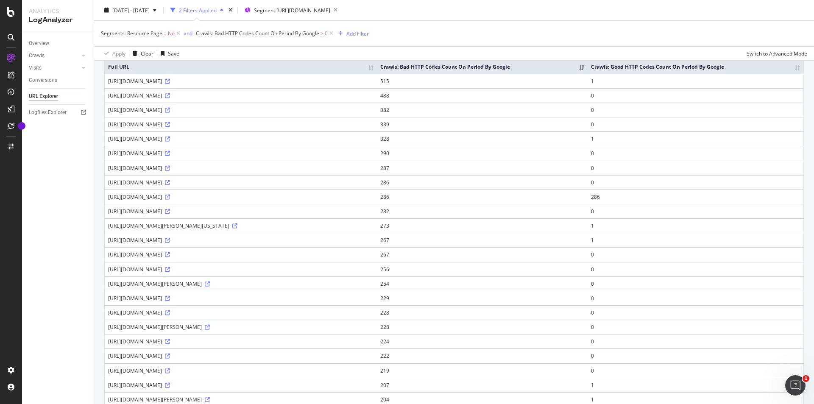
scroll to position [45, 0]
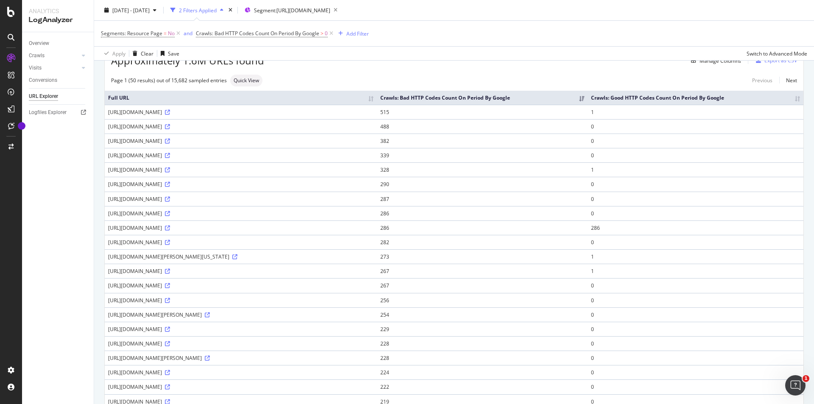
click at [793, 98] on th "Crawls: Good HTTP Codes Count On Period By Google" at bounding box center [696, 98] width 216 height 14
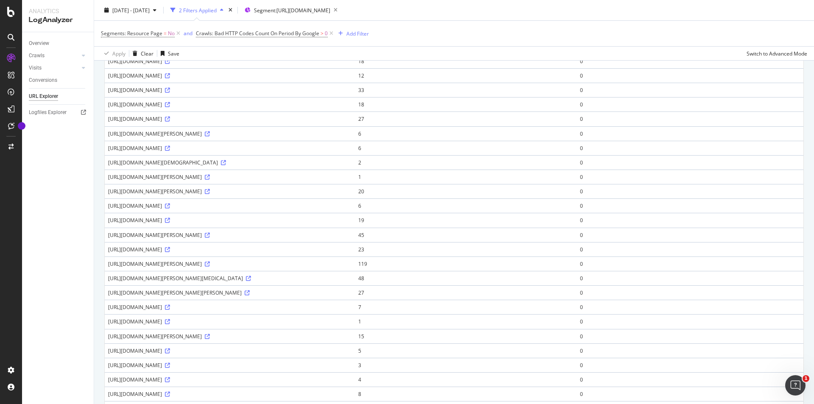
scroll to position [42, 0]
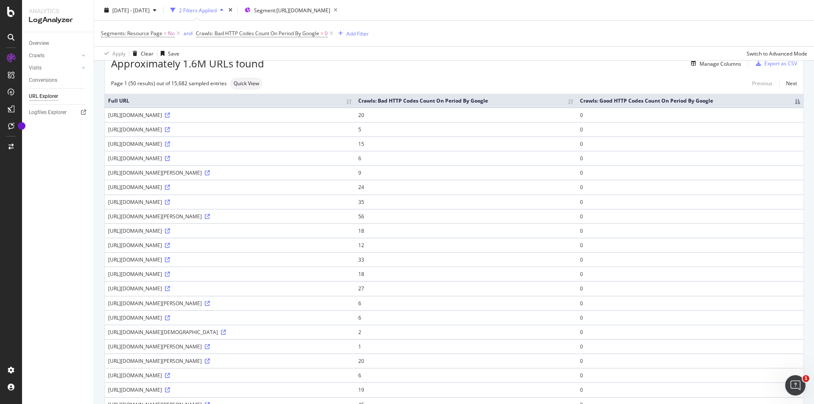
click at [790, 102] on th "Crawls: Good HTTP Codes Count On Period By Google" at bounding box center [690, 101] width 227 height 14
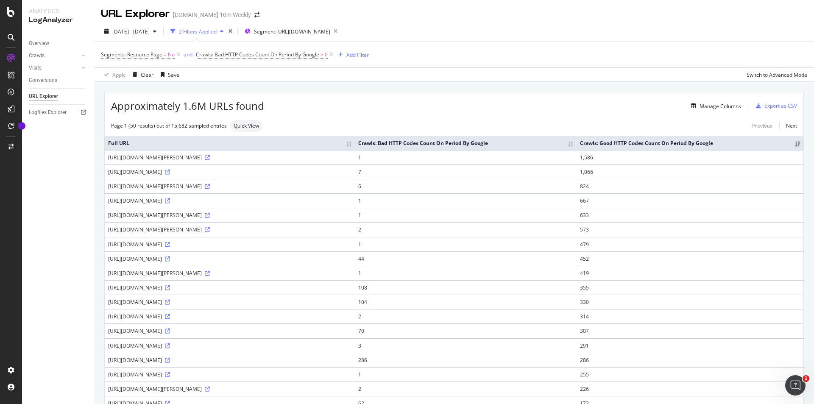
click at [519, 144] on th "Crawls: Bad HTTP Codes Count On Period By Google" at bounding box center [466, 143] width 222 height 14
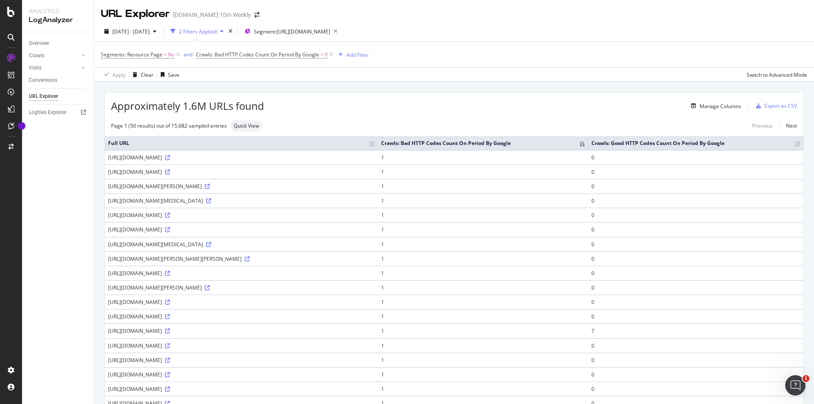
click at [588, 148] on th "Crawls: Bad HTTP Codes Count On Period By Google" at bounding box center [483, 143] width 210 height 14
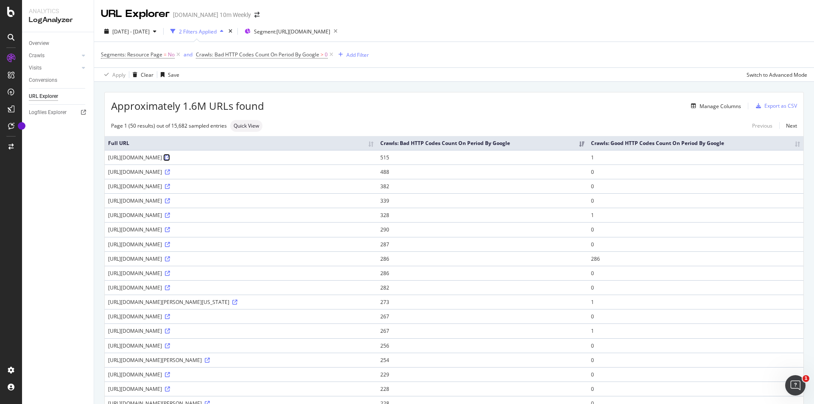
click at [170, 157] on icon at bounding box center [167, 157] width 5 height 5
click at [48, 81] on div "Conversions" at bounding box center [43, 80] width 28 height 9
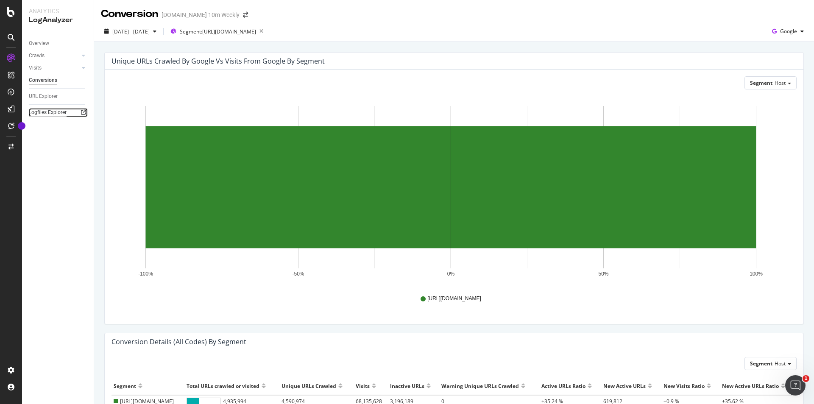
click at [53, 112] on div "Logfiles Explorer" at bounding box center [48, 112] width 38 height 9
click at [53, 98] on div "URL Explorer" at bounding box center [43, 96] width 29 height 9
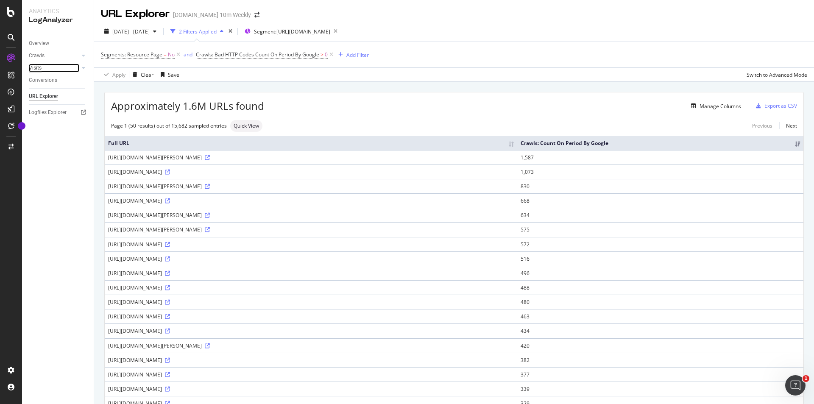
click at [40, 65] on div "Visits" at bounding box center [35, 68] width 13 height 9
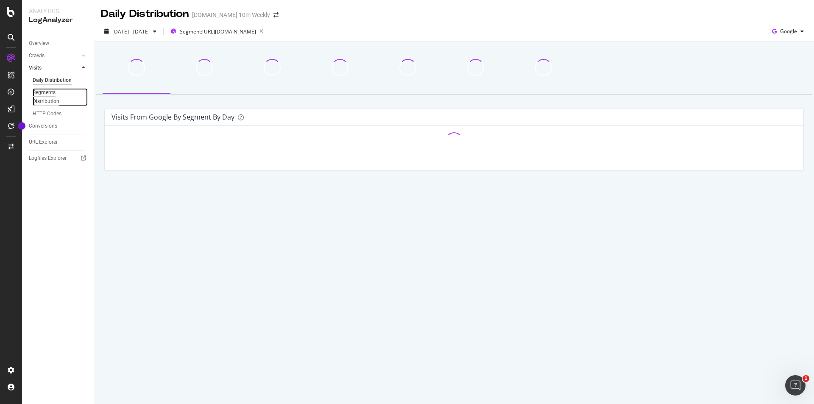
click at [52, 91] on div "Segments Distribution" at bounding box center [56, 97] width 47 height 18
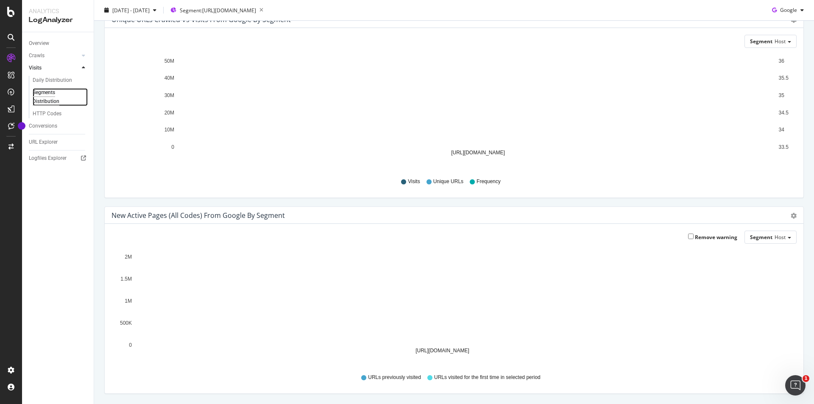
scroll to position [70, 0]
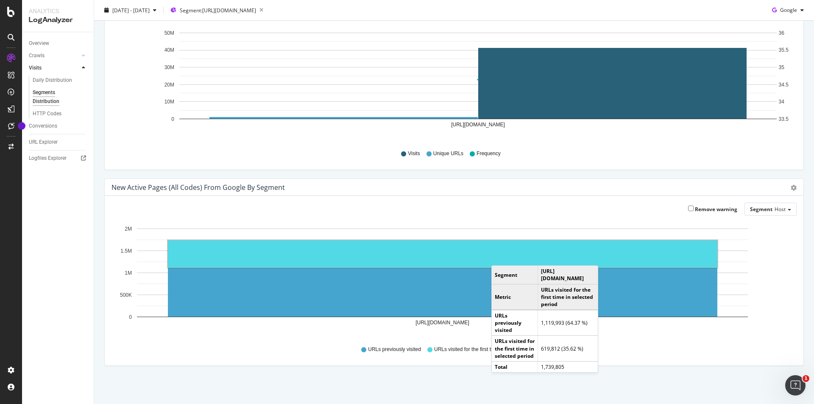
click at [416, 375] on div "Unique URLs Crawled vs Visits from google by Segment Chart (by Value) Table Seg…" at bounding box center [454, 188] width 720 height 432
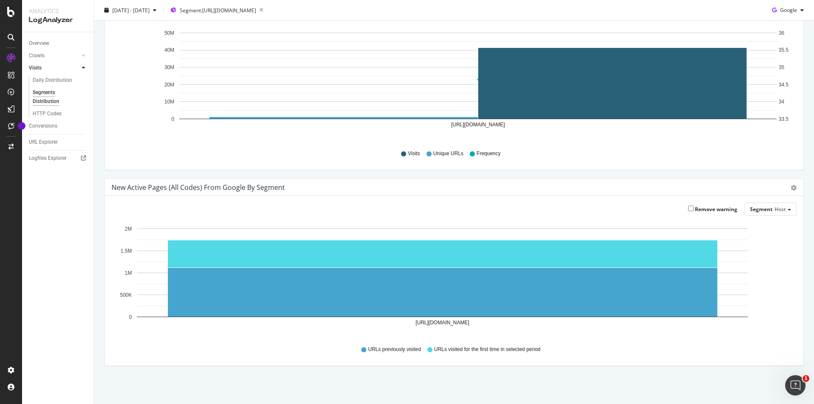
scroll to position [0, 0]
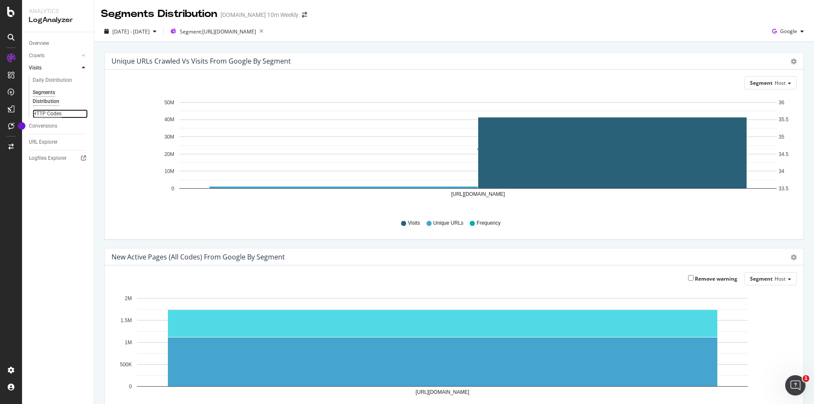
click at [56, 113] on div "HTTP Codes" at bounding box center [47, 113] width 29 height 9
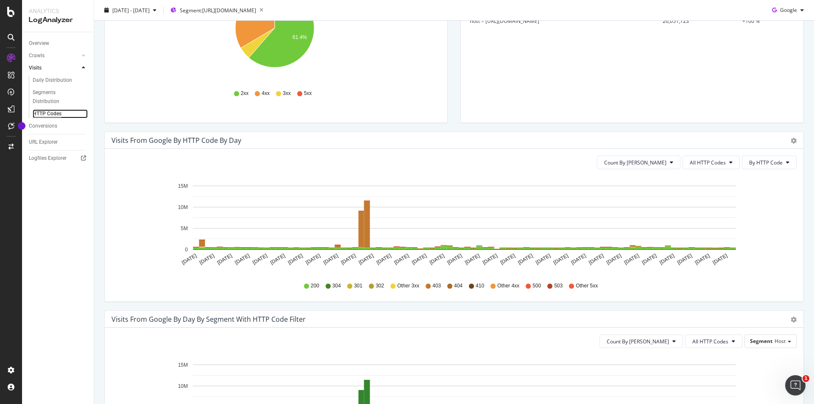
scroll to position [42, 0]
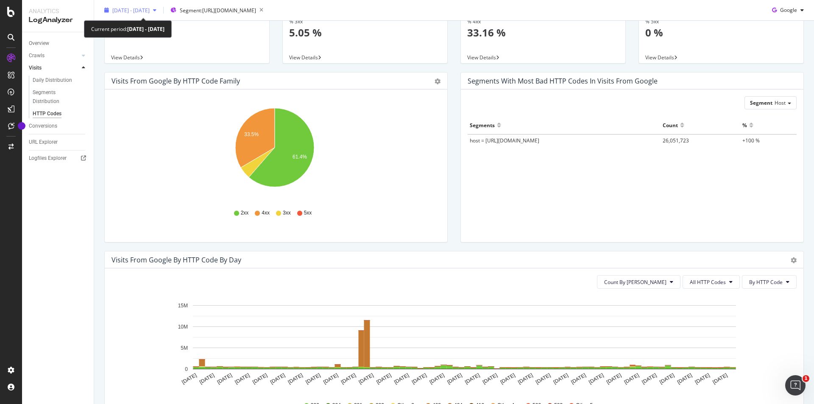
click at [150, 8] on span "2025 May. 12th - Aug. 11th" at bounding box center [130, 9] width 37 height 7
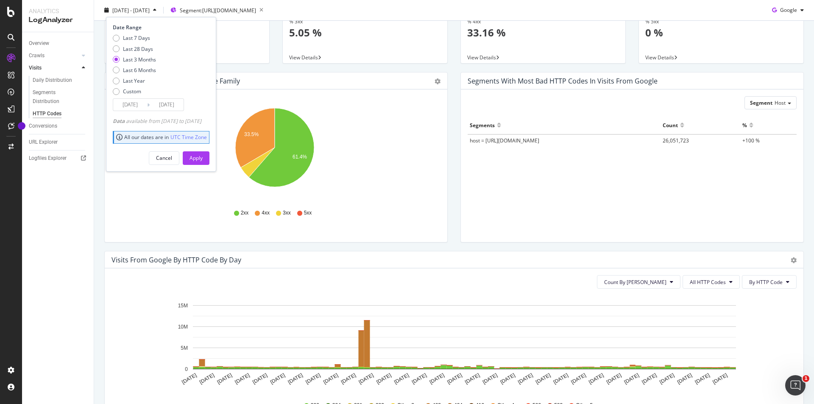
click at [164, 102] on input "[DATE]" at bounding box center [167, 105] width 34 height 12
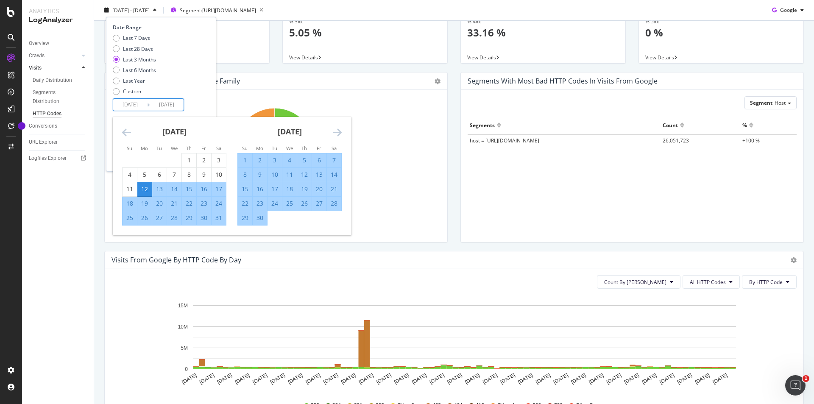
click at [336, 188] on div "21" at bounding box center [334, 189] width 14 height 8
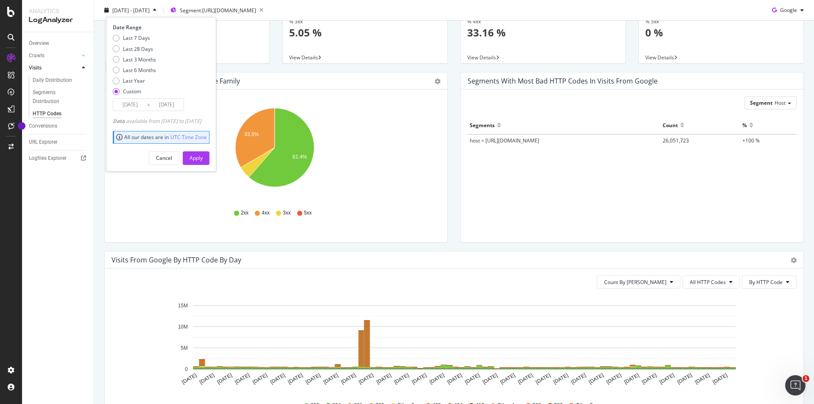
click at [153, 104] on input "2025/06/21" at bounding box center [167, 105] width 34 height 12
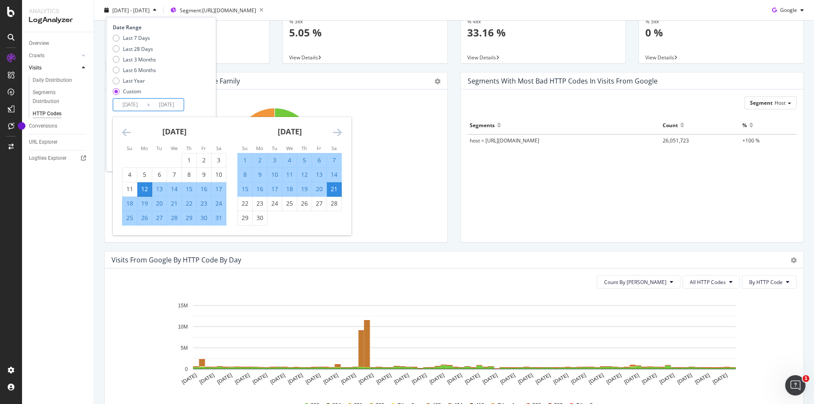
click at [219, 217] on div "31" at bounding box center [219, 218] width 14 height 8
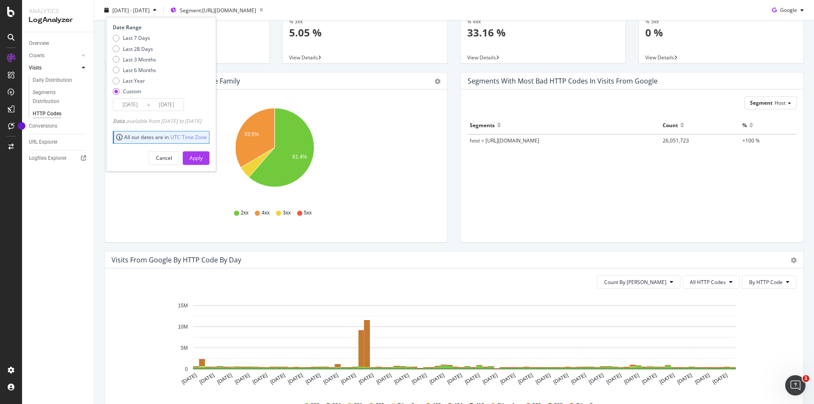
click at [155, 104] on input "2025/05/31" at bounding box center [167, 105] width 34 height 12
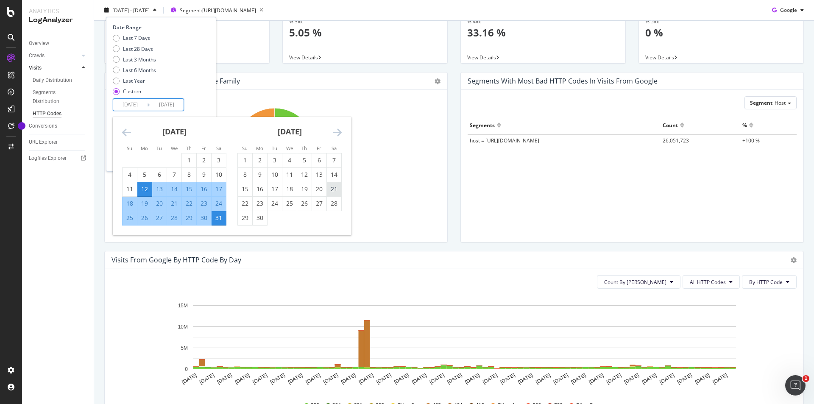
click at [331, 188] on div "21" at bounding box center [334, 189] width 14 height 8
type input "2025/06/21"
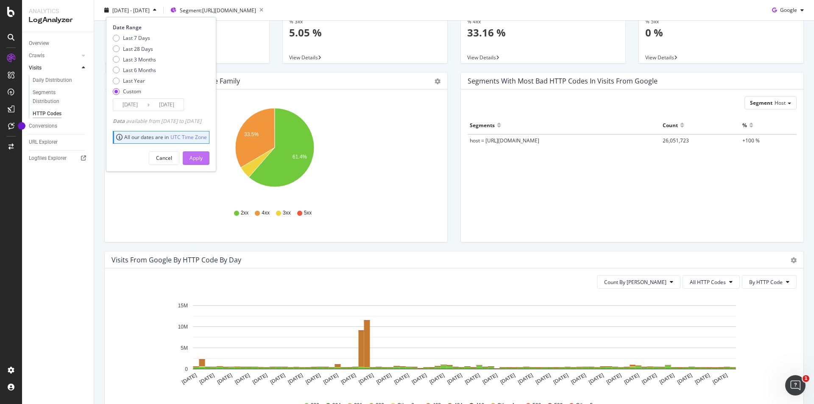
click at [203, 159] on div "Apply" at bounding box center [196, 157] width 13 height 7
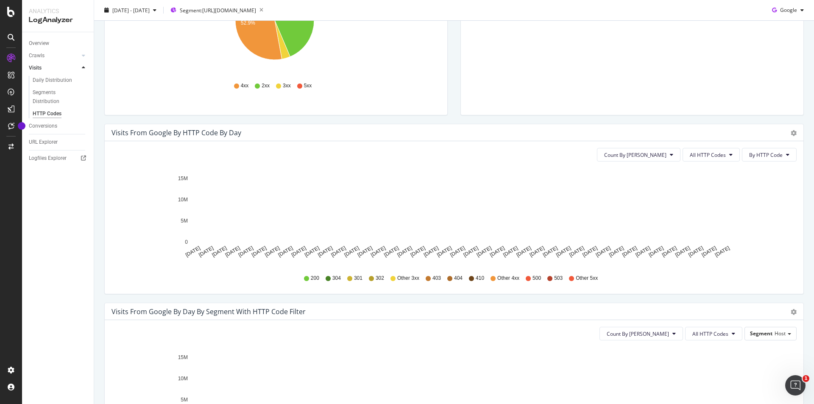
scroll to position [42, 0]
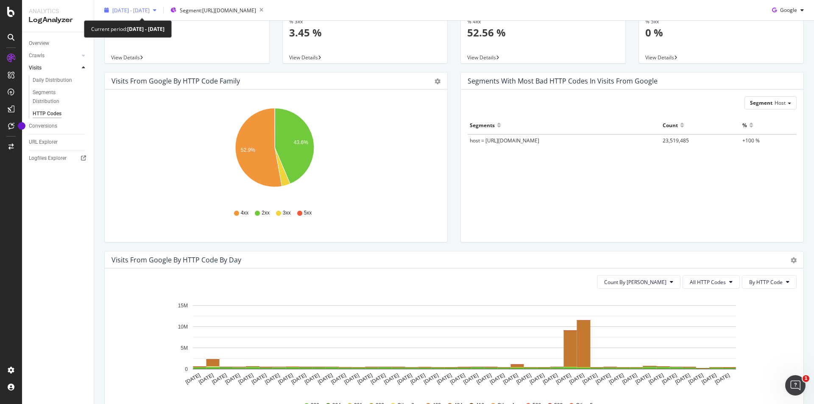
click at [160, 8] on div "button" at bounding box center [155, 10] width 10 height 5
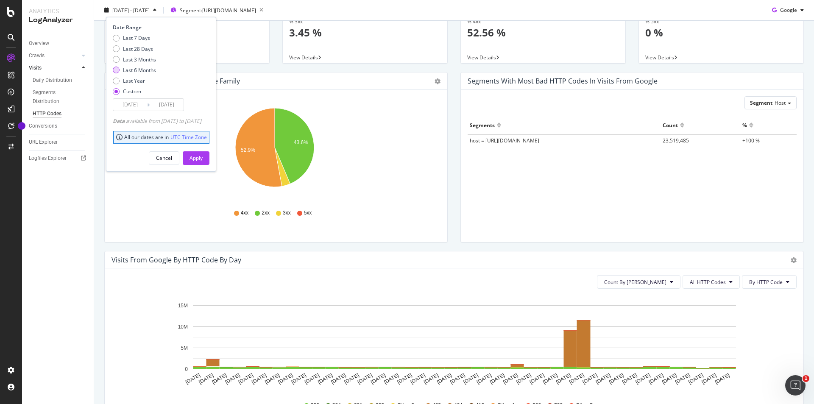
click at [146, 70] on div "Last 6 Months" at bounding box center [139, 70] width 33 height 7
type input "2025/02/12"
type input "[DATE]"
click at [203, 158] on div "Apply" at bounding box center [196, 157] width 13 height 7
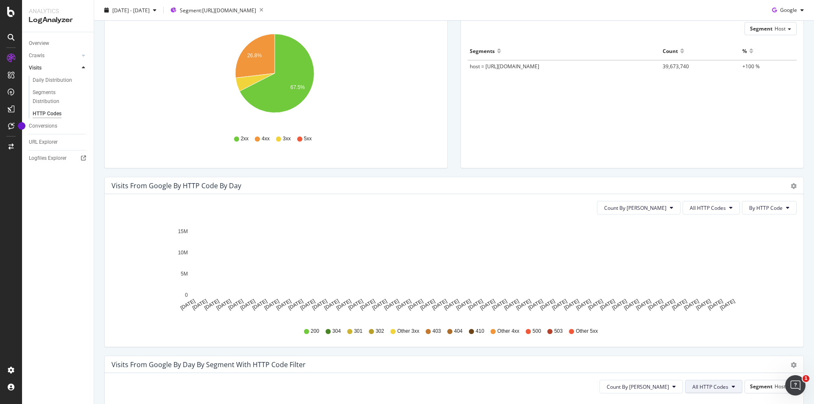
scroll to position [170, 0]
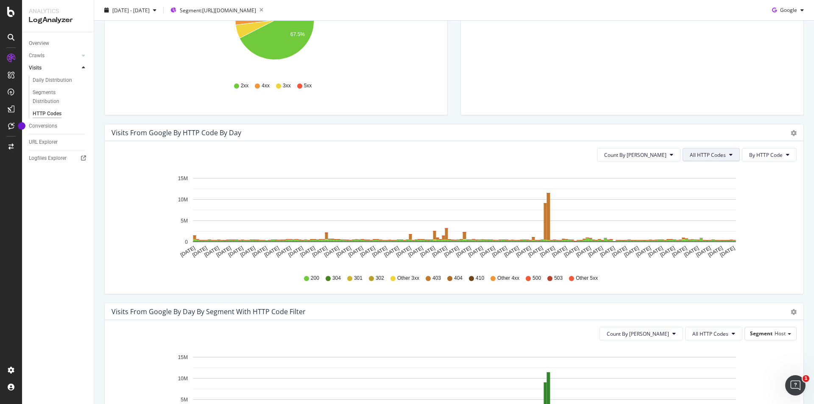
click at [730, 155] on icon at bounding box center [731, 154] width 3 height 5
click at [670, 156] on button "Count By Day" at bounding box center [639, 155] width 84 height 14
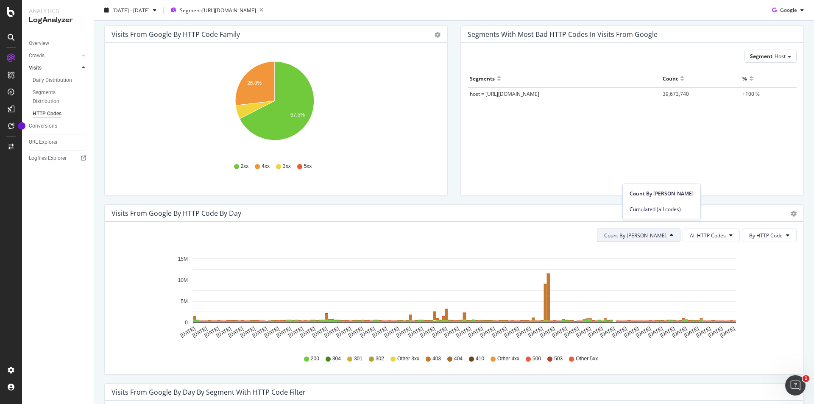
scroll to position [0, 0]
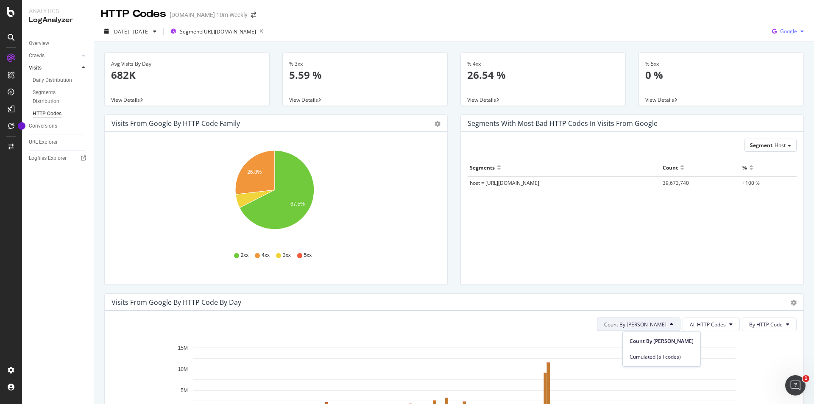
click at [789, 28] on span "Google" at bounding box center [789, 31] width 17 height 7
click at [786, 45] on span "Google" at bounding box center [788, 49] width 31 height 8
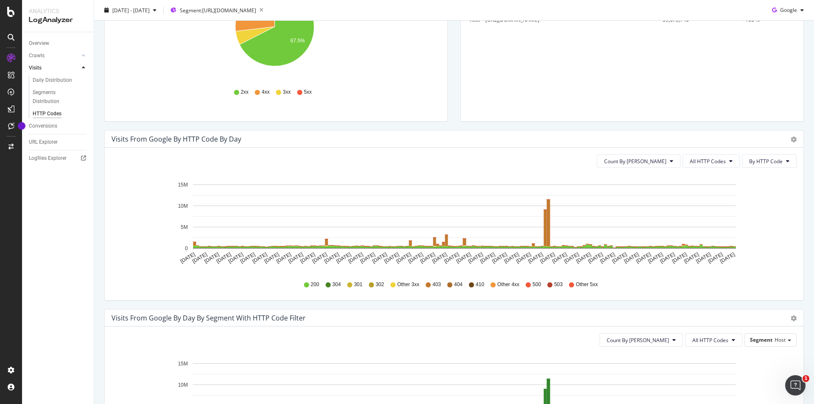
scroll to position [255, 0]
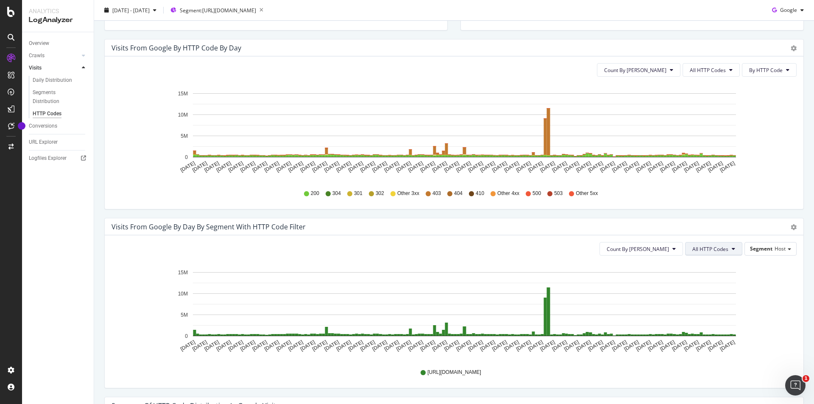
click at [714, 249] on span "All HTTP Codes" at bounding box center [711, 249] width 36 height 7
click at [705, 309] on span "304" at bounding box center [708, 313] width 43 height 8
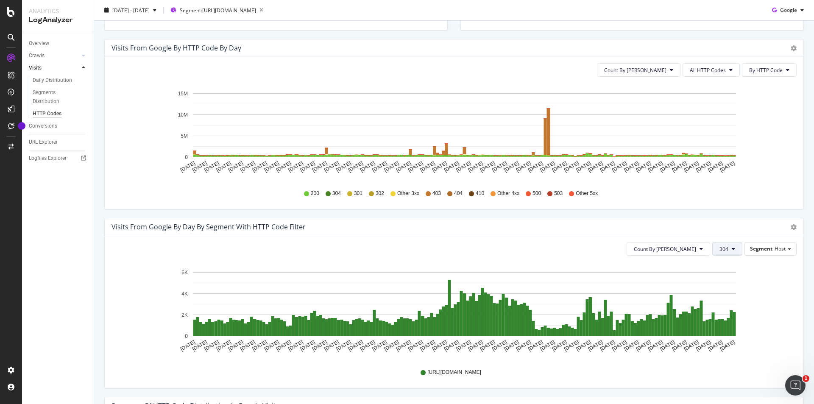
click at [732, 249] on icon at bounding box center [733, 248] width 3 height 5
click at [742, 283] on span "Good HTTP Codes" at bounding box center [735, 282] width 43 height 8
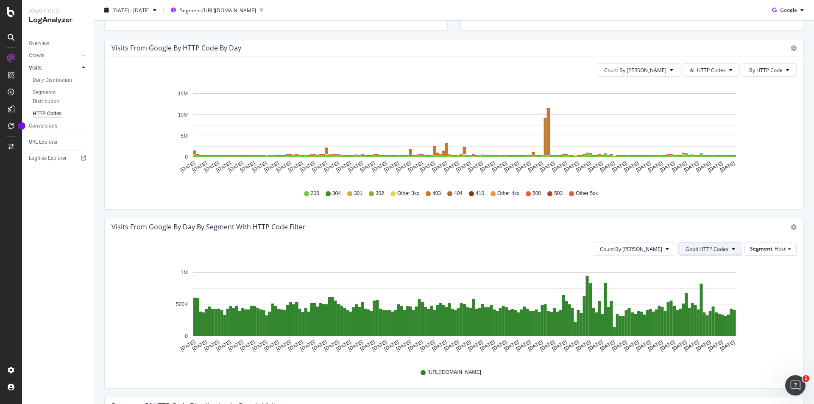
click at [732, 248] on icon at bounding box center [733, 248] width 3 height 5
click at [712, 265] on span "All HTTP Codes" at bounding box center [701, 266] width 43 height 8
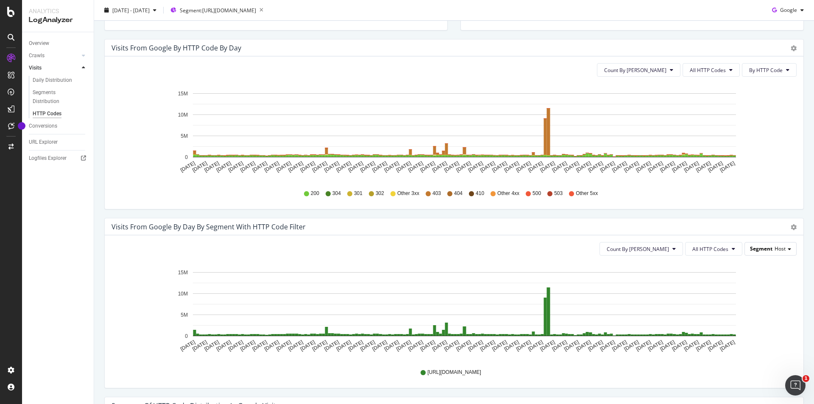
click at [775, 252] on span "Host" at bounding box center [780, 248] width 11 height 7
click at [756, 294] on div "Advanced selector >" at bounding box center [759, 296] width 68 height 12
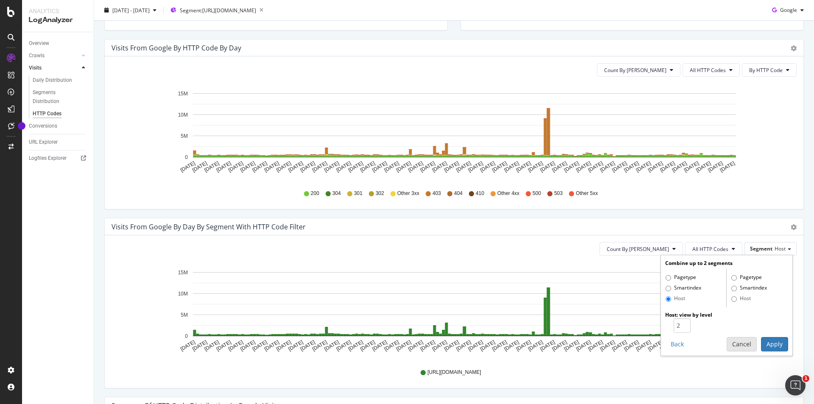
click at [733, 343] on button "Cancel" at bounding box center [742, 344] width 30 height 14
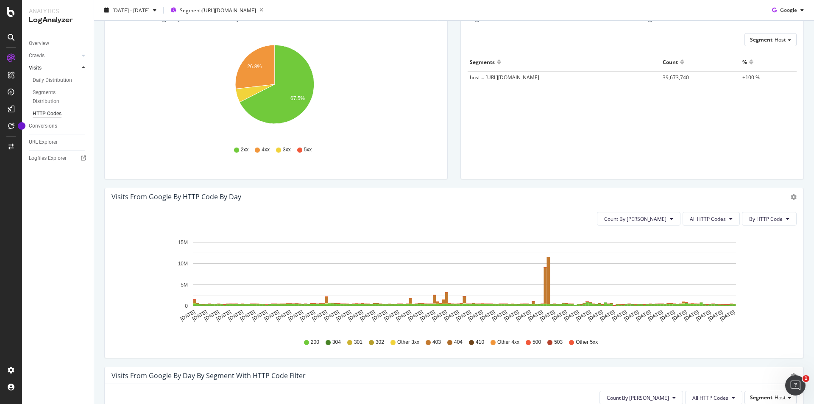
scroll to position [0, 0]
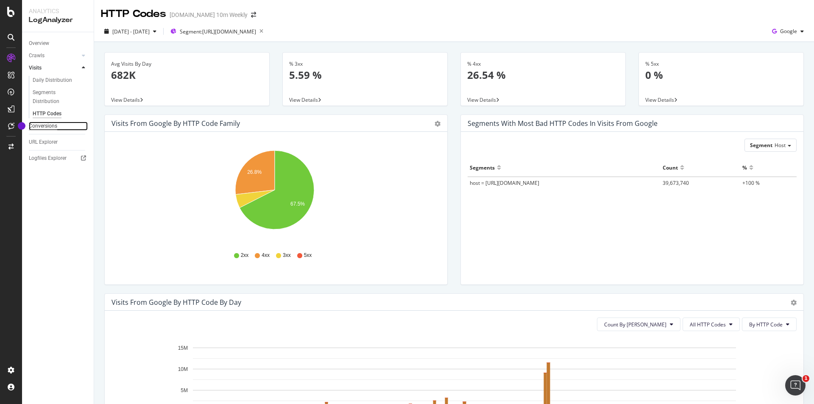
click at [52, 127] on div "Conversions" at bounding box center [43, 126] width 28 height 9
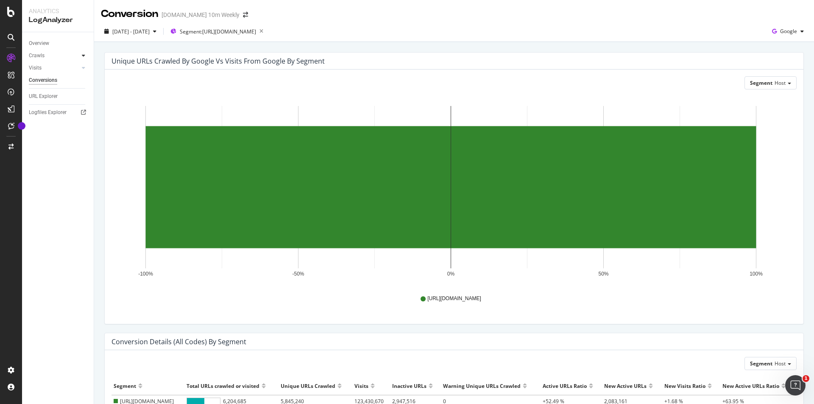
click at [81, 53] on div at bounding box center [83, 55] width 8 height 8
click at [50, 44] on link "Overview" at bounding box center [58, 43] width 59 height 9
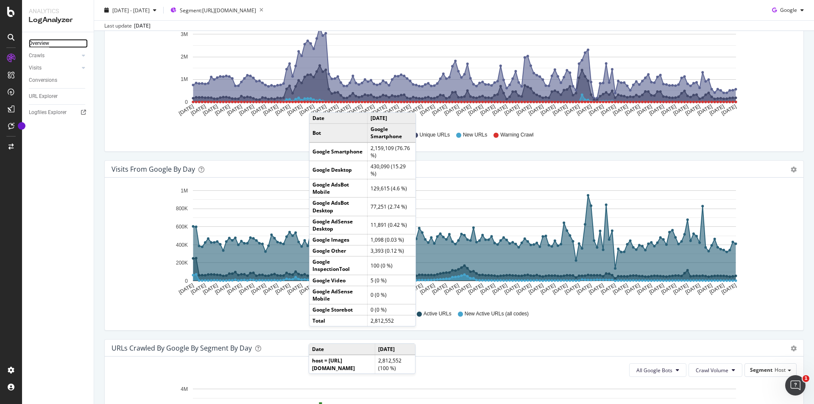
scroll to position [119, 0]
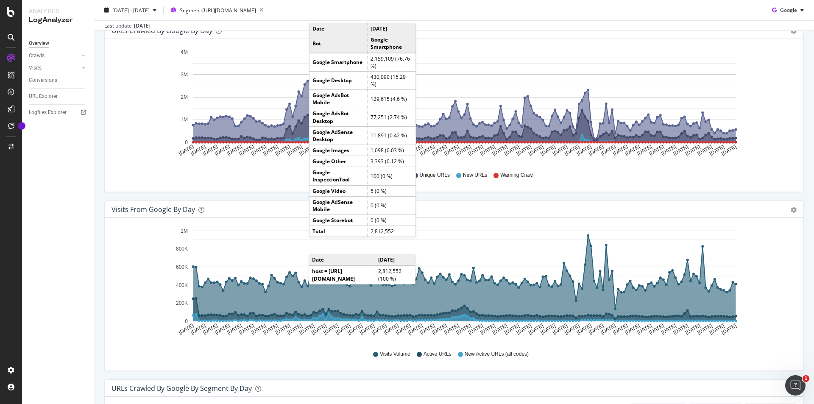
click at [87, 196] on div "Overview Crawls Daily Distribution Segments Distribution HTTP Codes Resources V…" at bounding box center [58, 218] width 72 height 372
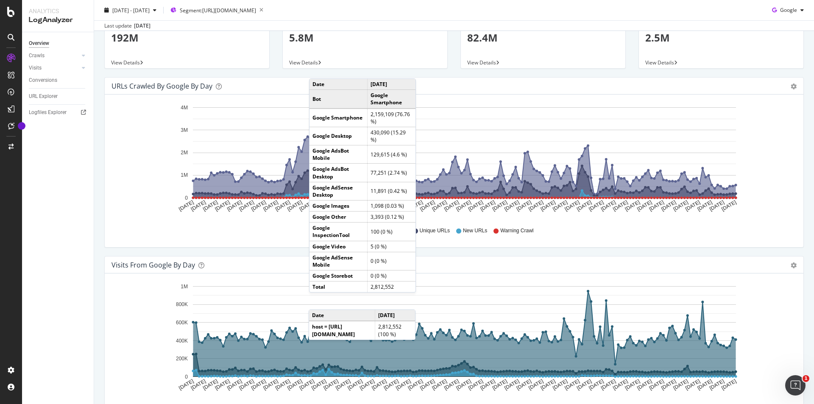
scroll to position [0, 0]
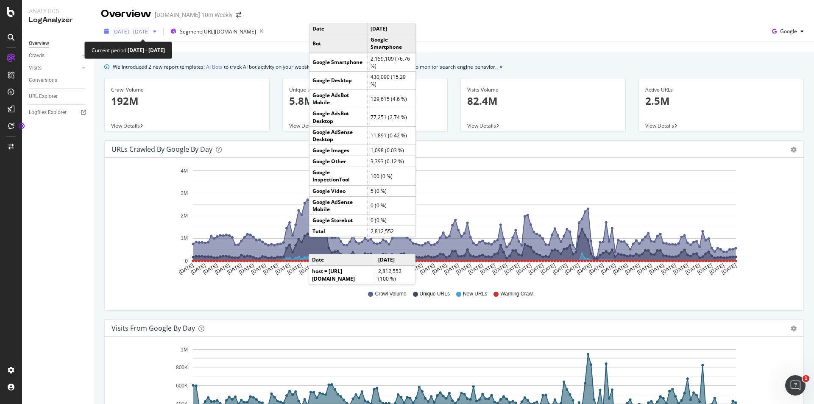
click at [150, 34] on span "2025 Feb. 12th - Aug. 11th" at bounding box center [130, 31] width 37 height 7
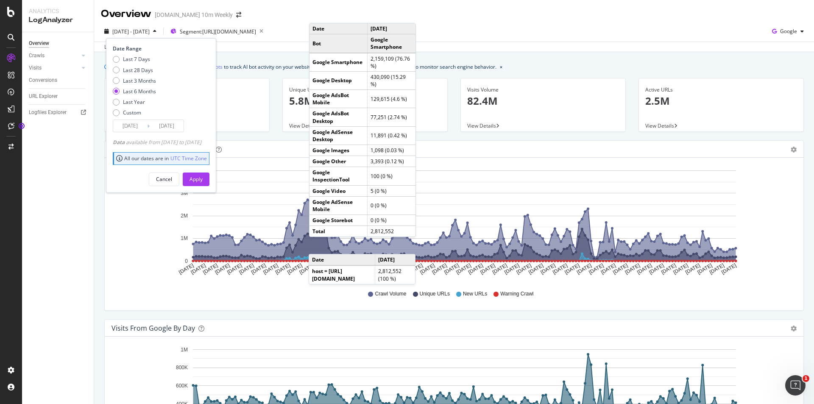
click at [164, 126] on input "2025/08/11" at bounding box center [167, 126] width 34 height 12
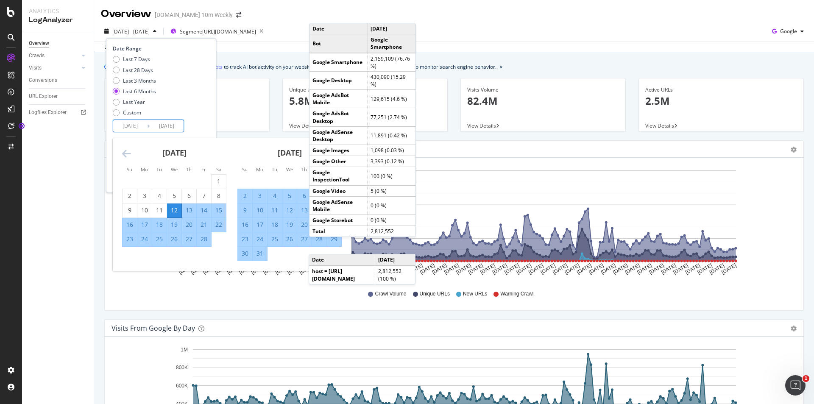
click at [249, 152] on div "March 2025" at bounding box center [290, 156] width 104 height 36
click at [454, 36] on div "2025 Feb. 12th - Aug. 11th Segment: https_thetimes.com/* Date Range Last 7 Days…" at bounding box center [454, 33] width 720 height 17
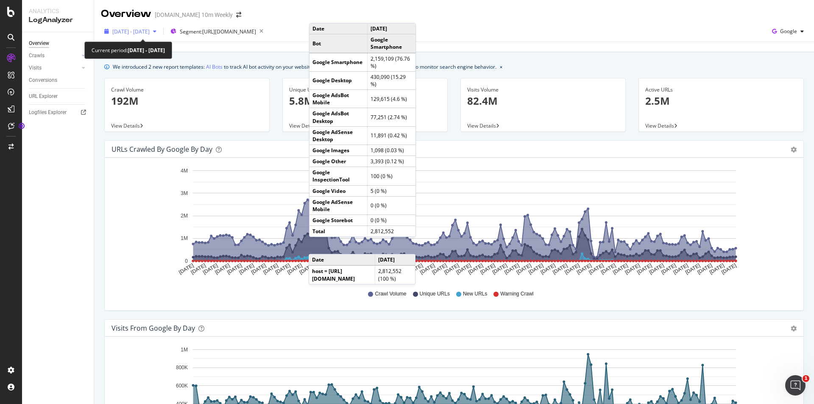
click at [138, 34] on span "2025 Feb. 12th - Aug. 11th" at bounding box center [130, 31] width 37 height 7
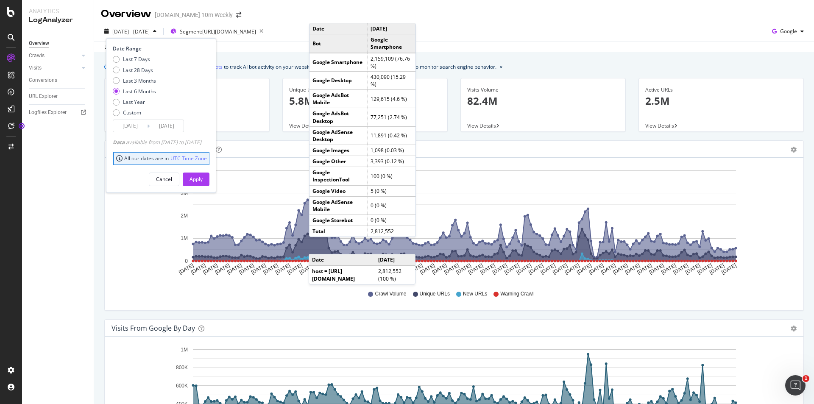
click at [141, 127] on input "2025/02/12" at bounding box center [130, 126] width 34 height 12
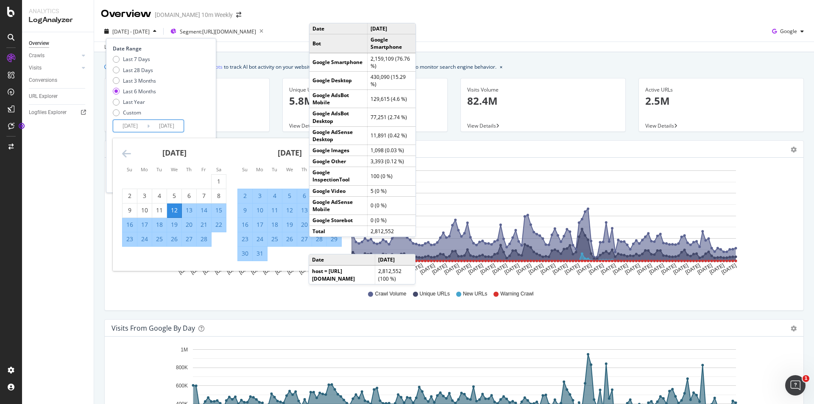
click at [187, 151] on strong "February 2025" at bounding box center [174, 153] width 24 height 10
drag, startPoint x: 216, startPoint y: 180, endPoint x: 234, endPoint y: 182, distance: 18.0
click at [218, 180] on div "1" at bounding box center [219, 181] width 14 height 8
type input "2025/02/01"
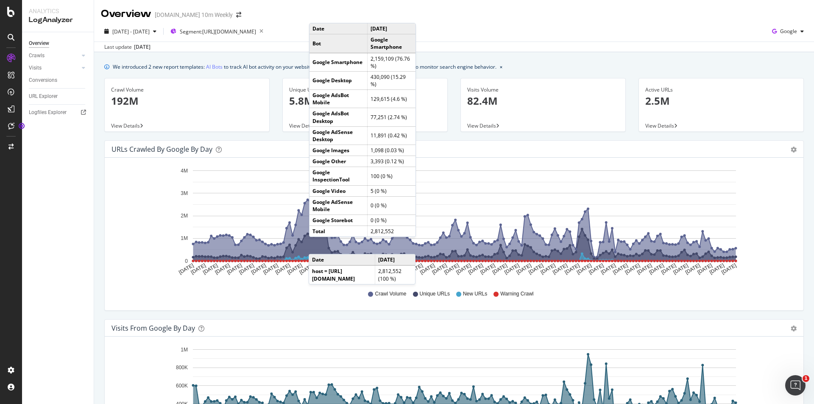
click at [423, 39] on div "2025 Feb. 12th - Aug. 11th Segment: https_thetimes.com/* Google" at bounding box center [454, 33] width 720 height 17
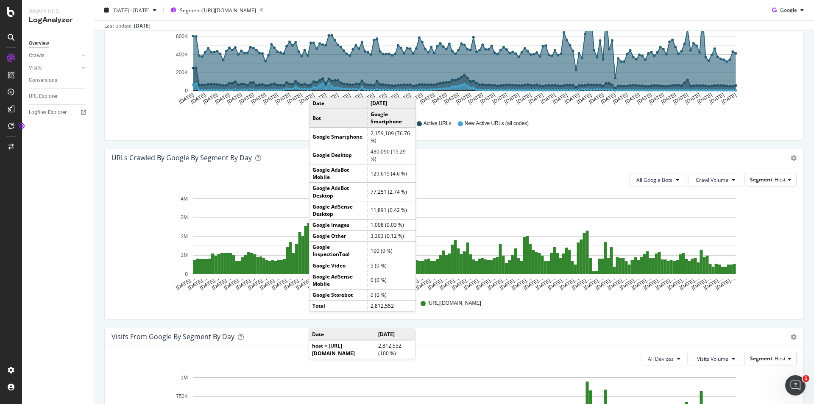
scroll to position [424, 0]
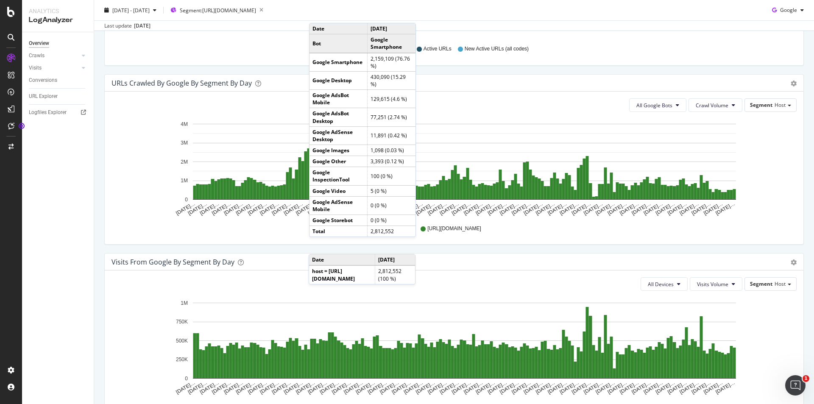
click at [479, 246] on div "URLs Crawled by Google By Segment By Day Timeline (by Value) Table All Google B…" at bounding box center [454, 163] width 713 height 179
click at [440, 247] on div "URLs Crawled by Google By Segment By Day Timeline (by Value) Table All Google B…" at bounding box center [454, 163] width 713 height 179
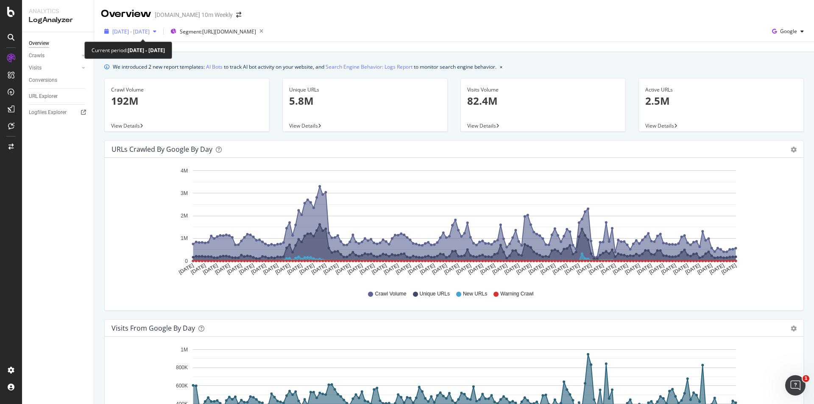
click at [160, 32] on div "button" at bounding box center [155, 31] width 10 height 5
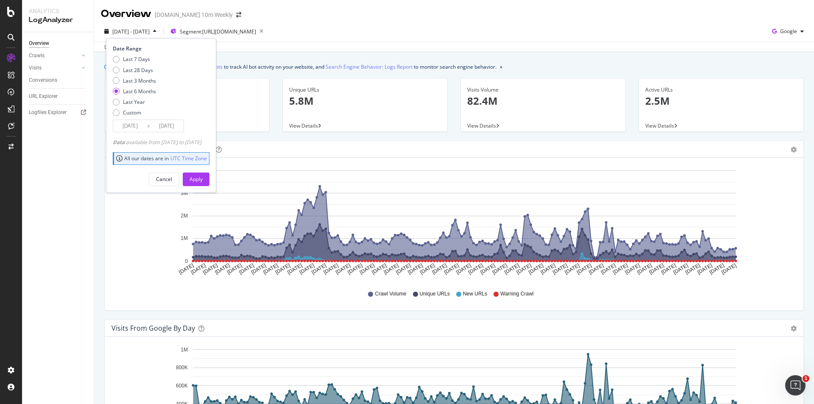
click at [148, 126] on icon at bounding box center [148, 126] width 3 height 8
click at [168, 127] on input "[DATE]" at bounding box center [167, 126] width 34 height 12
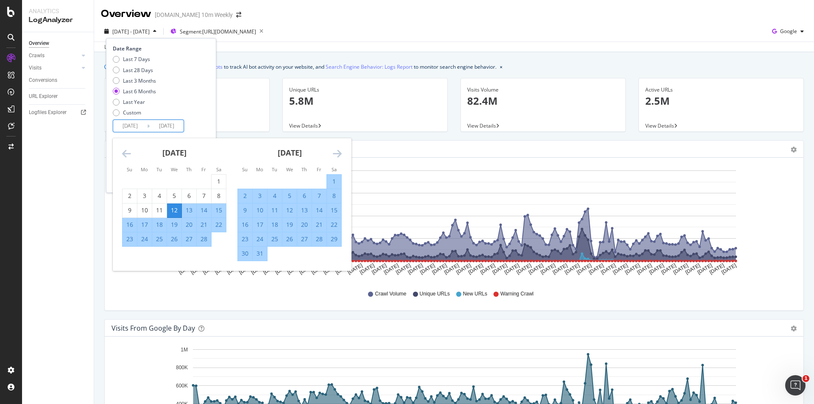
click at [339, 150] on icon "Move forward to switch to the next month." at bounding box center [337, 153] width 9 height 10
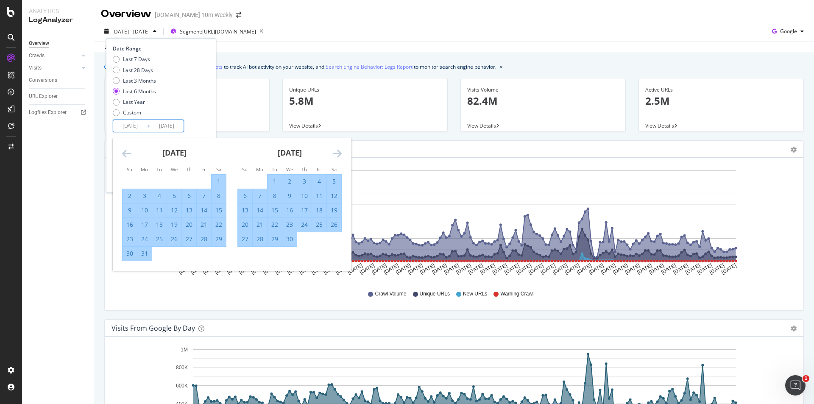
click at [339, 150] on icon "Move forward to switch to the next month." at bounding box center [337, 153] width 9 height 10
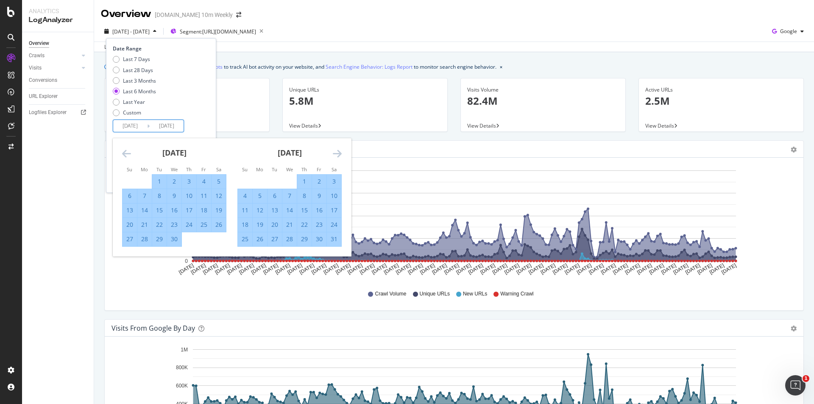
click at [305, 206] on div "15" at bounding box center [304, 210] width 14 height 8
type input "2025/05/15"
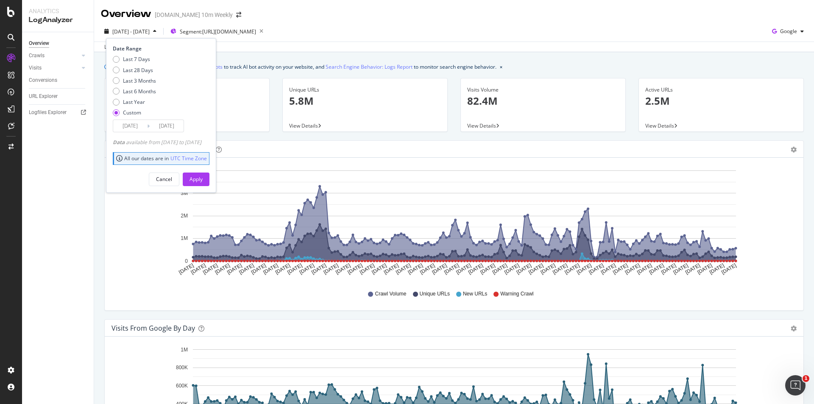
click at [142, 123] on input "2025/02/12" at bounding box center [130, 126] width 34 height 12
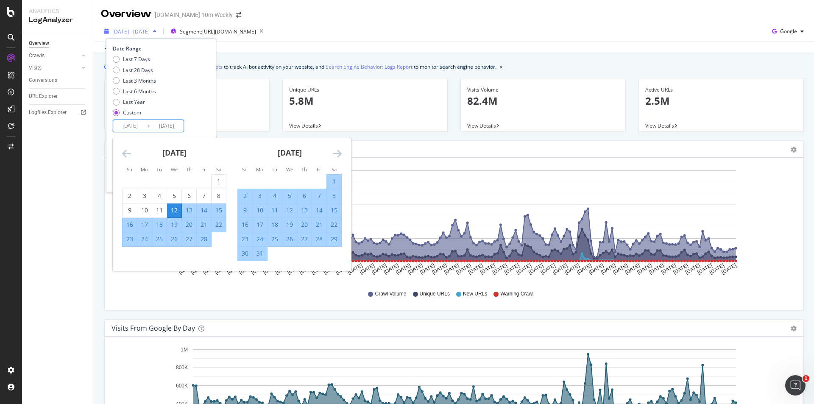
click at [150, 34] on span "2025 Feb. 12th - Aug. 11th" at bounding box center [130, 31] width 37 height 7
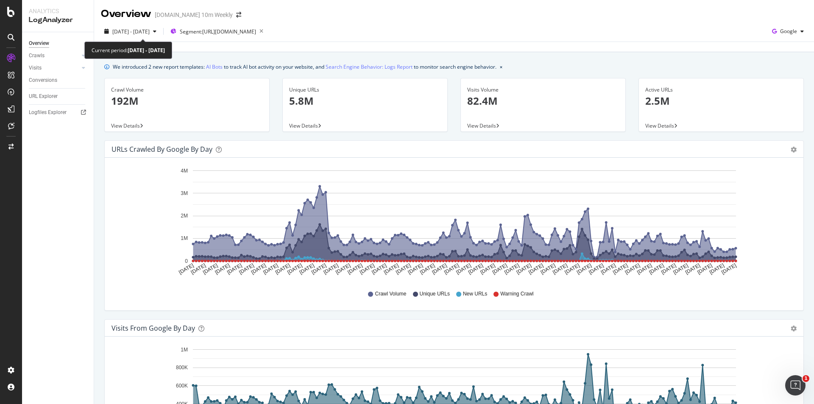
click at [150, 34] on span "2025 Feb. 12th - Aug. 11th" at bounding box center [130, 31] width 37 height 7
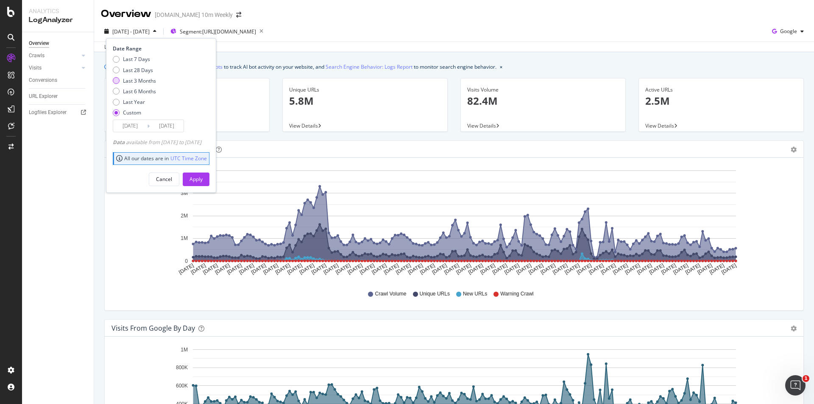
click at [148, 79] on div "Last 3 Months" at bounding box center [139, 80] width 33 height 7
type input "2025/05/12"
type input "2025/08/11"
click at [203, 180] on div "Apply" at bounding box center [196, 179] width 13 height 7
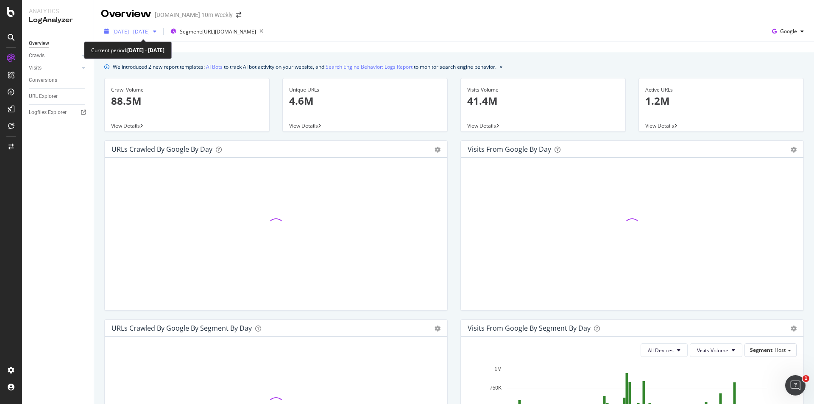
click at [150, 31] on span "2025 May. 12th - Aug. 11th" at bounding box center [130, 31] width 37 height 7
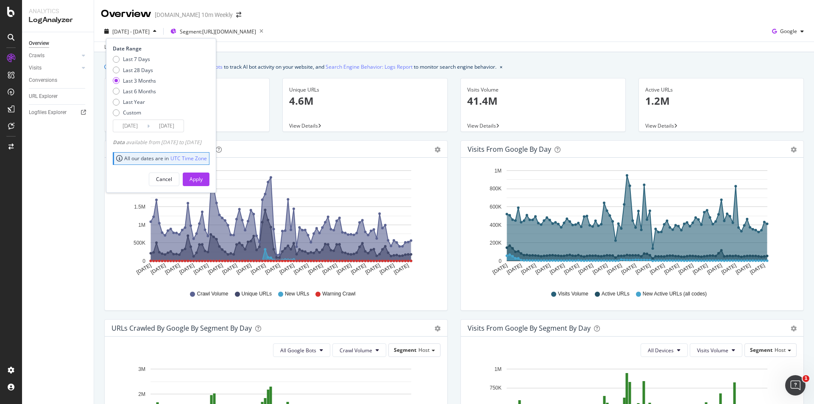
click at [163, 129] on input "2025/08/11" at bounding box center [167, 126] width 34 height 12
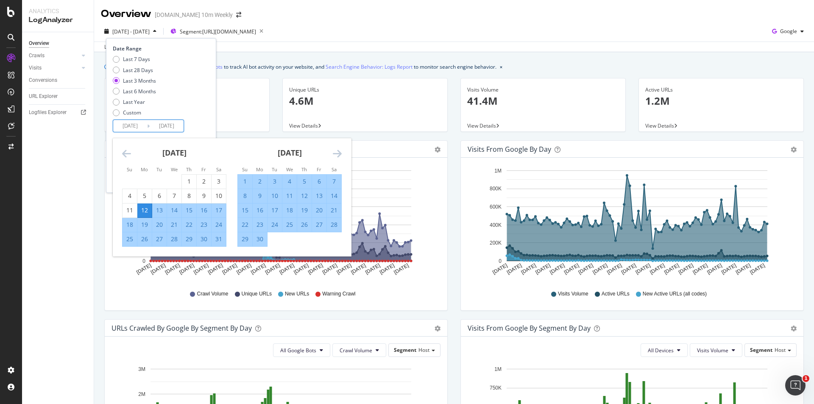
click at [186, 209] on div "15" at bounding box center [189, 210] width 14 height 8
type input "2025/05/15"
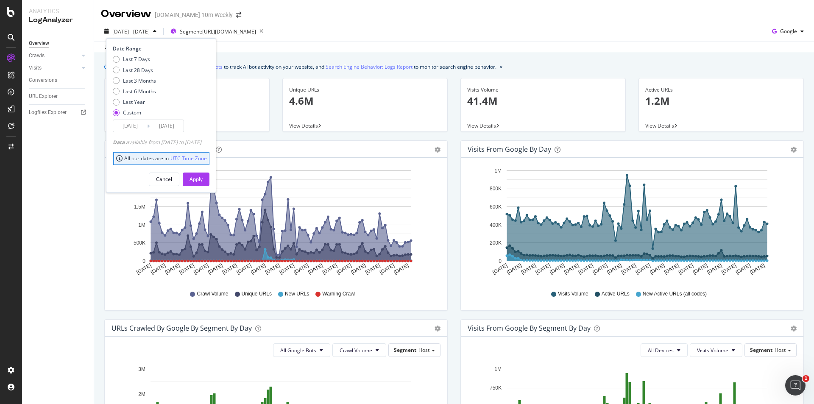
click at [158, 126] on input "2025/05/15" at bounding box center [167, 126] width 34 height 12
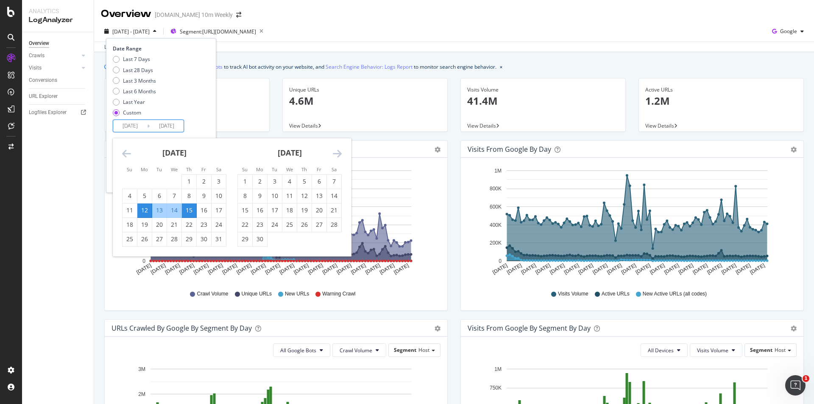
click at [143, 125] on input "2025/05/12" at bounding box center [130, 126] width 34 height 12
click at [134, 125] on input "2025/05/12" at bounding box center [130, 126] width 34 height 12
click at [138, 125] on input "2025/05/12" at bounding box center [130, 126] width 34 height 12
click at [192, 210] on div "15" at bounding box center [189, 210] width 14 height 8
type input "2025/05/15"
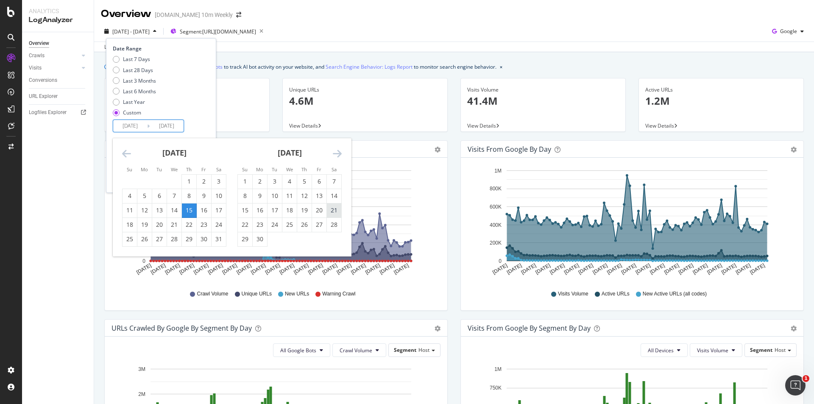
click at [331, 209] on div "21" at bounding box center [334, 210] width 14 height 8
type input "2025/06/21"
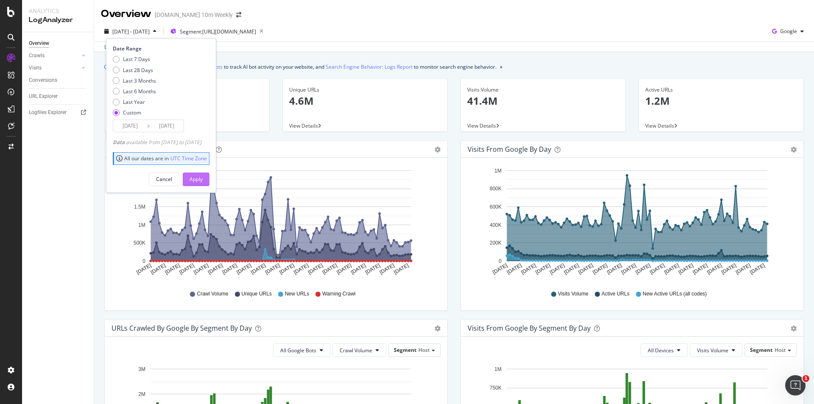
click at [203, 176] on div "Apply" at bounding box center [196, 179] width 13 height 7
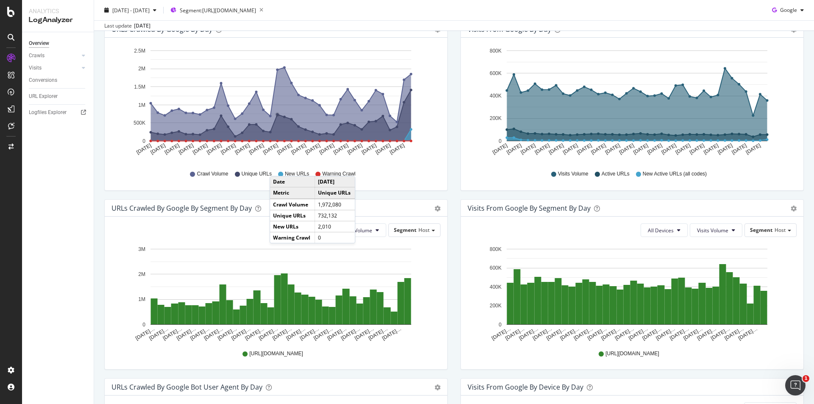
scroll to position [127, 0]
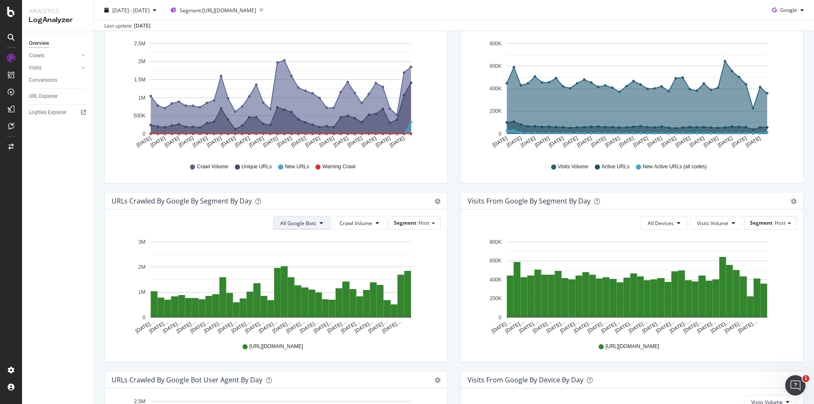
click button "All Google Bots"
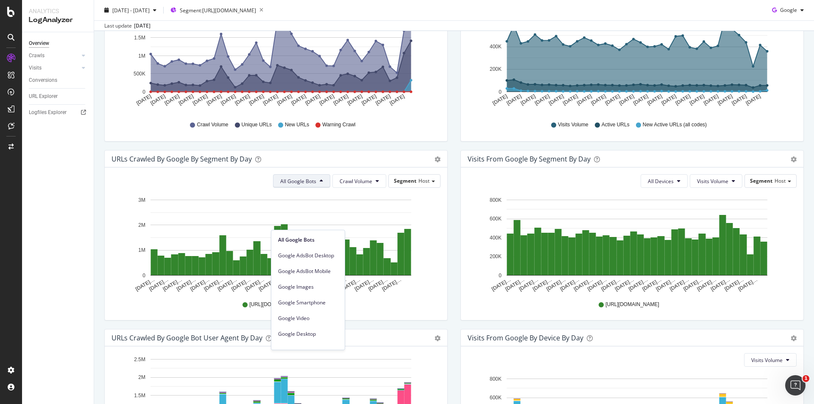
scroll to position [297, 0]
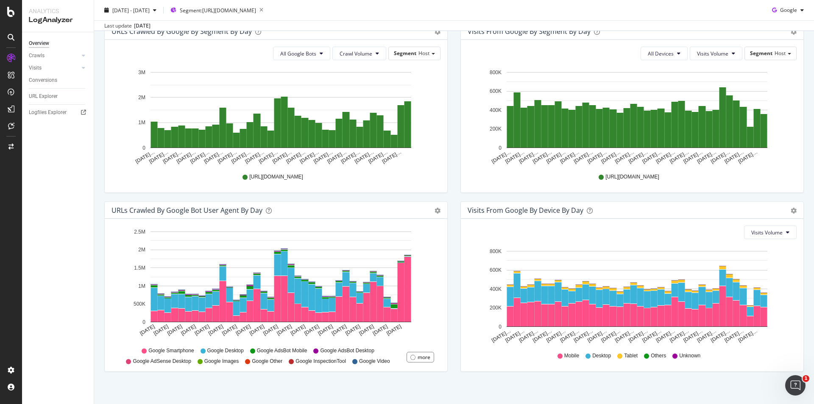
click div "URLs Crawled by Google By Segment By Day Timeline (by Value) Table All Google B…"
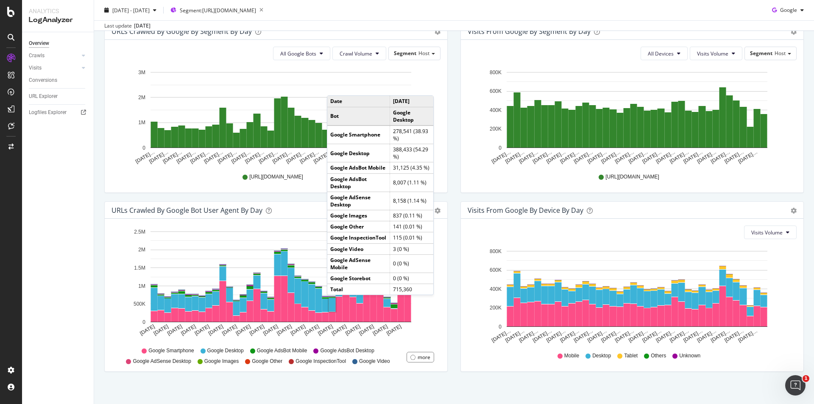
click div "We introduced 2 new report templates: AI Bots to track AI bot activity on your …"
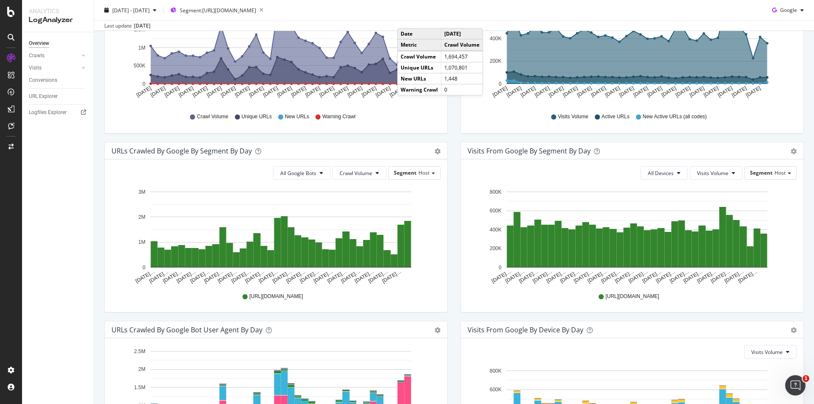
scroll to position [91, 0]
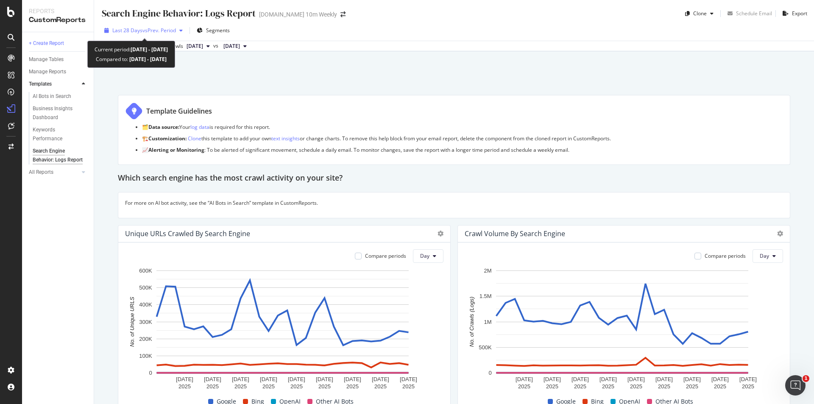
click at [166, 31] on span "vs Prev. Period" at bounding box center [160, 30] width 34 height 7
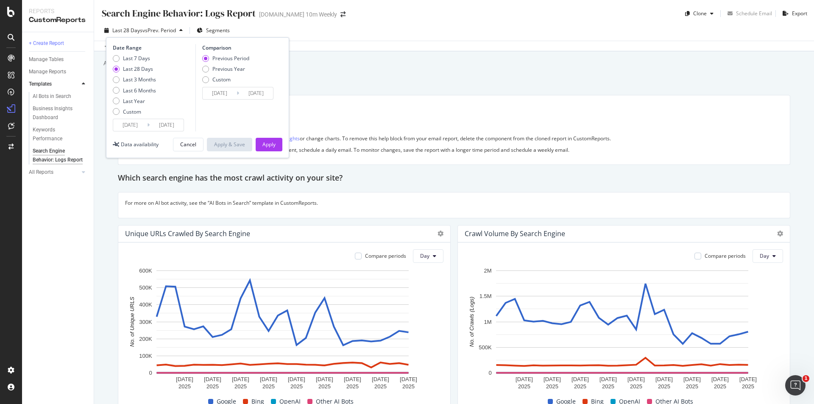
click at [162, 129] on input "2025/08/11" at bounding box center [167, 125] width 34 height 12
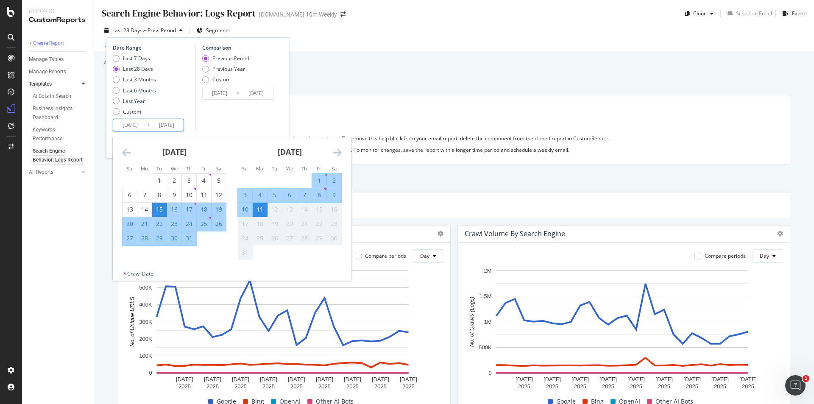
click at [133, 124] on input "2025/07/15" at bounding box center [130, 125] width 34 height 12
click at [130, 149] on icon "Move backward to switch to the previous month." at bounding box center [126, 153] width 9 height 10
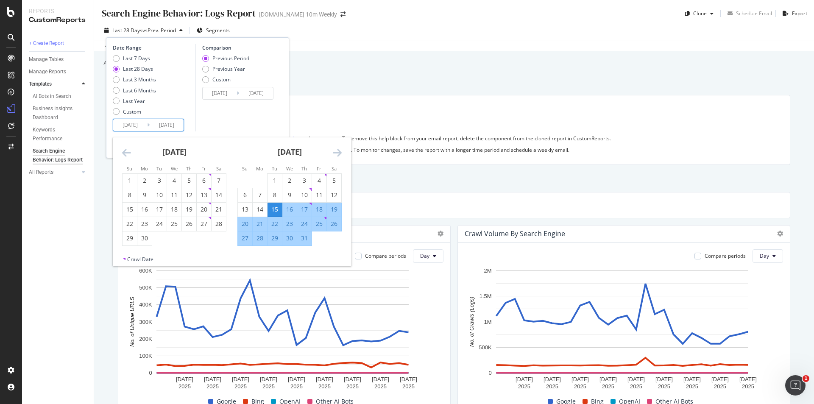
click at [131, 151] on div "June 2025" at bounding box center [174, 155] width 104 height 36
click at [130, 152] on icon "Move backward to switch to the previous month." at bounding box center [126, 153] width 9 height 10
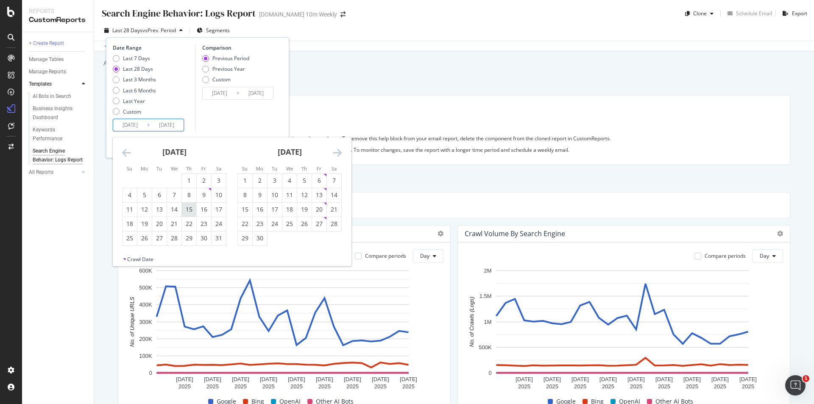
click at [187, 210] on div "15" at bounding box center [189, 209] width 14 height 8
type input "2025/05/15"
type input "2025/02/15"
type input "[DATE]"
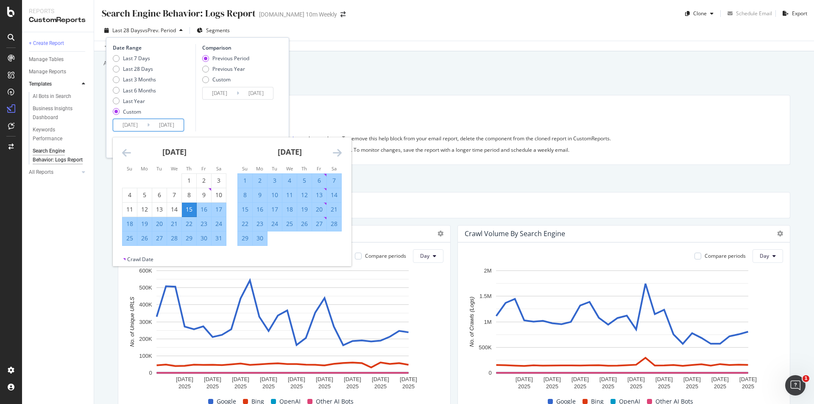
click at [174, 124] on input "[DATE]" at bounding box center [167, 125] width 34 height 12
click at [336, 210] on div "21" at bounding box center [334, 209] width 14 height 8
type input "[DATE]"
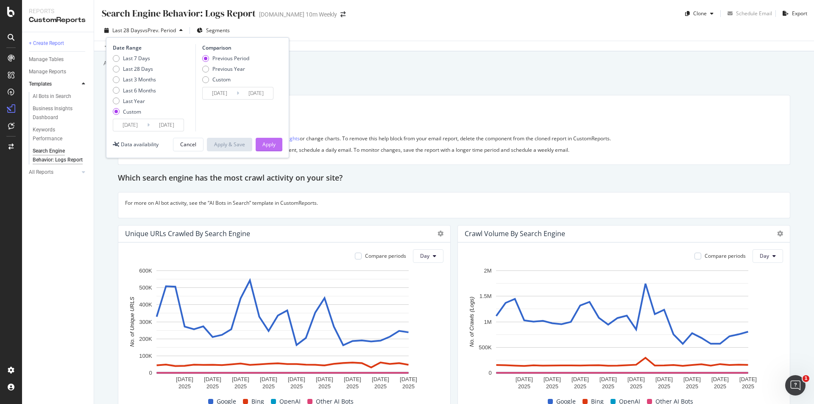
click at [274, 146] on div "Apply" at bounding box center [269, 144] width 13 height 7
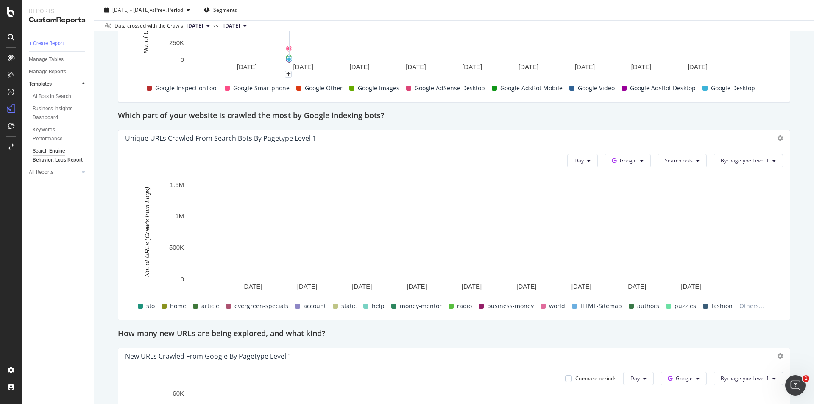
scroll to position [551, 0]
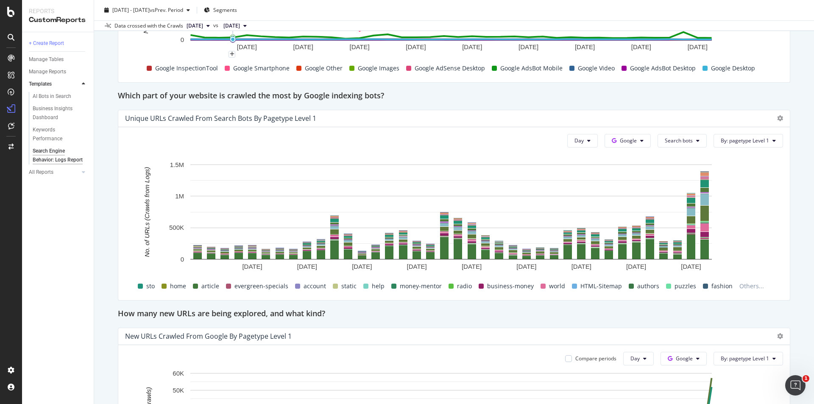
click at [203, 26] on span "[DATE]" at bounding box center [195, 26] width 17 height 8
click at [178, 14] on div "[DATE] - [DATE] vs Prev. Period" at bounding box center [147, 10] width 92 height 13
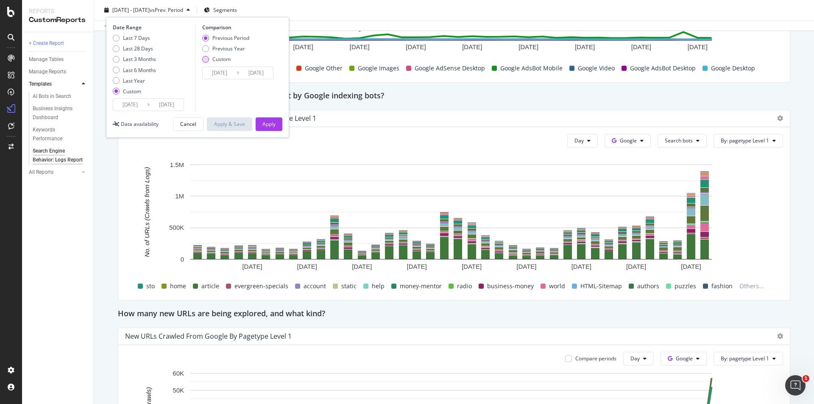
click at [224, 59] on div "Custom" at bounding box center [222, 59] width 18 height 7
click at [219, 74] on input "[DATE]" at bounding box center [220, 73] width 34 height 12
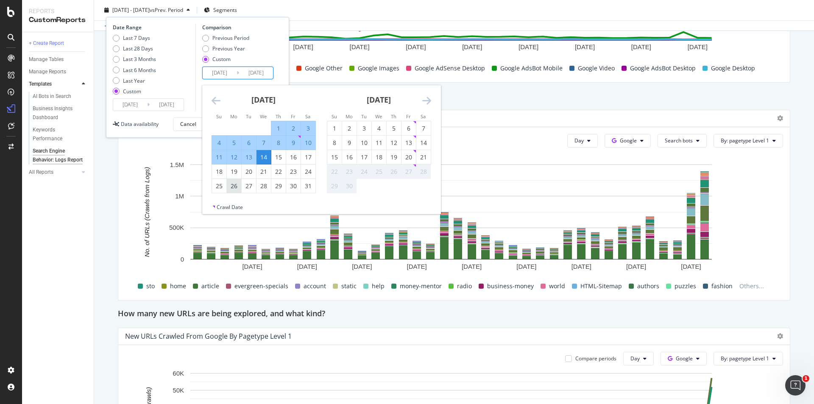
click at [230, 187] on div "26" at bounding box center [234, 186] width 14 height 8
type input "2025/05/26"
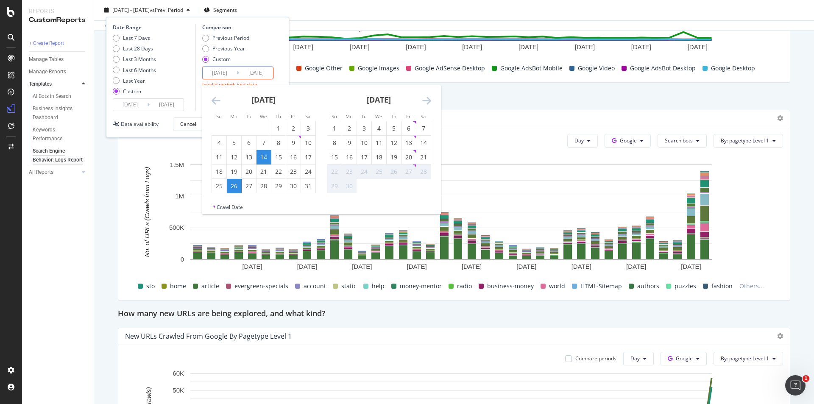
click at [252, 70] on input "[DATE]" at bounding box center [256, 73] width 34 height 12
click at [424, 100] on icon "Move forward to switch to the next month." at bounding box center [427, 100] width 9 height 10
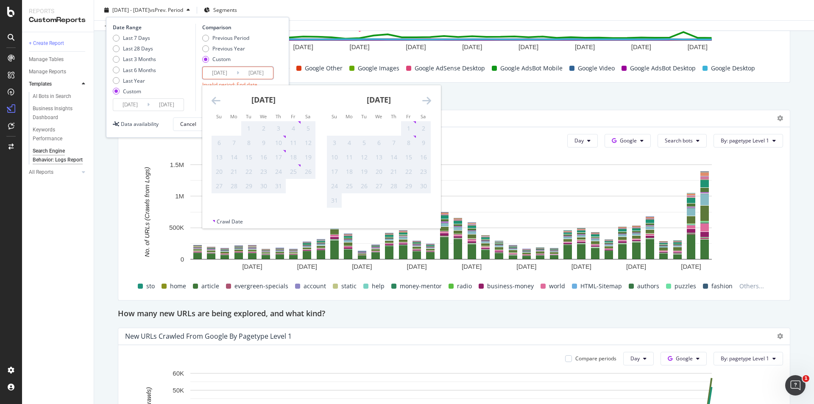
drag, startPoint x: 408, startPoint y: 139, endPoint x: 420, endPoint y: 136, distance: 12.1
click at [409, 139] on div "8" at bounding box center [409, 143] width 14 height 8
click at [215, 102] on icon "Move backward to switch to the previous month." at bounding box center [216, 100] width 9 height 10
click at [214, 101] on icon "Move backward to switch to the previous month." at bounding box center [216, 100] width 9 height 10
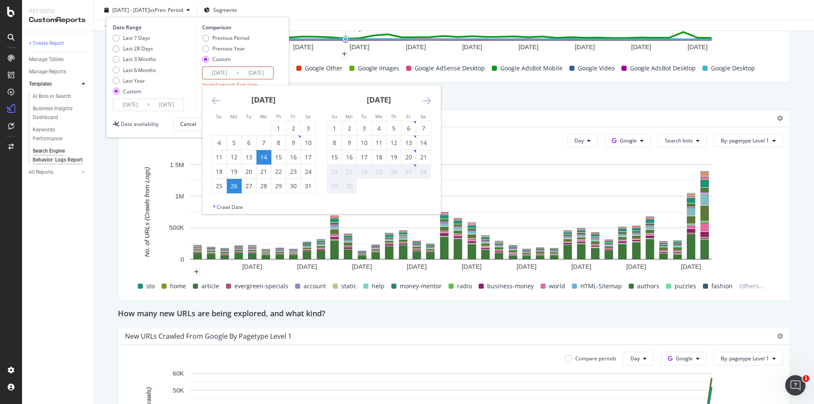
click at [305, 22] on div "Data crossed with the Crawls 2025 Jun. 20th vs 2025 May. 9th" at bounding box center [454, 25] width 720 height 10
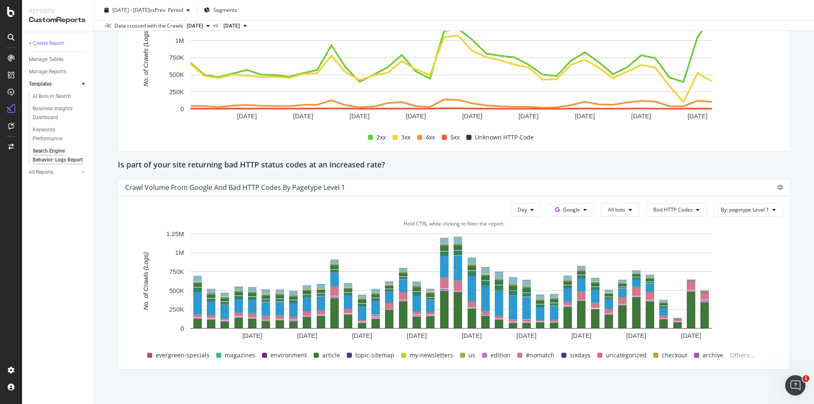
scroll to position [1156, 0]
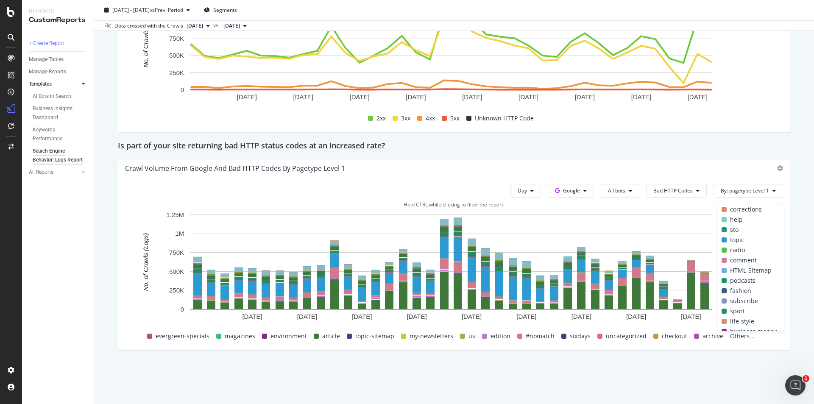
click at [728, 334] on span "Others..." at bounding box center [742, 336] width 31 height 10
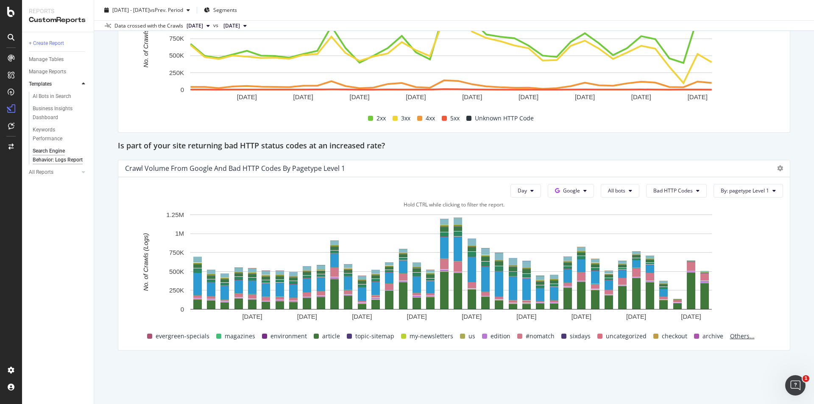
click at [732, 334] on span "Others..." at bounding box center [742, 336] width 31 height 10
click at [470, 266] on rect "A chart." at bounding box center [472, 269] width 6 height 23
click at [203, 27] on span "[DATE]" at bounding box center [195, 26] width 17 height 8
click at [183, 12] on span "vs Prev. Period" at bounding box center [167, 9] width 34 height 7
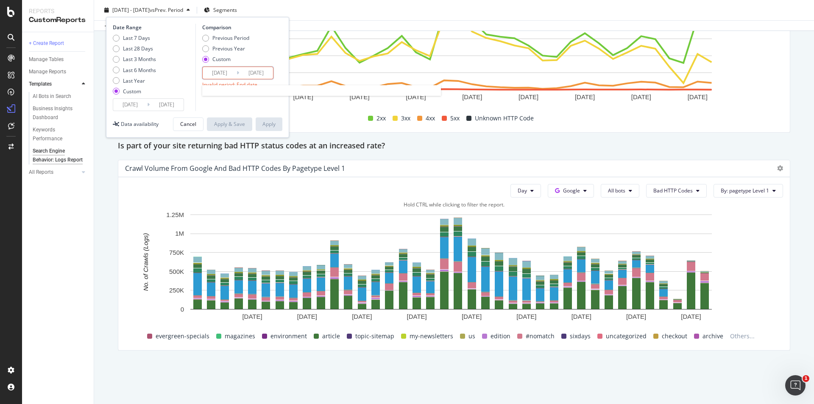
click at [256, 71] on input "2025/05/14" at bounding box center [256, 73] width 34 height 12
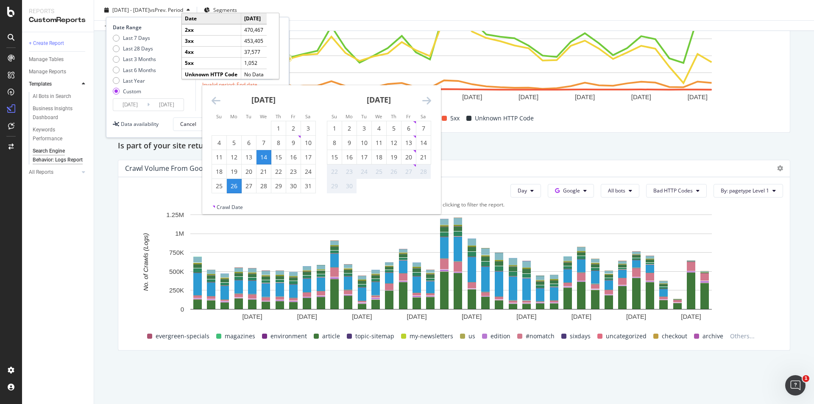
click at [166, 120] on div "Data availability Cancel Apply & Save Apply" at bounding box center [198, 125] width 170 height 14
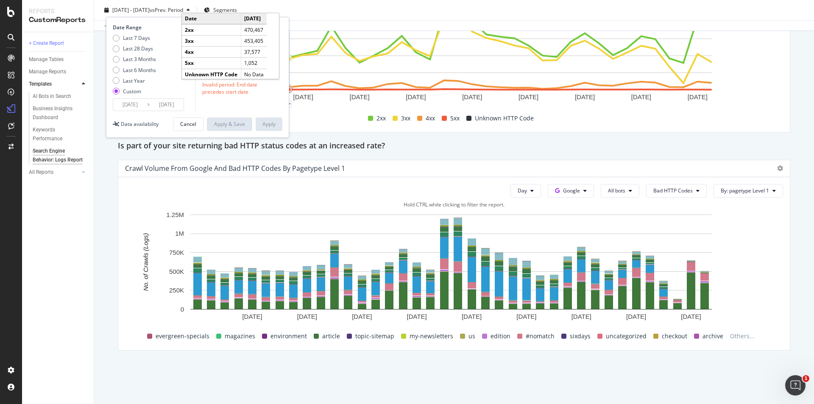
click at [184, 124] on div "Cancel" at bounding box center [188, 123] width 16 height 7
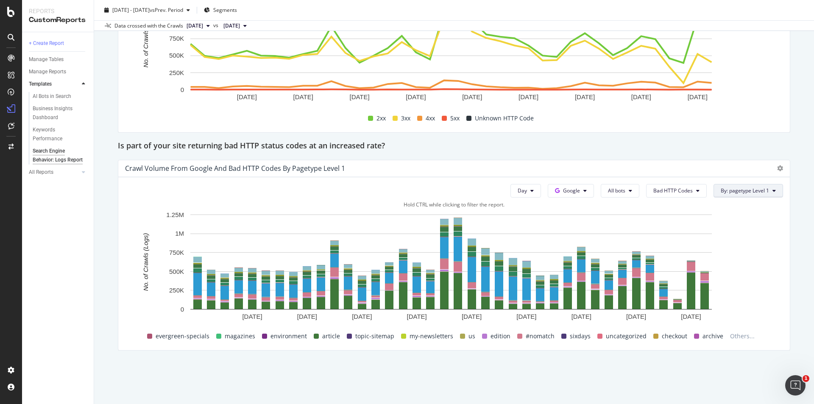
click at [757, 190] on span "By: pagetype Level 1" at bounding box center [745, 190] width 48 height 7
click at [753, 221] on div "Select a Segment" at bounding box center [724, 221] width 105 height 14
click at [739, 236] on span "Segments" at bounding box center [737, 237] width 24 height 7
click at [764, 306] on rect "A chart." at bounding box center [451, 269] width 652 height 119
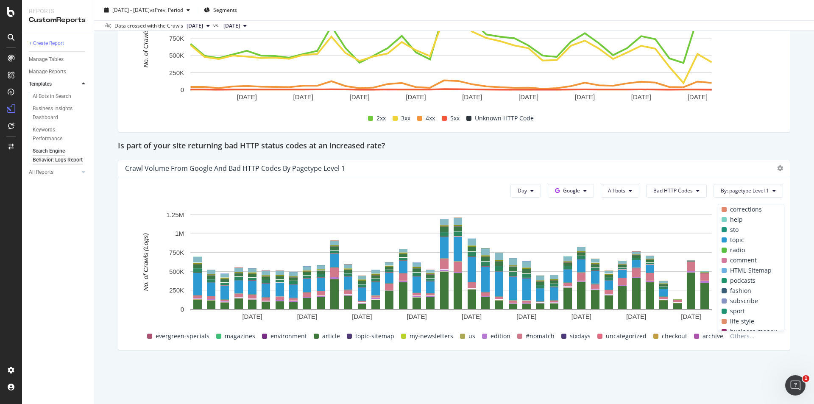
click at [736, 240] on span "topic" at bounding box center [737, 240] width 14 height 10
click at [733, 230] on span "sto" at bounding box center [734, 230] width 8 height 10
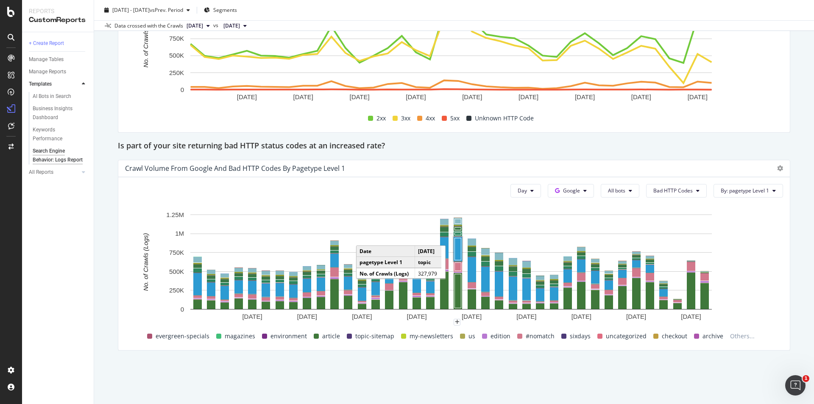
click at [461, 250] on rect "A chart." at bounding box center [458, 249] width 6 height 22
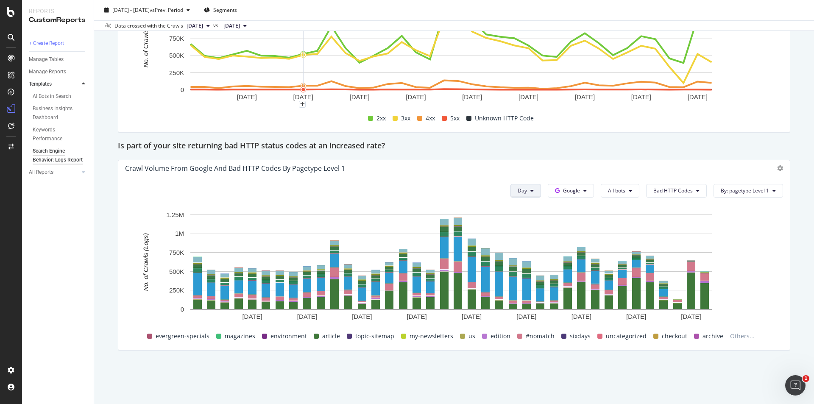
click at [531, 190] on icon at bounding box center [532, 190] width 3 height 5
click at [524, 240] on span "Month" at bounding box center [521, 239] width 15 height 8
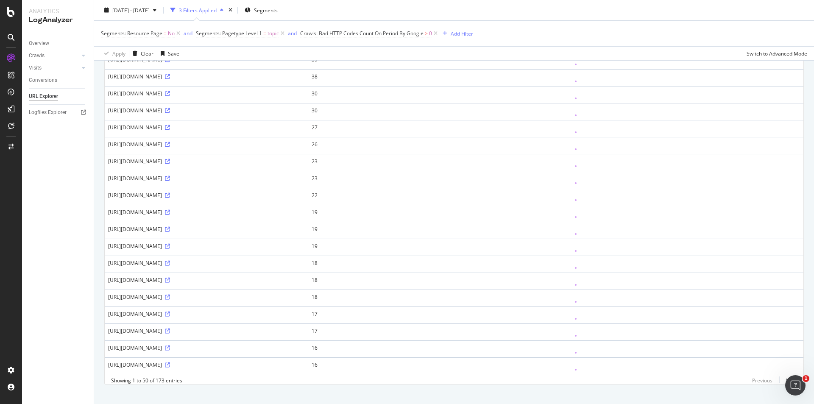
scroll to position [641, 0]
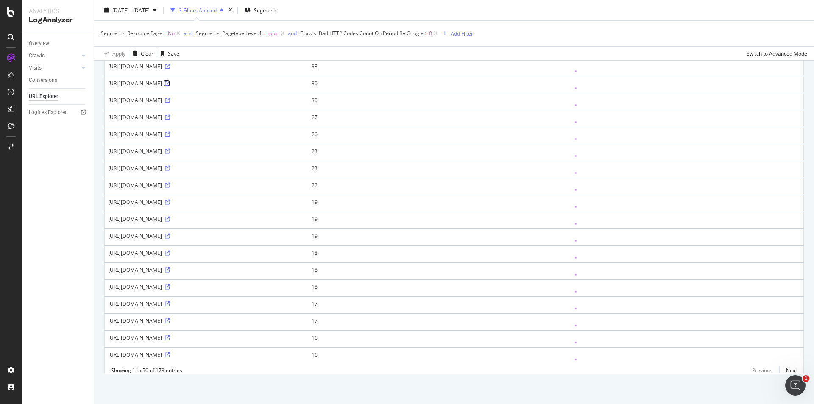
click at [170, 81] on icon at bounding box center [167, 83] width 5 height 5
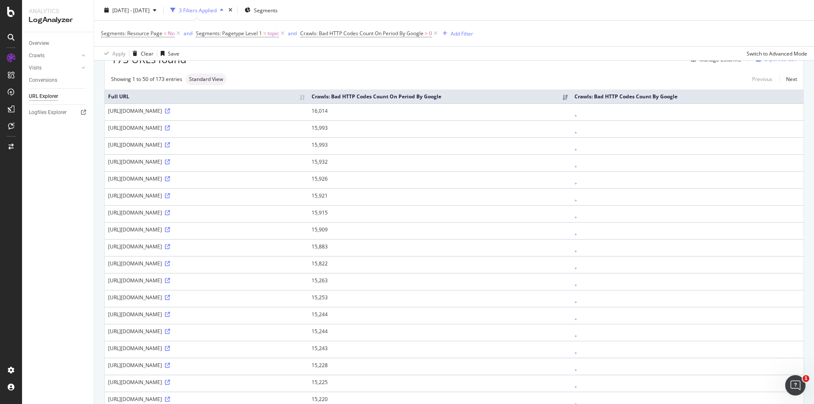
scroll to position [0, 0]
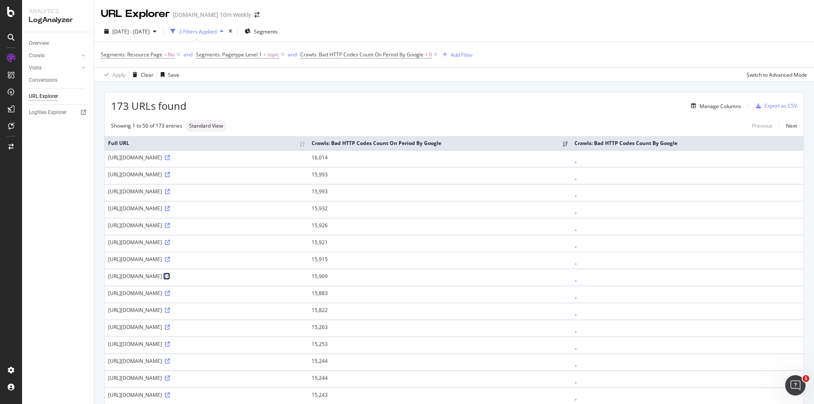
click at [170, 276] on icon at bounding box center [167, 276] width 5 height 5
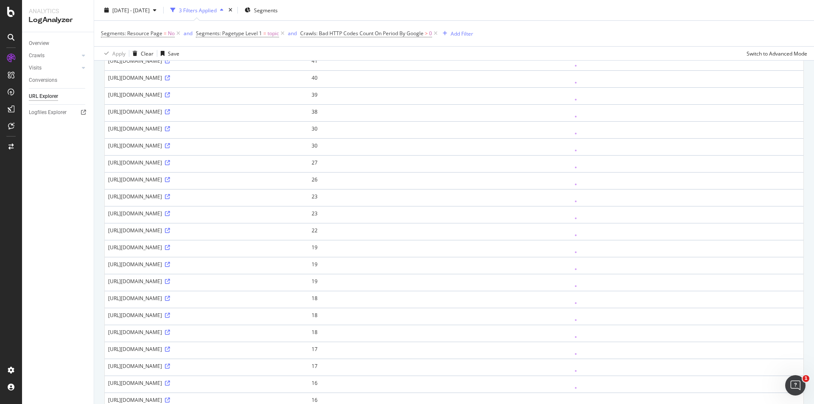
scroll to position [641, 0]
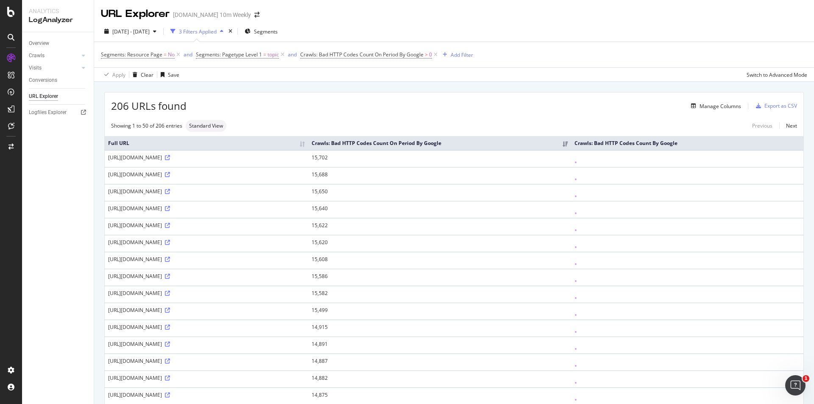
drag, startPoint x: 206, startPoint y: 311, endPoint x: 189, endPoint y: 311, distance: 17.4
click at [189, 311] on div "[URL][DOMAIN_NAME]" at bounding box center [206, 310] width 197 height 7
copy div "politics"
drag, startPoint x: 199, startPoint y: 157, endPoint x: 188, endPoint y: 158, distance: 10.2
click at [188, 158] on div "[URL][DOMAIN_NAME]" at bounding box center [206, 157] width 197 height 7
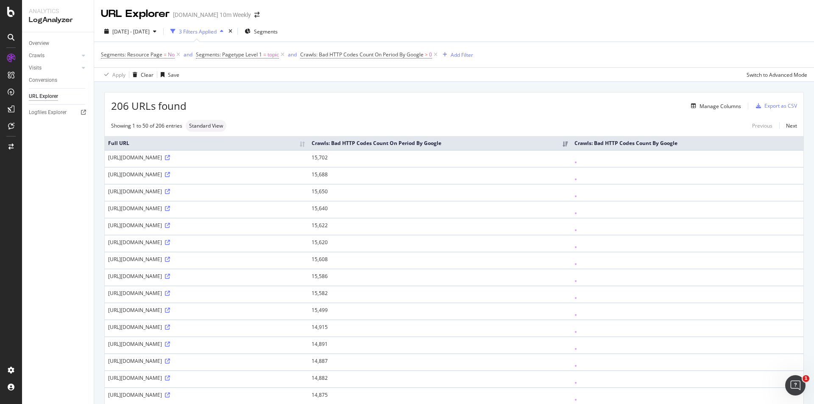
copy div "golf"
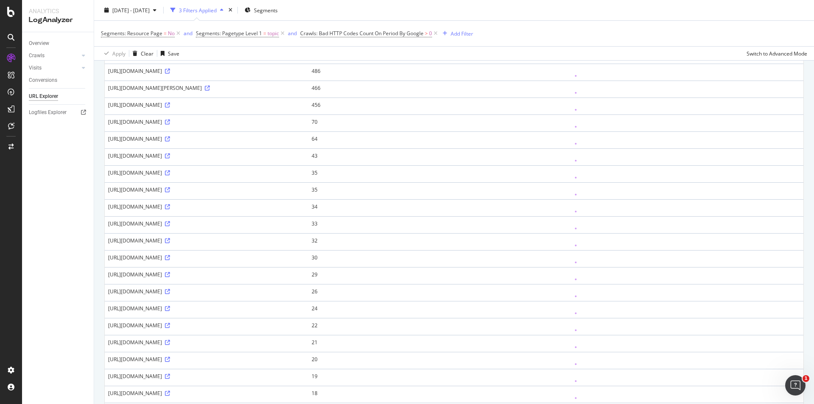
scroll to position [509, 0]
drag, startPoint x: 213, startPoint y: 174, endPoint x: 107, endPoint y: 174, distance: 105.6
click at [107, 174] on td "[URL][DOMAIN_NAME]" at bounding box center [207, 175] width 204 height 17
copy div "[URL][DOMAIN_NAME]"
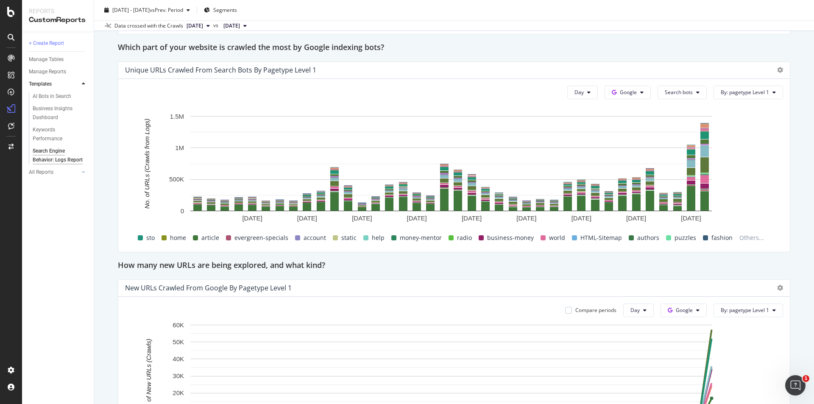
scroll to position [467, 0]
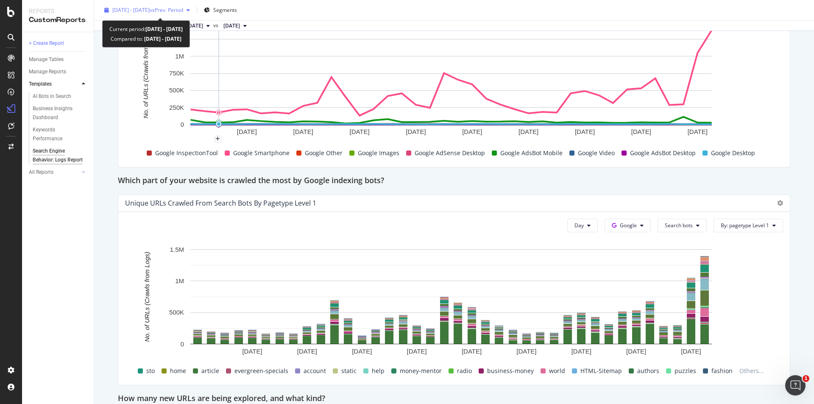
click at [183, 11] on span "vs Prev. Period" at bounding box center [167, 9] width 34 height 7
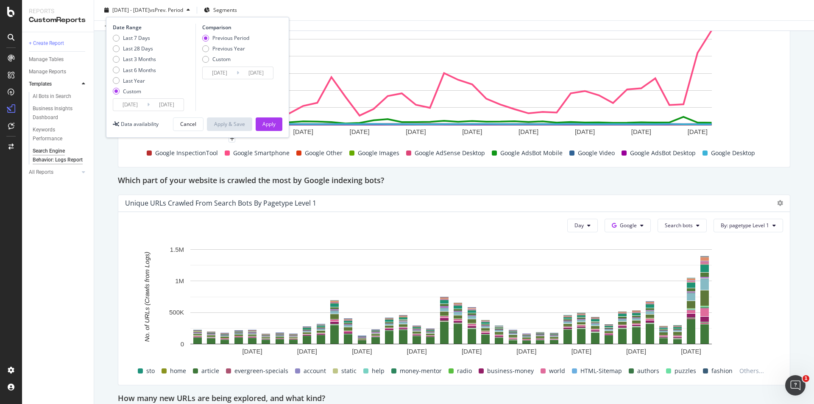
click at [138, 106] on input "[DATE]" at bounding box center [130, 105] width 34 height 12
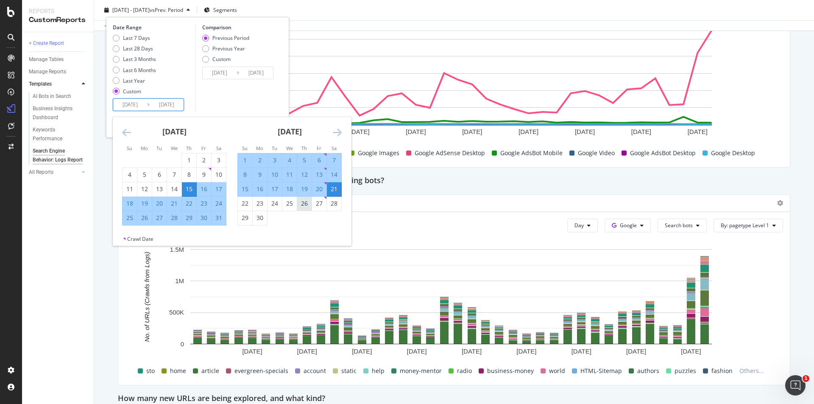
click at [308, 205] on div "26" at bounding box center [304, 203] width 14 height 8
type input "[DATE]"
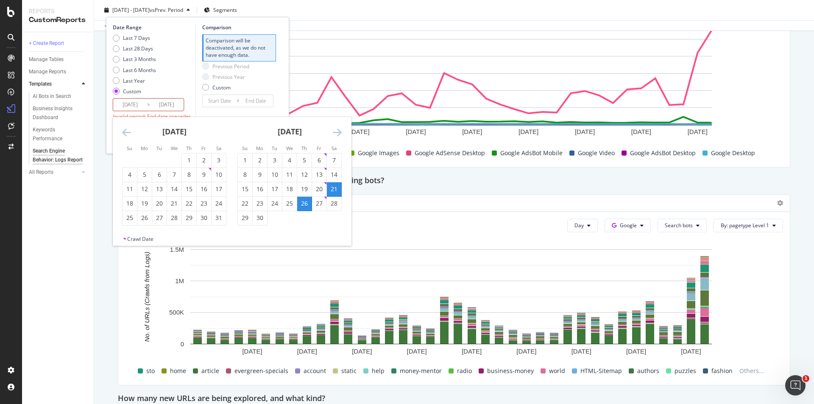
click at [344, 131] on div "[DATE] 1 2 3 4 5 6 7 8 9 10 11 12 13 14 15 16 17 18 19 20 21 22 23 24 25 26 27 …" at bounding box center [289, 171] width 115 height 109
click at [335, 130] on icon "Move forward to switch to the next month." at bounding box center [337, 132] width 9 height 10
click at [123, 130] on icon "Move backward to switch to the previous month." at bounding box center [126, 132] width 9 height 10
click at [190, 205] on div "26" at bounding box center [189, 203] width 14 height 8
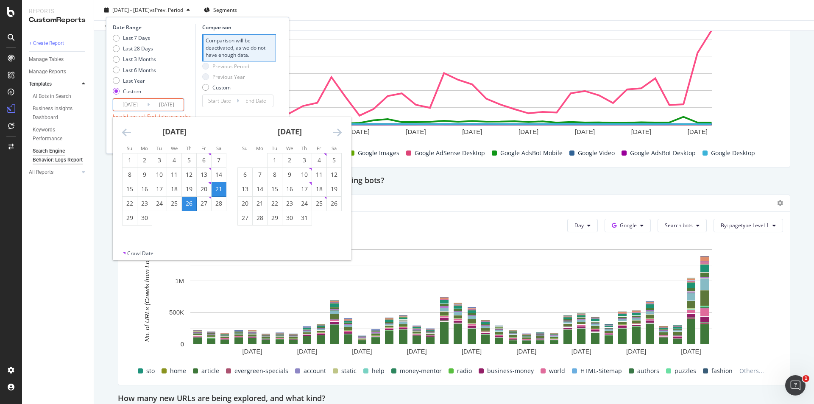
type input "[DATE]"
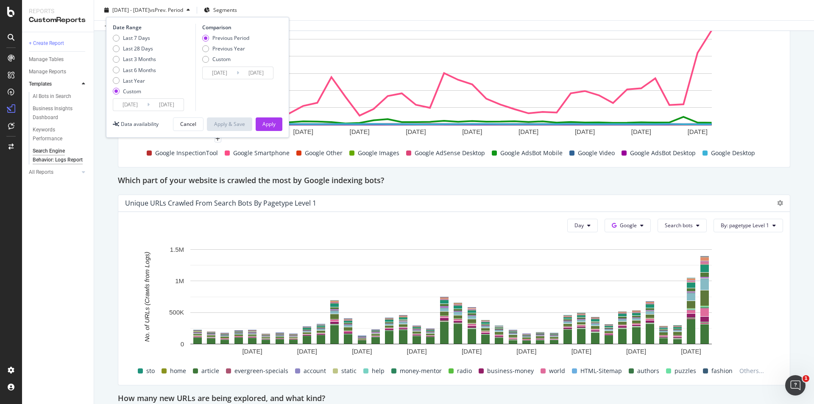
click at [160, 103] on input "[DATE]" at bounding box center [167, 105] width 34 height 12
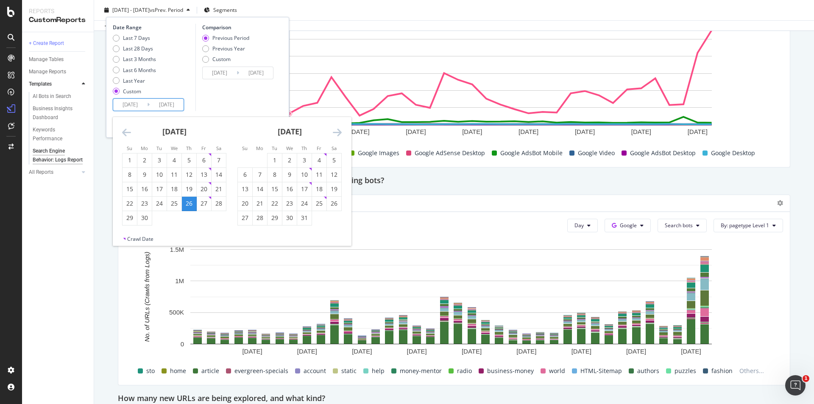
click at [340, 131] on icon "Move forward to switch to the next month." at bounding box center [337, 132] width 9 height 10
click at [257, 191] on div "11" at bounding box center [260, 189] width 14 height 8
type input "[DATE]"
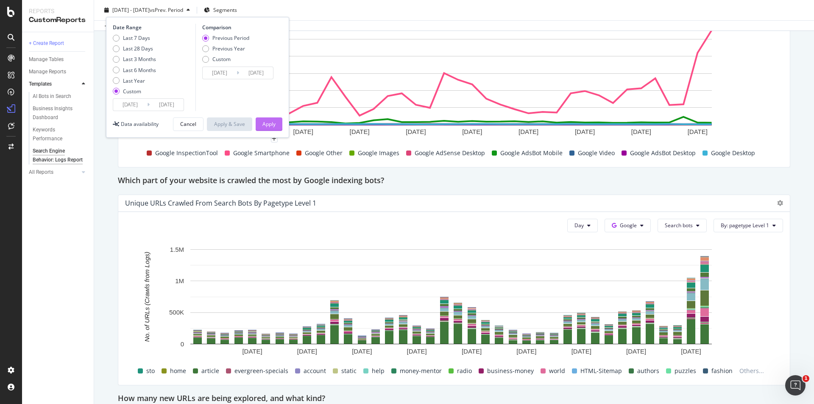
click at [274, 126] on div "Apply" at bounding box center [269, 123] width 13 height 7
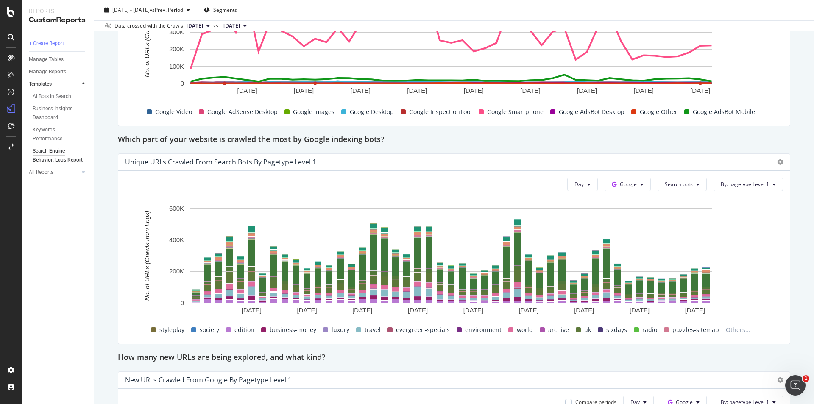
scroll to position [594, 0]
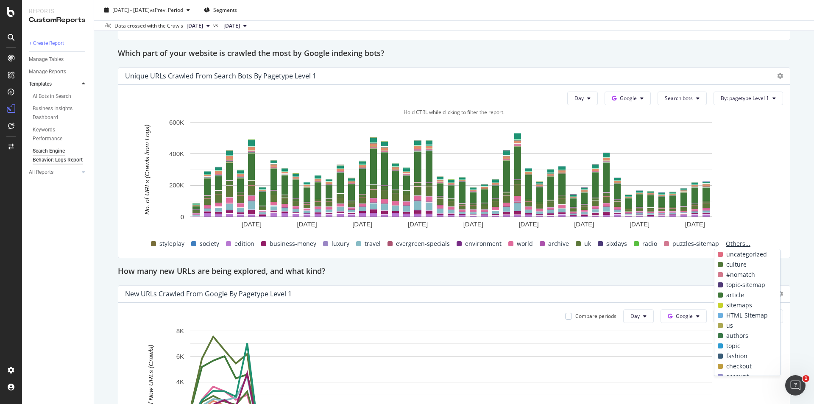
click at [733, 243] on span "Others..." at bounding box center [738, 244] width 31 height 10
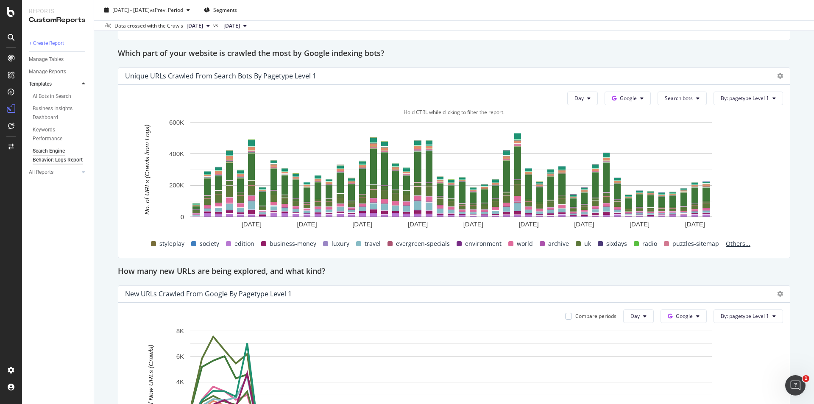
click at [726, 242] on span "Others..." at bounding box center [738, 244] width 31 height 10
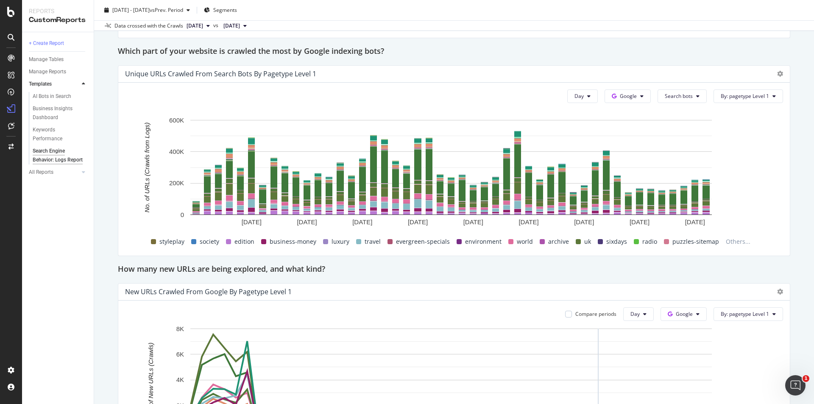
scroll to position [551, 0]
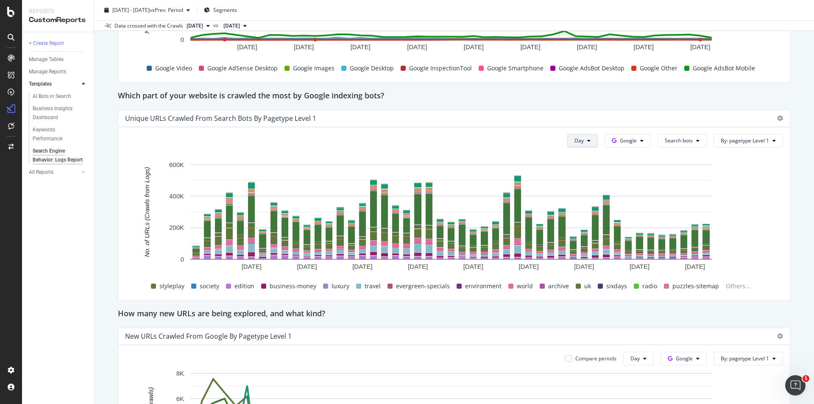
click at [587, 138] on button "Day" at bounding box center [583, 141] width 31 height 14
drag, startPoint x: 579, startPoint y: 187, endPoint x: 283, endPoint y: 0, distance: 349.9
click at [579, 187] on span "Month" at bounding box center [577, 189] width 15 height 8
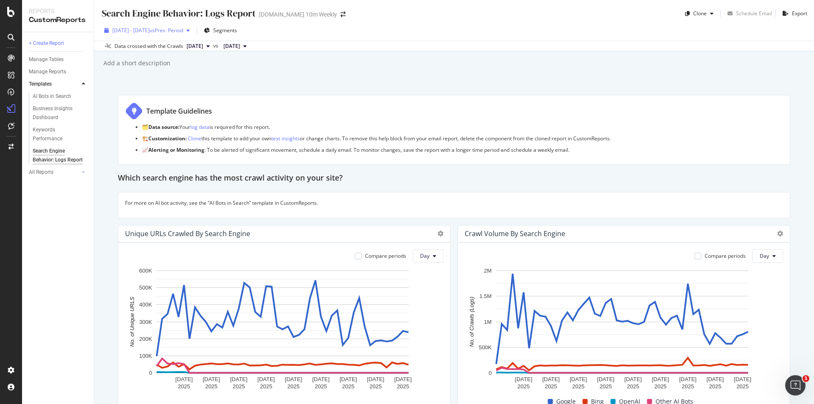
click at [183, 31] on span "vs Prev. Period" at bounding box center [167, 30] width 34 height 7
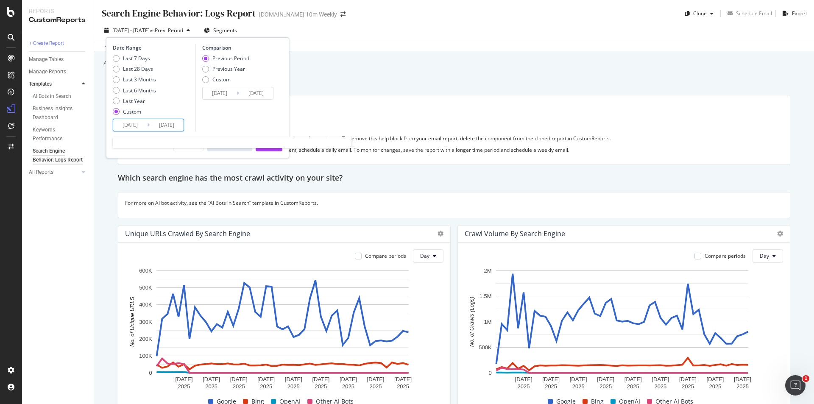
click at [164, 126] on input "[DATE]" at bounding box center [167, 125] width 34 height 12
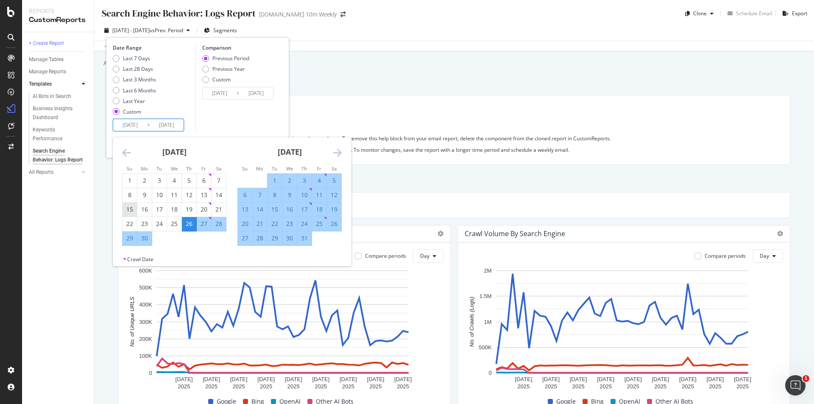
click at [123, 210] on div "15" at bounding box center [130, 209] width 14 height 8
type input "[DATE]"
click at [171, 124] on input "[DATE]" at bounding box center [167, 125] width 34 height 12
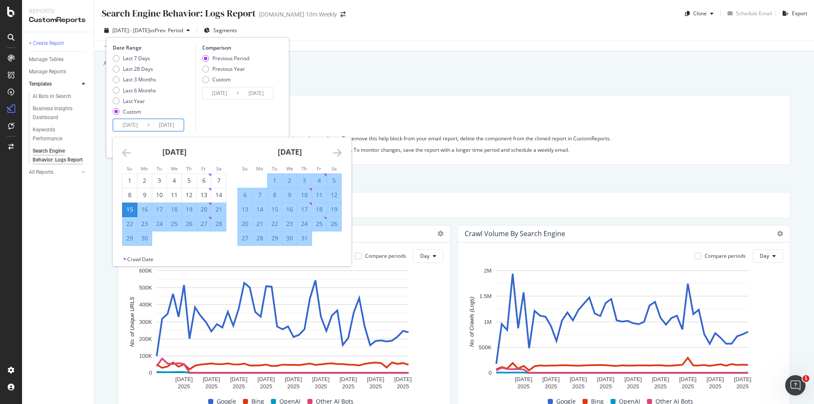
click at [345, 149] on div "[DATE] 1 2 3 4 5 6 7 8 9 10 11 12 13 14 15 16 17 18 19 20 21 22 23 24 25 26 27 …" at bounding box center [289, 191] width 115 height 109
click at [337, 152] on icon "Move forward to switch to the next month." at bounding box center [337, 153] width 9 height 10
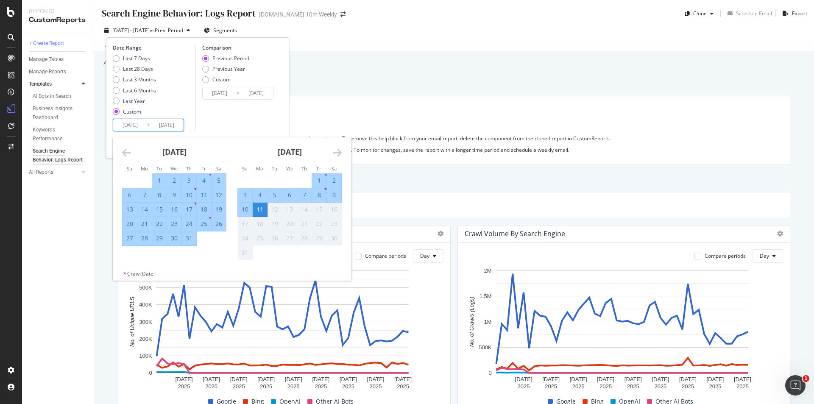
click at [263, 206] on div "11" at bounding box center [260, 209] width 14 height 8
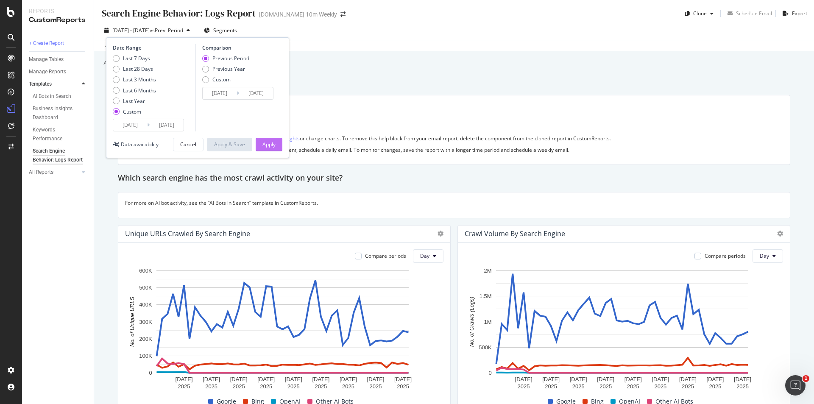
click at [271, 148] on div "Apply" at bounding box center [269, 144] width 13 height 13
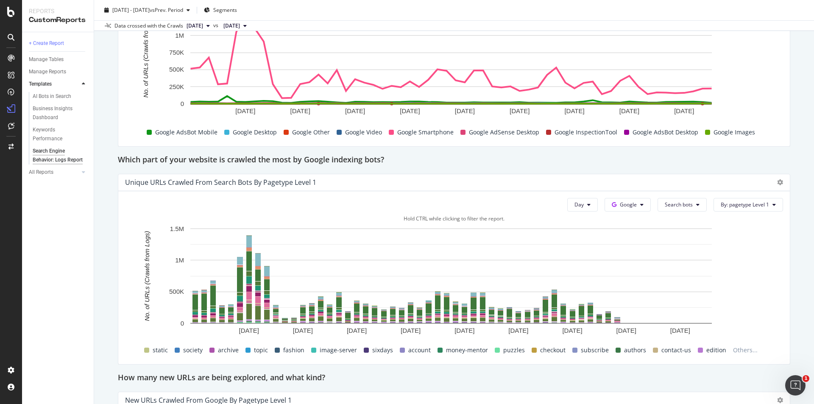
scroll to position [509, 0]
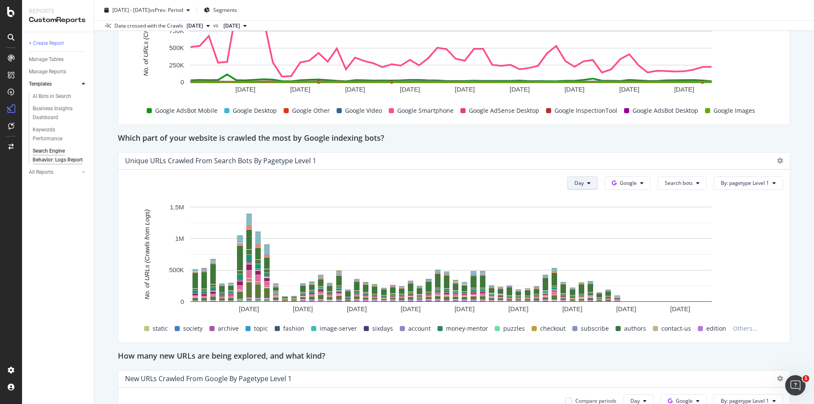
click at [590, 177] on button "Day" at bounding box center [583, 183] width 31 height 14
click at [582, 228] on span "Month" at bounding box center [577, 232] width 15 height 8
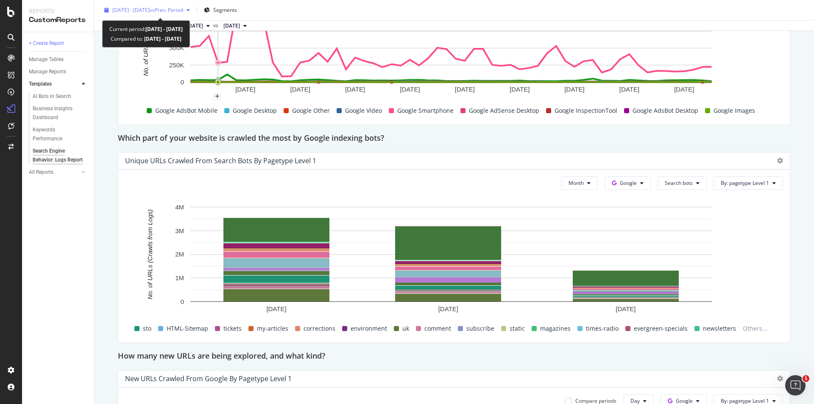
click at [150, 11] on span "2025 Jun. 15th - Aug. 11th" at bounding box center [130, 9] width 37 height 7
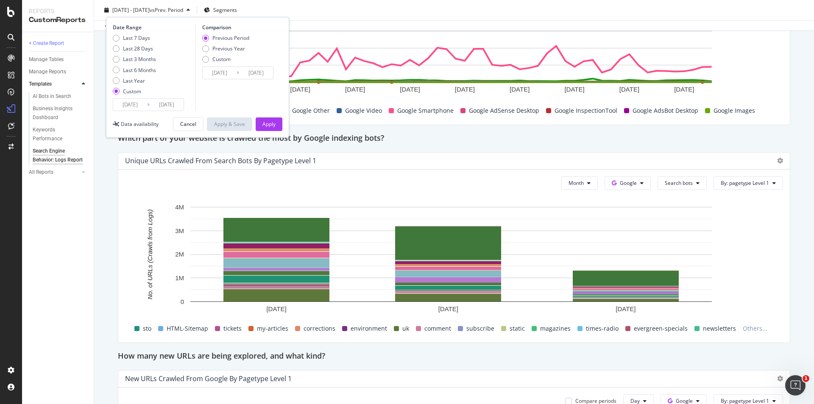
click at [133, 105] on input "2025/06/15" at bounding box center [130, 105] width 34 height 12
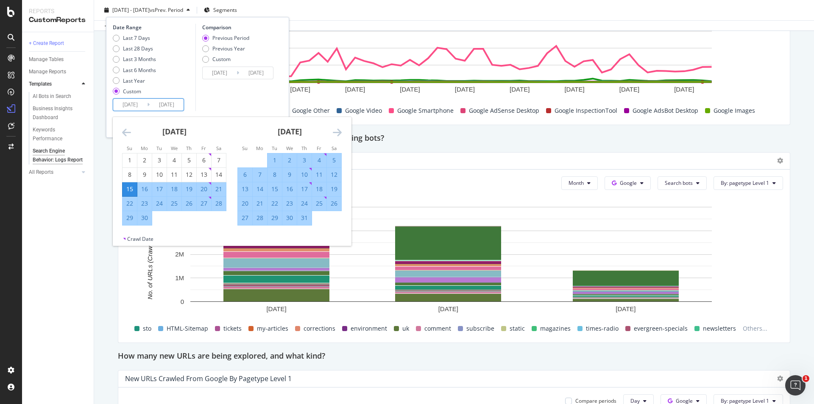
click at [123, 131] on icon "Move backward to switch to the previous month." at bounding box center [126, 132] width 9 height 10
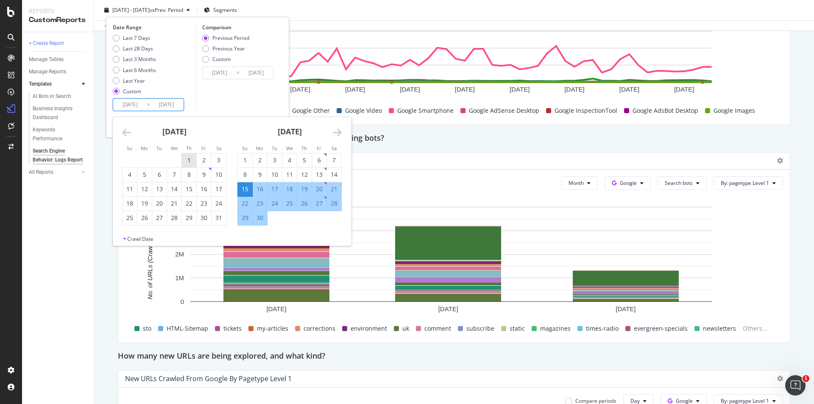
click at [187, 161] on div "1" at bounding box center [189, 160] width 14 height 8
type input "2025/05/01"
type input "2025/01/18"
type input "2025/04/30"
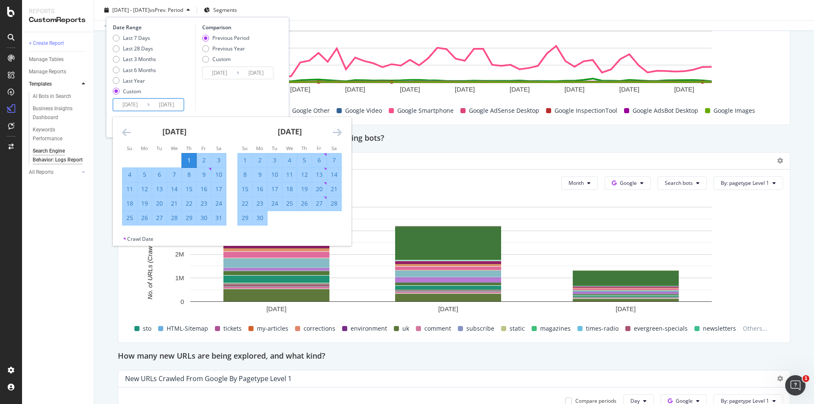
click at [339, 131] on icon "Move forward to switch to the next month." at bounding box center [337, 132] width 9 height 10
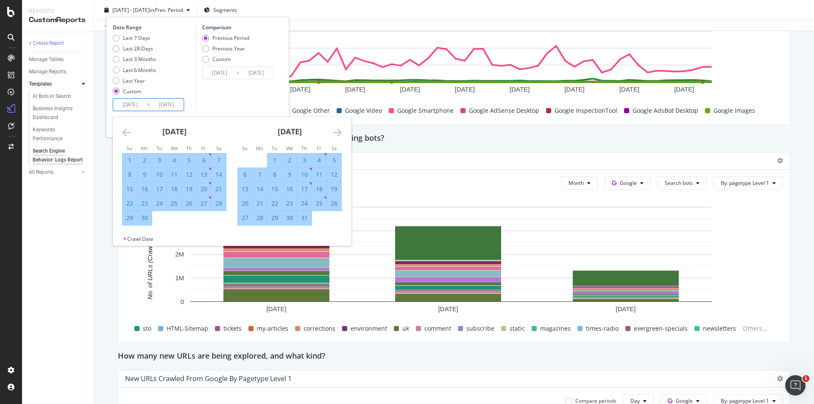
click at [339, 132] on icon "Move forward to switch to the next month." at bounding box center [337, 132] width 9 height 10
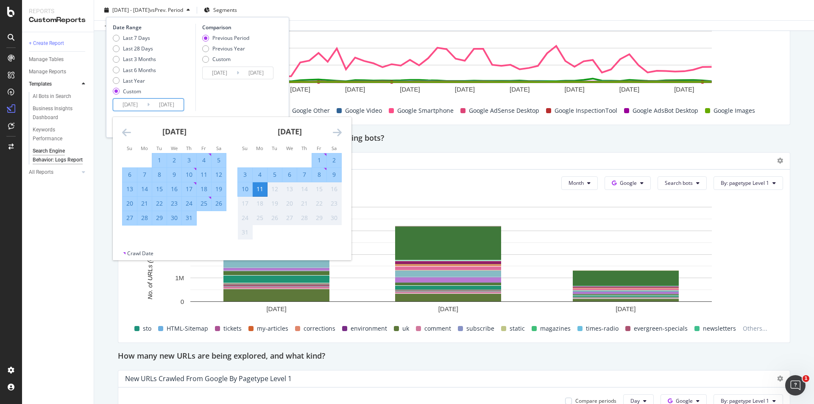
click at [260, 190] on div "11" at bounding box center [260, 189] width 14 height 8
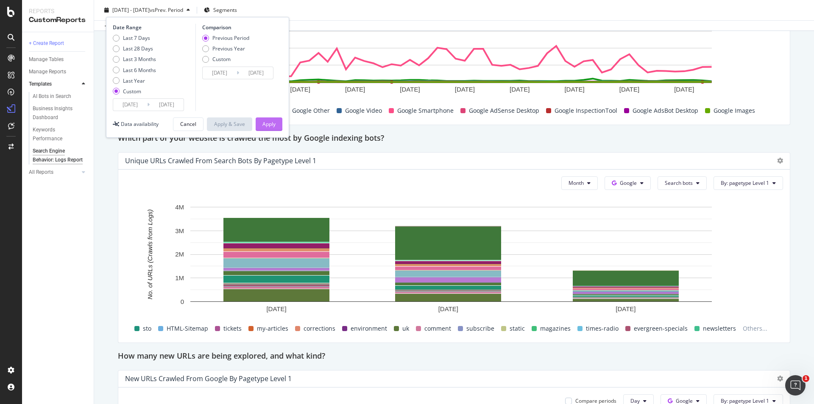
click at [275, 121] on div "Apply" at bounding box center [269, 123] width 13 height 7
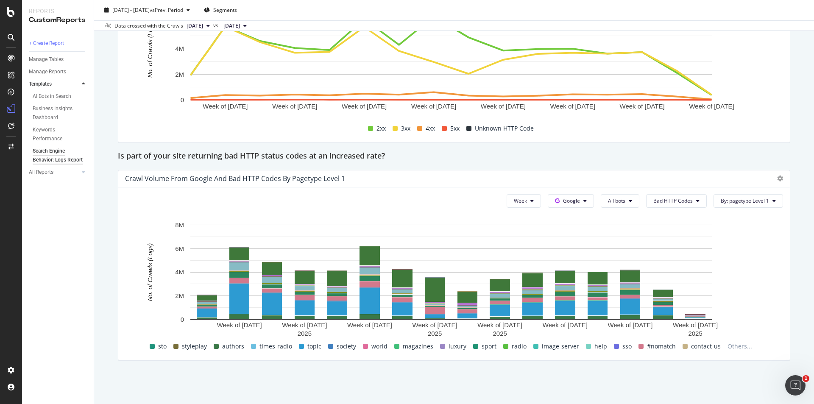
scroll to position [1156, 0]
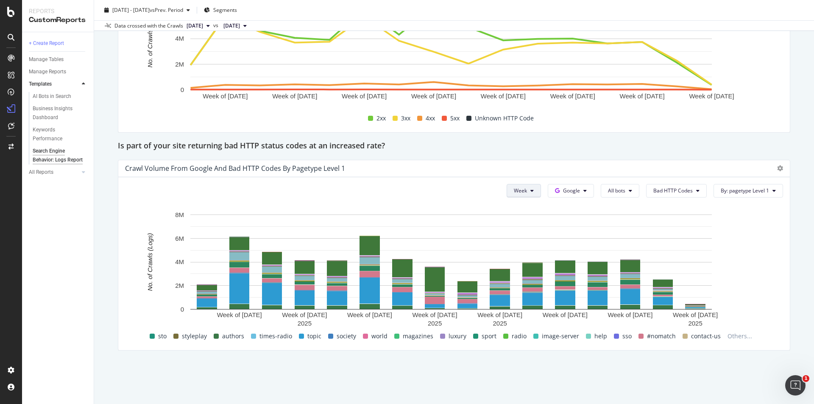
drag, startPoint x: 523, startPoint y: 189, endPoint x: 529, endPoint y: 196, distance: 9.1
click at [524, 189] on button "Week" at bounding box center [524, 191] width 34 height 14
click at [520, 241] on span "Month" at bounding box center [516, 239] width 15 height 8
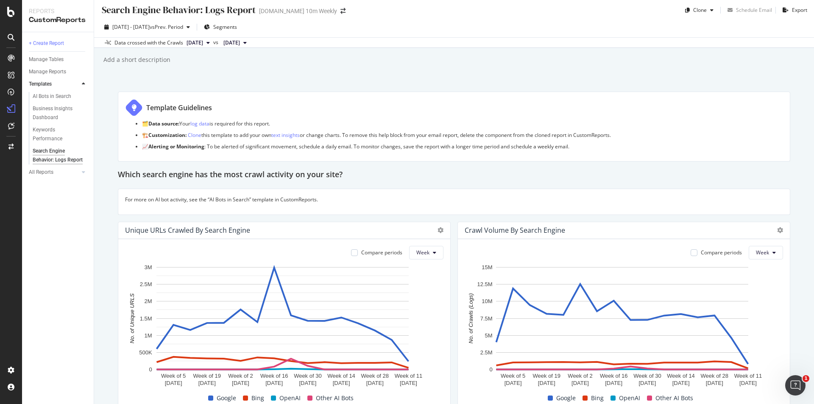
scroll to position [0, 0]
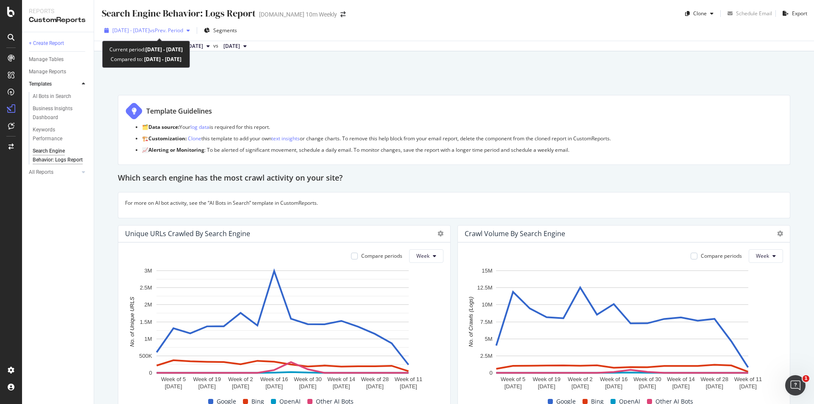
click at [183, 30] on span "vs Prev. Period" at bounding box center [167, 30] width 34 height 7
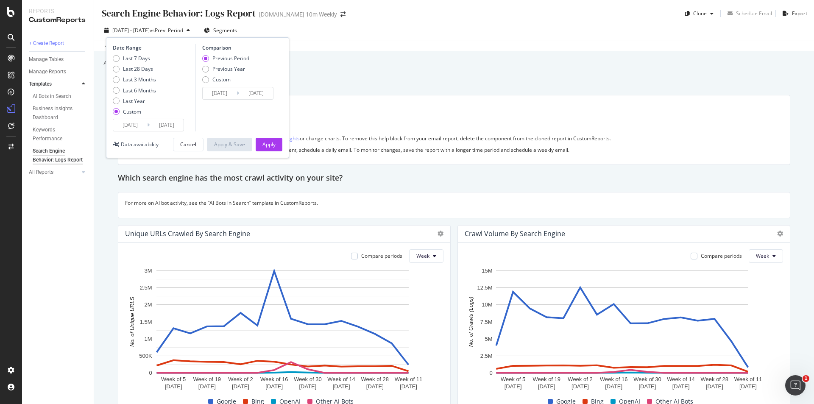
click at [169, 125] on input "2025/08/11" at bounding box center [167, 125] width 34 height 12
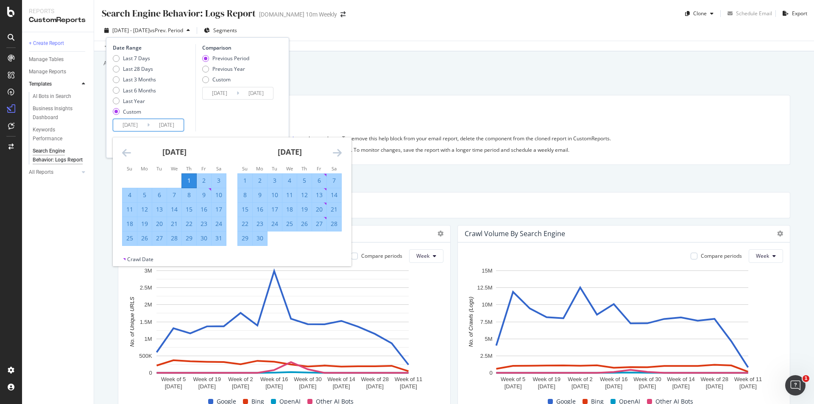
click at [260, 238] on div "30" at bounding box center [260, 238] width 14 height 8
type input "2025/06/30"
type input "2025/03/01"
click at [173, 124] on input "2025/06/30" at bounding box center [167, 125] width 34 height 12
click at [335, 149] on icon "Move forward to switch to the next month." at bounding box center [337, 153] width 9 height 10
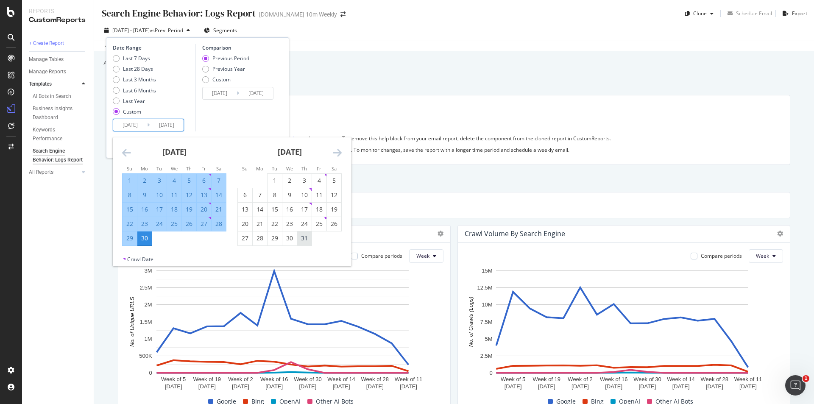
click at [299, 238] on div "31" at bounding box center [304, 238] width 14 height 8
type input "2025/07/31"
type input "2025/01/29"
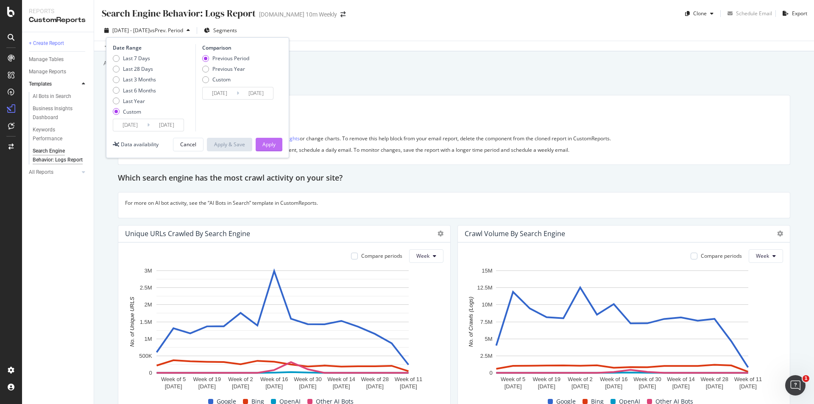
click at [276, 141] on button "Apply" at bounding box center [269, 145] width 27 height 14
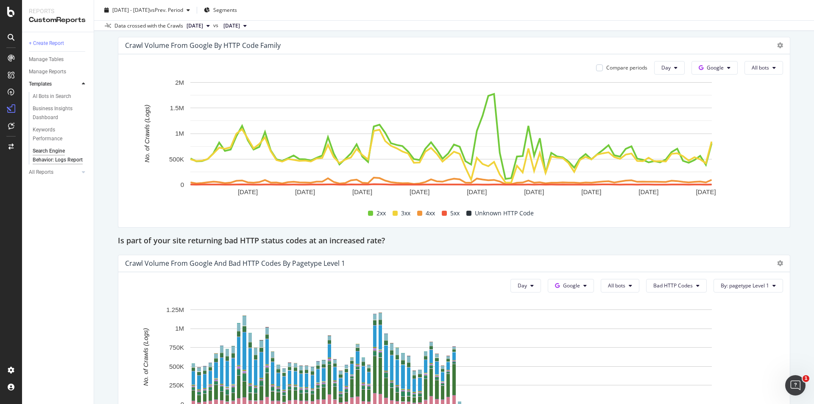
scroll to position [1156, 0]
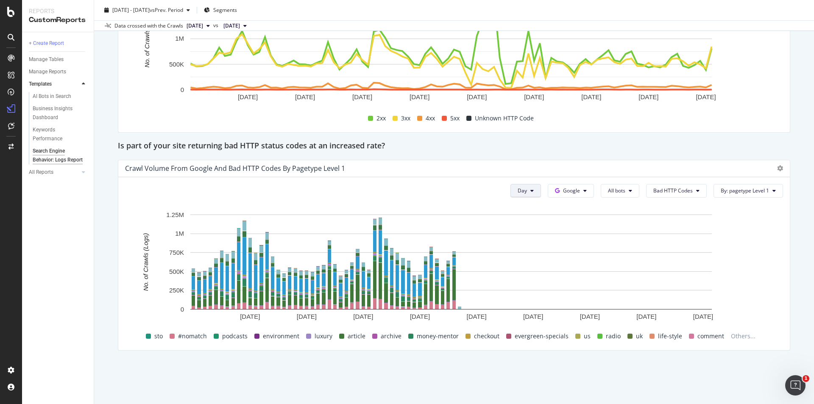
click at [523, 191] on button "Day" at bounding box center [526, 191] width 31 height 14
click at [521, 222] on span "Week" at bounding box center [521, 224] width 15 height 8
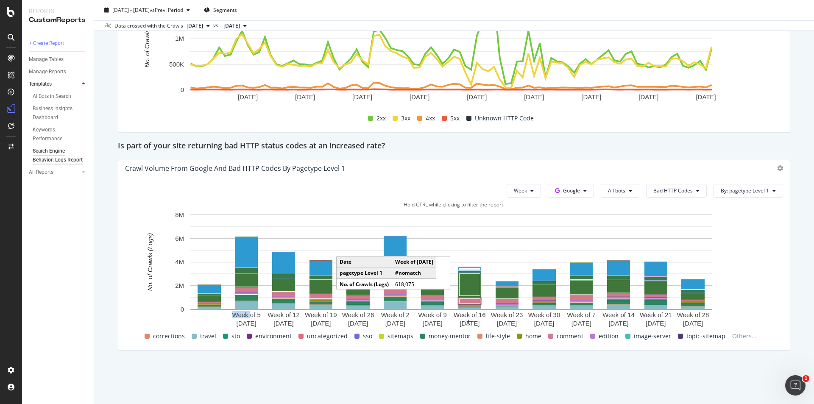
click at [476, 301] on rect "A chart." at bounding box center [470, 301] width 21 height 5
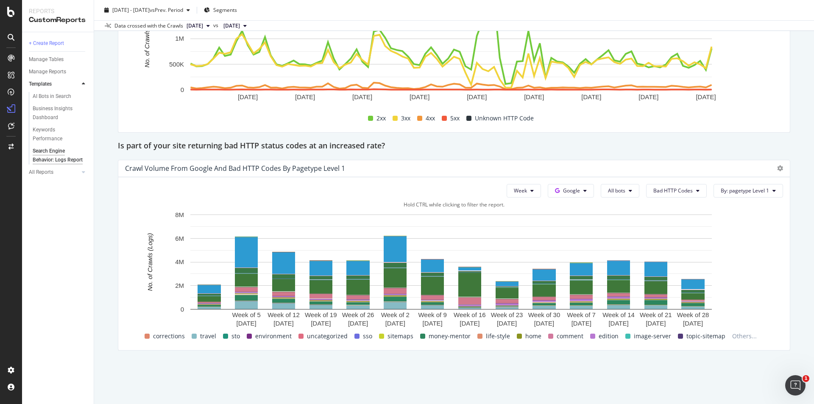
click at [806, 276] on div "Search Engine Behavior: Logs Report Search Engine Behavior: Logs Report TheTime…" at bounding box center [454, 202] width 720 height 404
click at [629, 190] on button "All bots" at bounding box center [620, 191] width 39 height 14
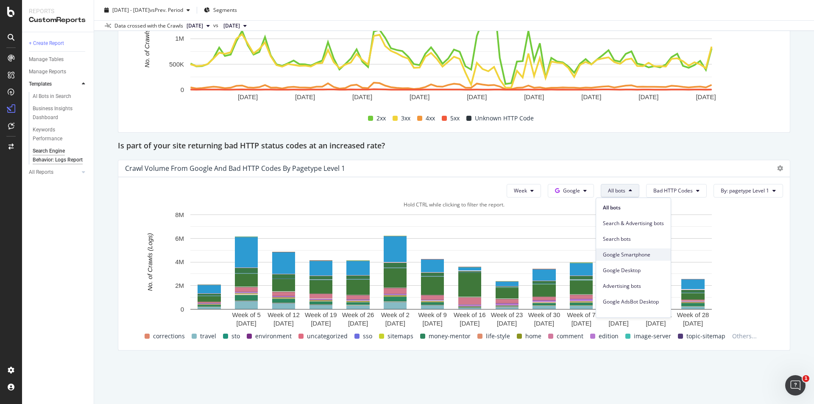
click at [641, 256] on span "Google Smartphone" at bounding box center [633, 255] width 61 height 8
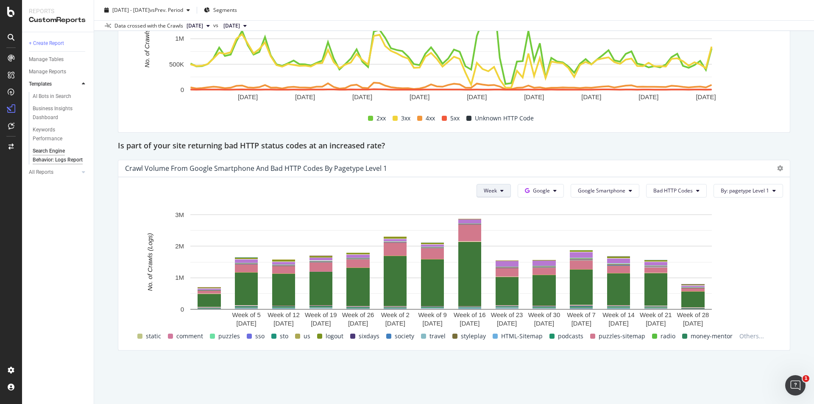
click at [501, 190] on button "Week" at bounding box center [494, 191] width 34 height 14
click at [487, 241] on span "Month" at bounding box center [486, 239] width 15 height 8
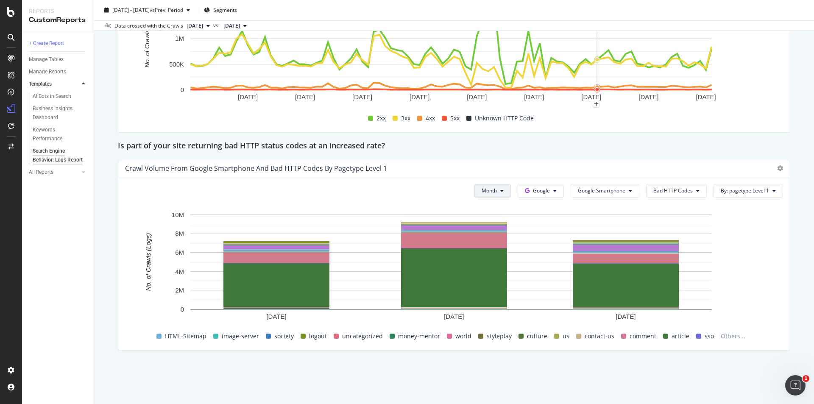
drag, startPoint x: 491, startPoint y: 192, endPoint x: 495, endPoint y: 197, distance: 6.7
click at [492, 192] on span "Month" at bounding box center [489, 190] width 15 height 7
click at [489, 225] on span "Week" at bounding box center [485, 224] width 17 height 8
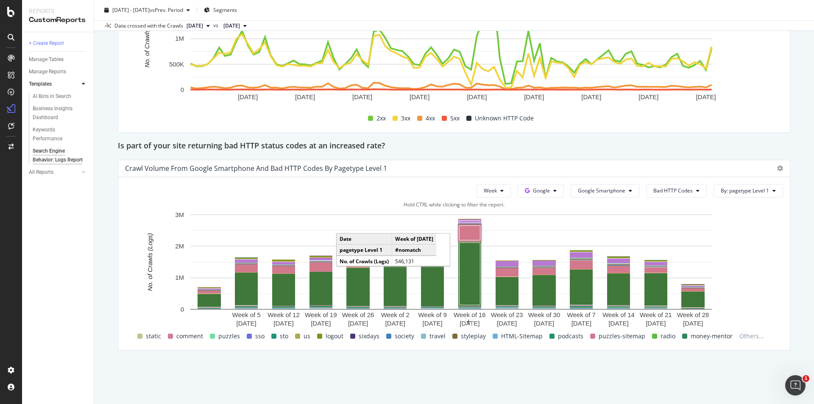
drag, startPoint x: 459, startPoint y: 237, endPoint x: 465, endPoint y: 235, distance: 6.7
click at [465, 235] on rect "A chart." at bounding box center [470, 233] width 21 height 14
click at [499, 192] on button "Week" at bounding box center [494, 191] width 34 height 14
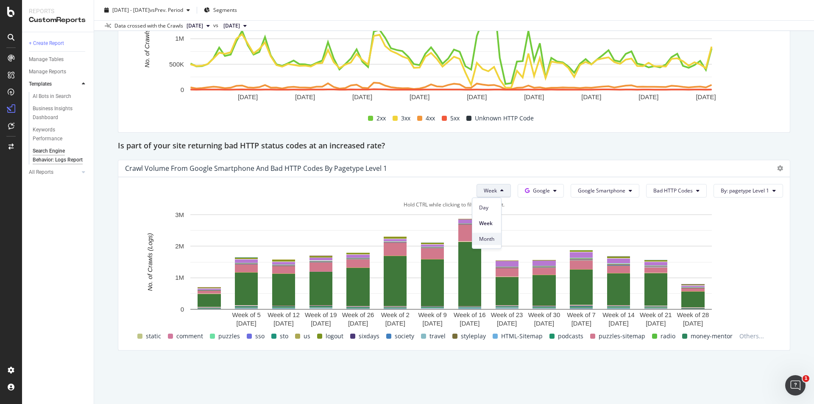
click at [489, 237] on span "Month" at bounding box center [486, 239] width 15 height 8
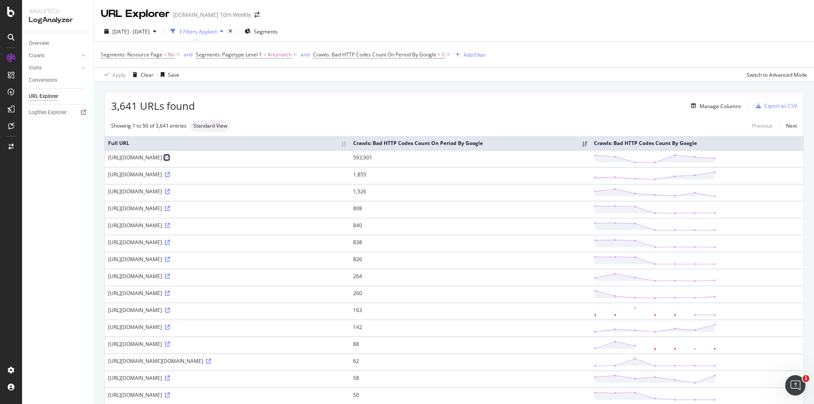
click at [170, 158] on icon at bounding box center [167, 157] width 5 height 5
